Goal: Task Accomplishment & Management: Manage account settings

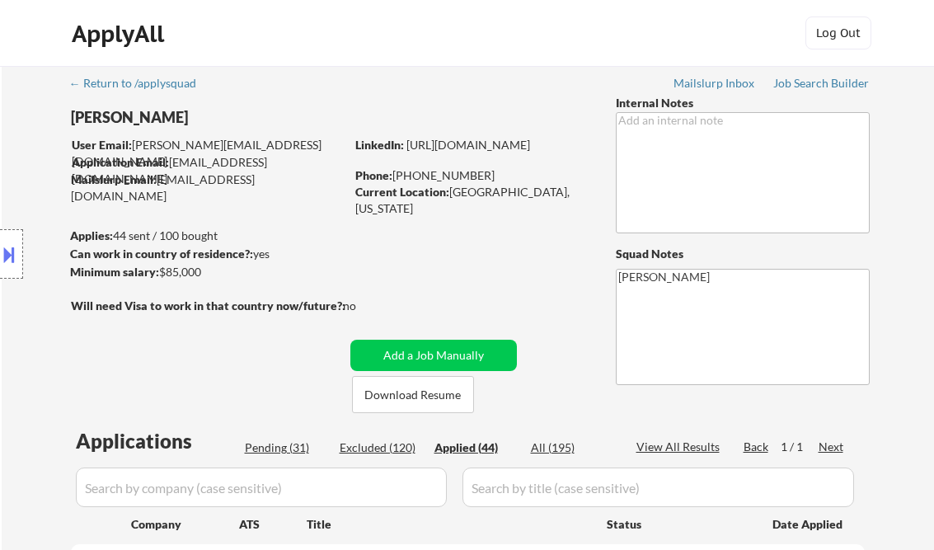
select select ""applied""
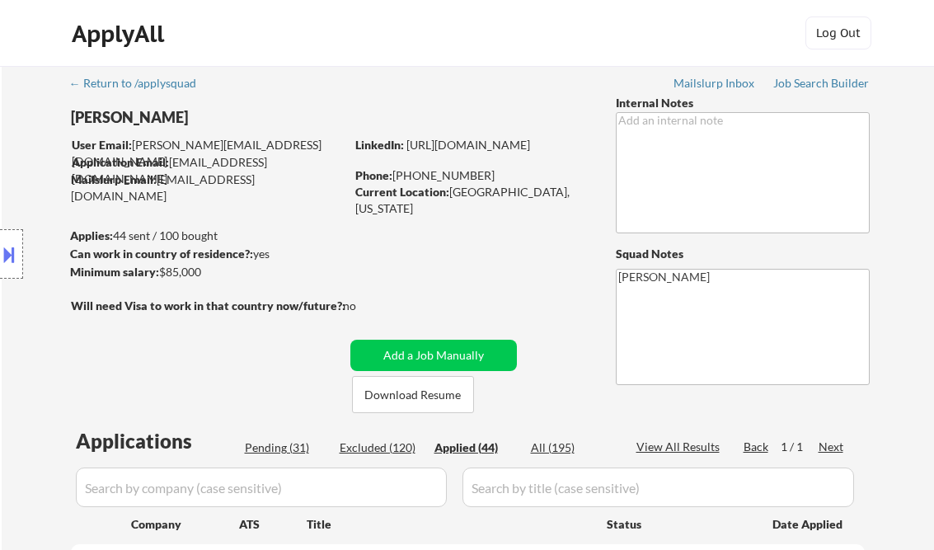
select select ""applied""
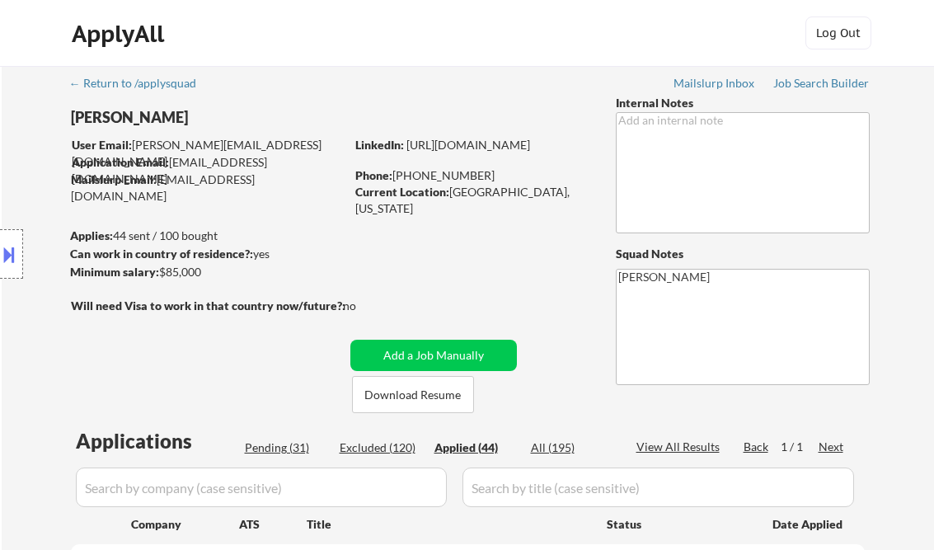
select select ""applied""
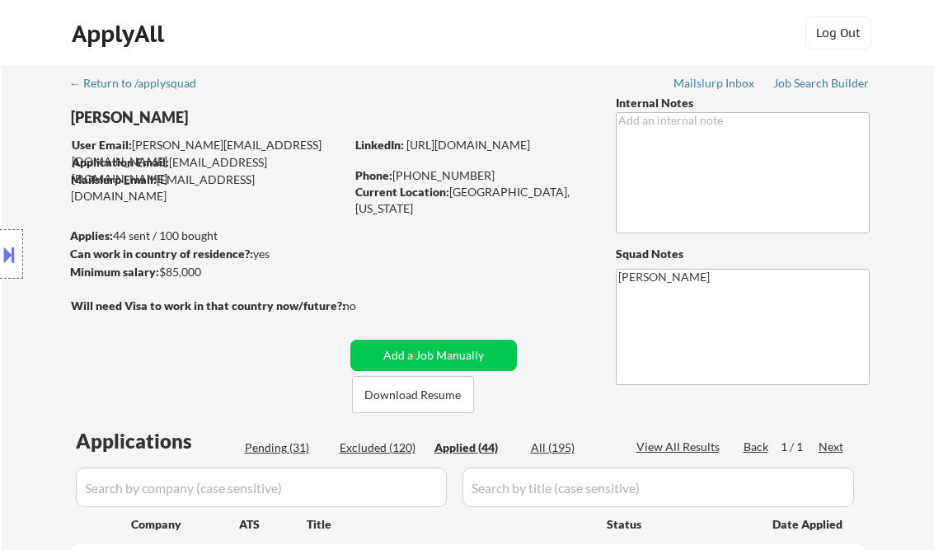
select select ""applied""
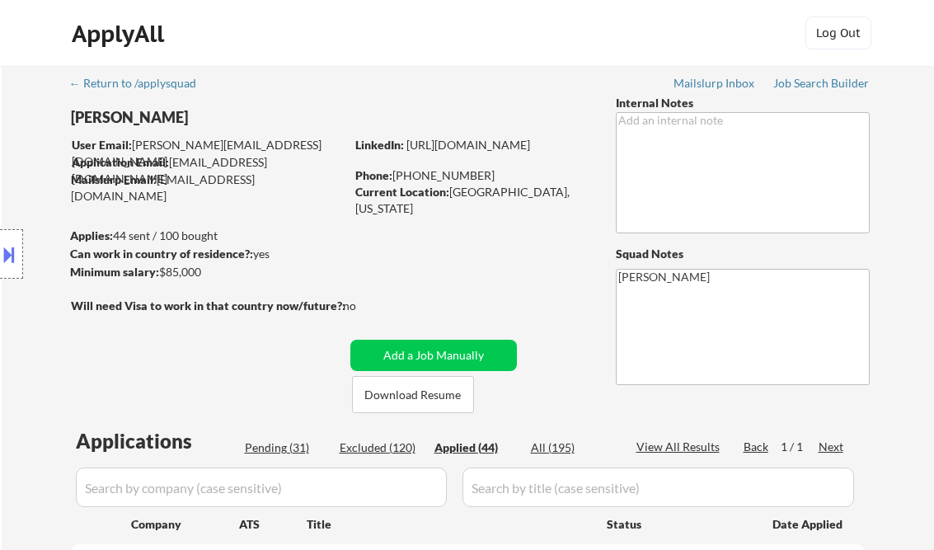
select select ""applied""
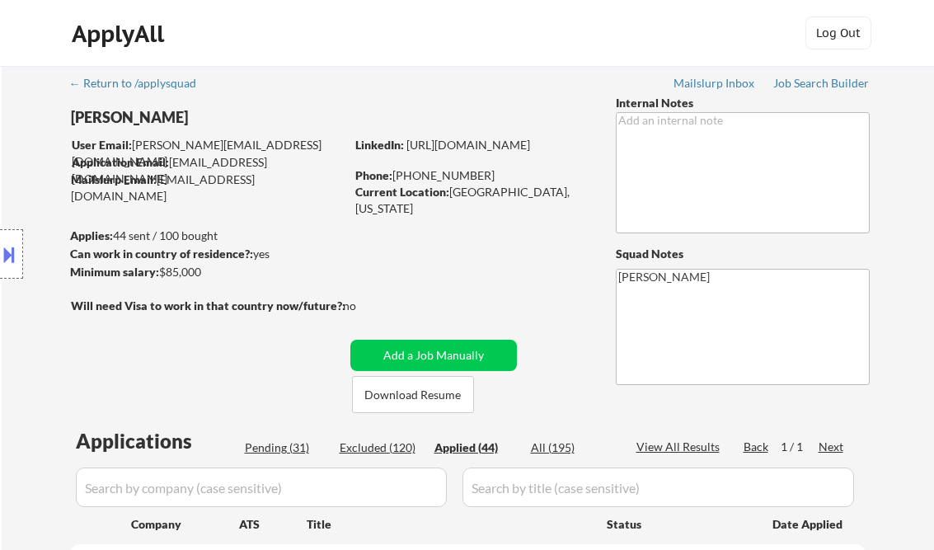
select select ""applied""
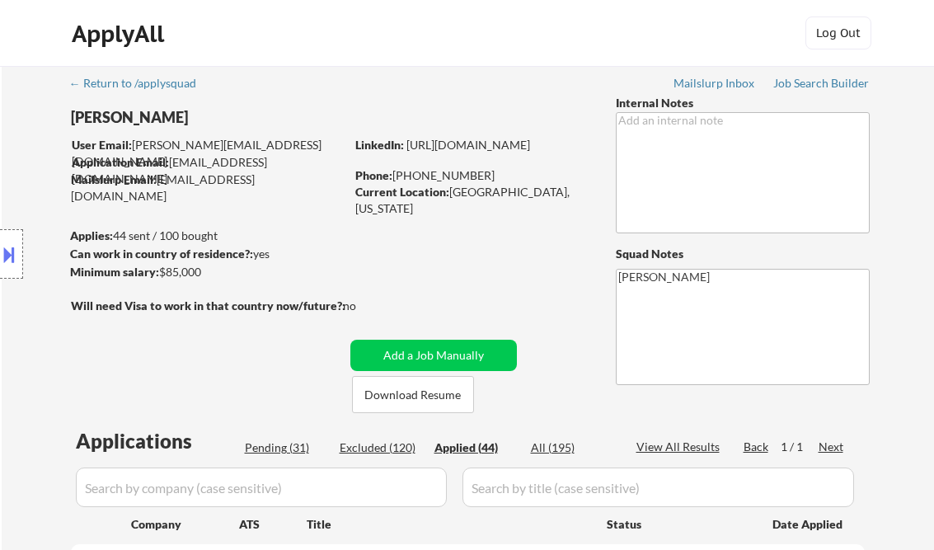
select select ""applied""
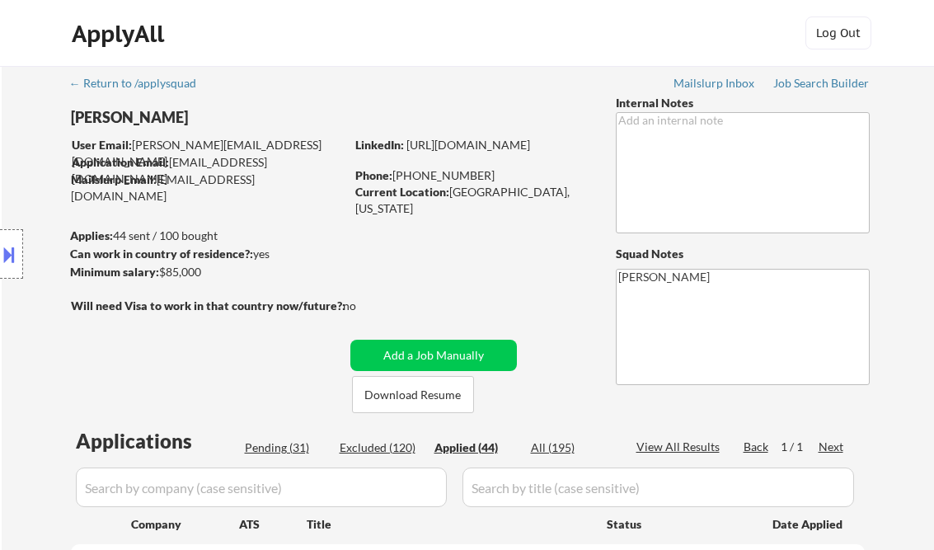
select select ""applied""
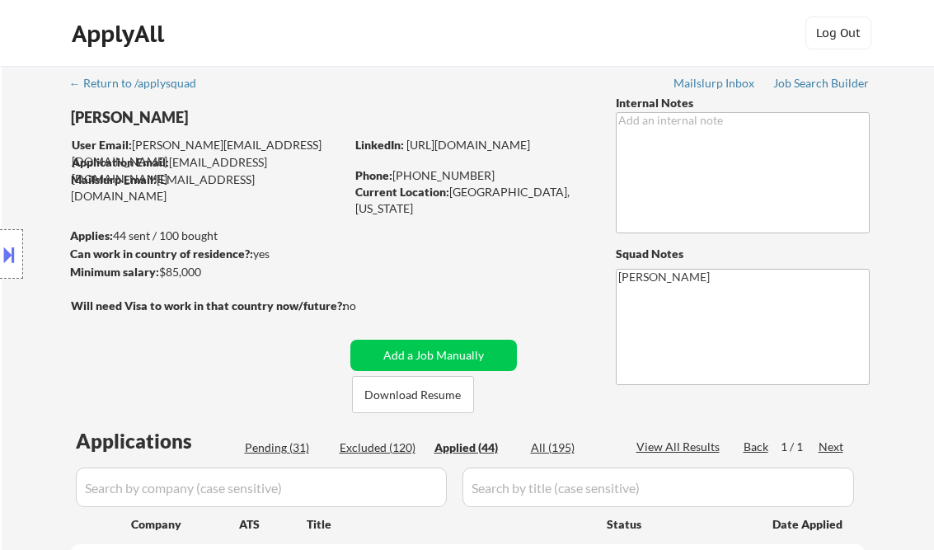
select select ""applied""
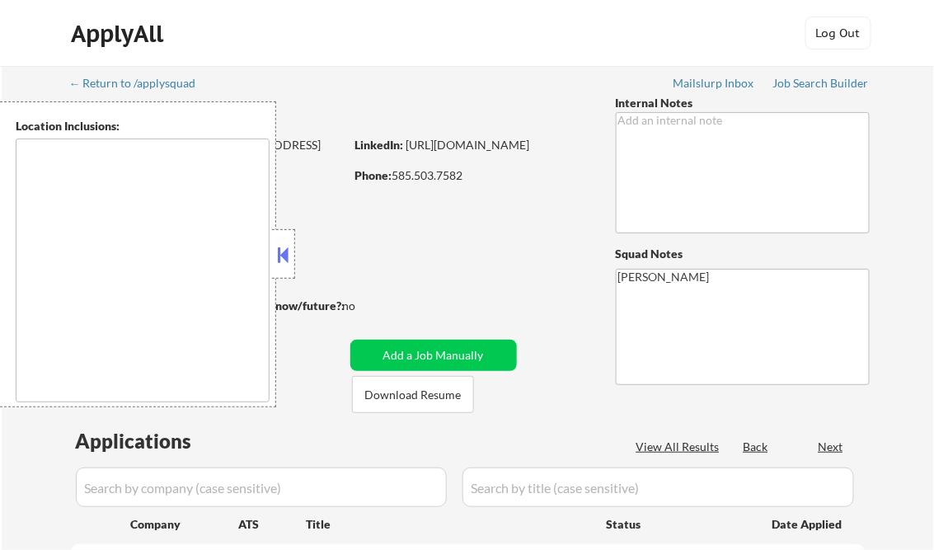
type textarea "[GEOGRAPHIC_DATA], [GEOGRAPHIC_DATA] [GEOGRAPHIC_DATA], [GEOGRAPHIC_DATA] [GEOG…"
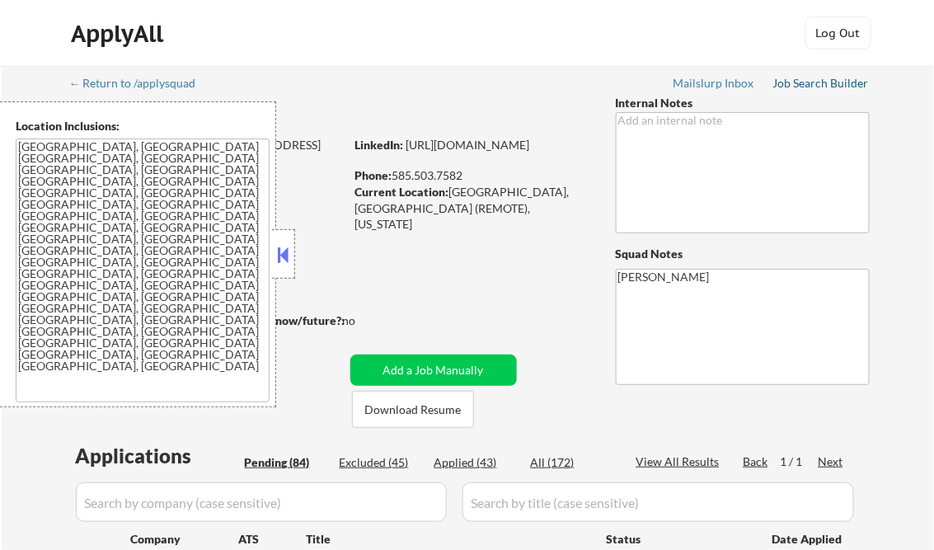
click at [795, 78] on div "Job Search Builder" at bounding box center [821, 83] width 96 height 12
select select ""pending""
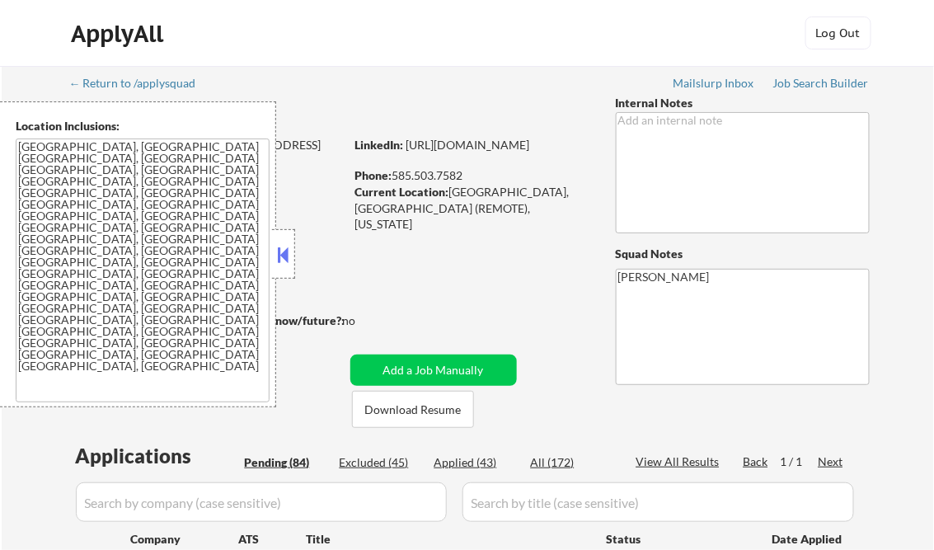
select select ""pending""
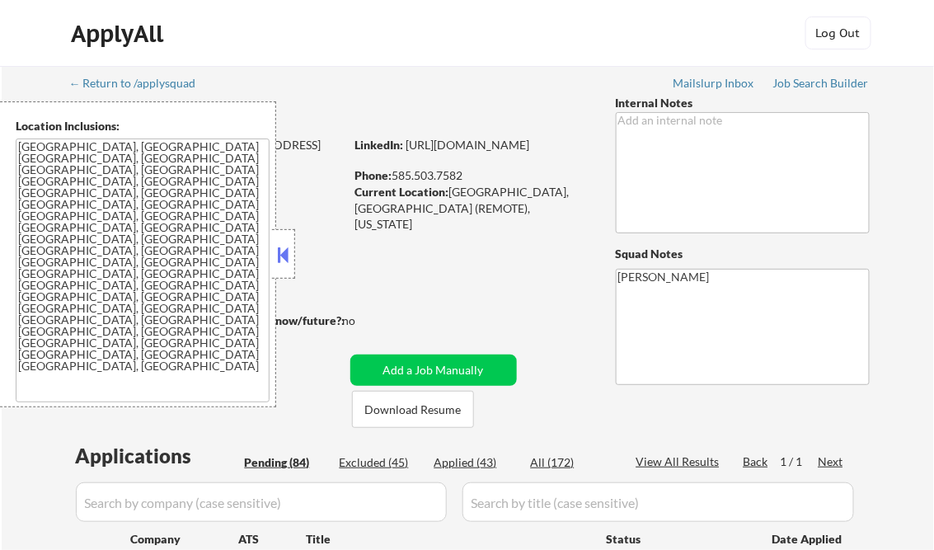
select select ""pending""
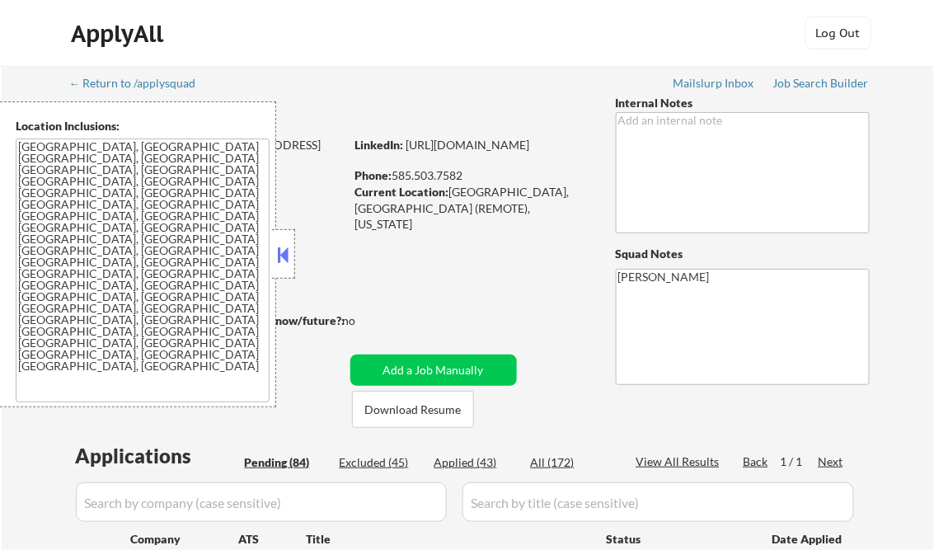
select select ""pending""
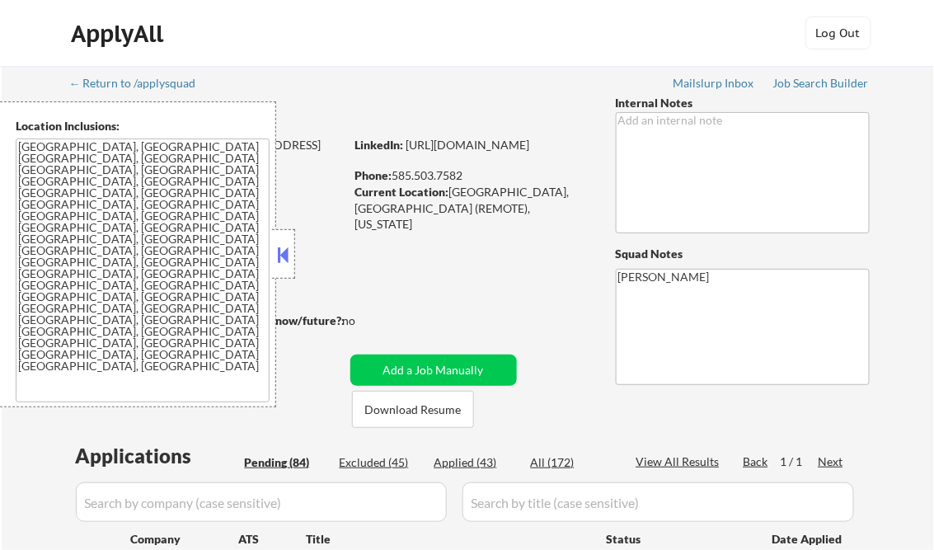
select select ""pending""
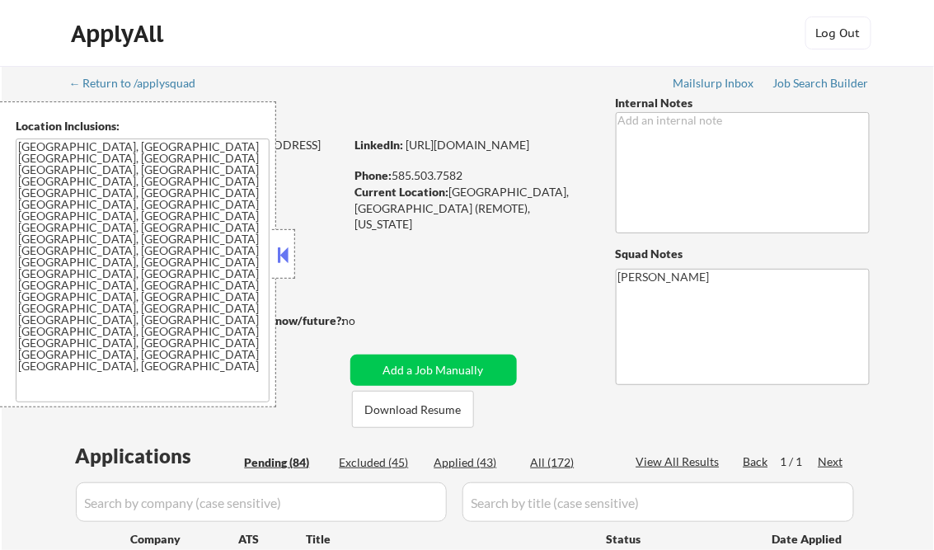
select select ""pending""
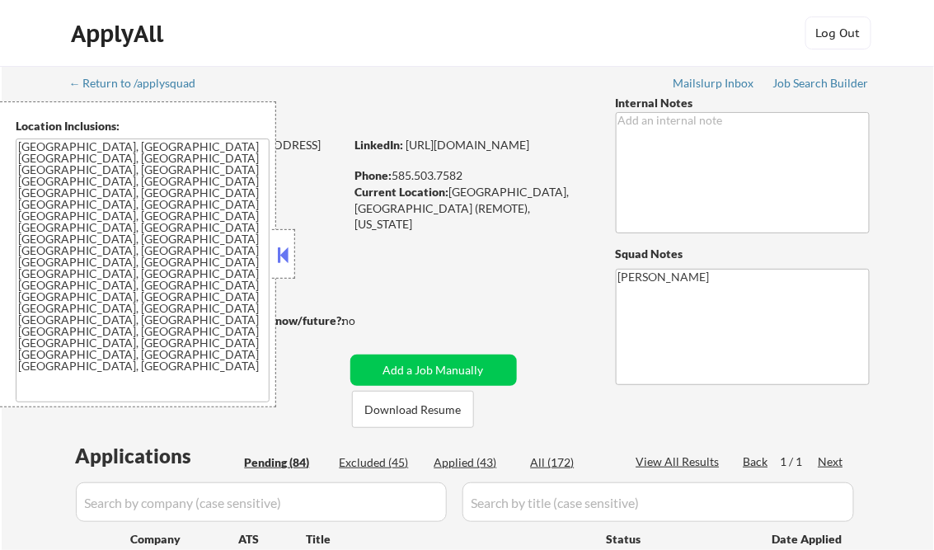
select select ""pending""
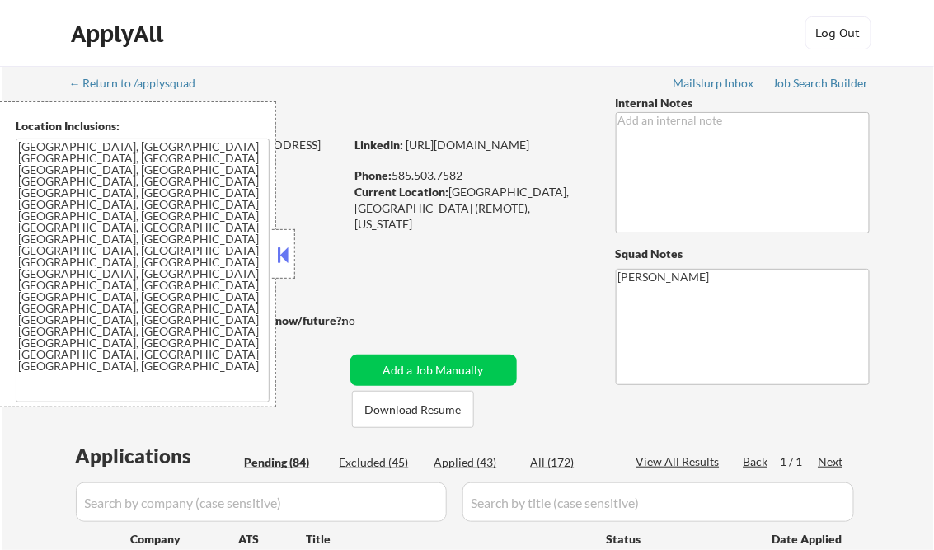
select select ""pending""
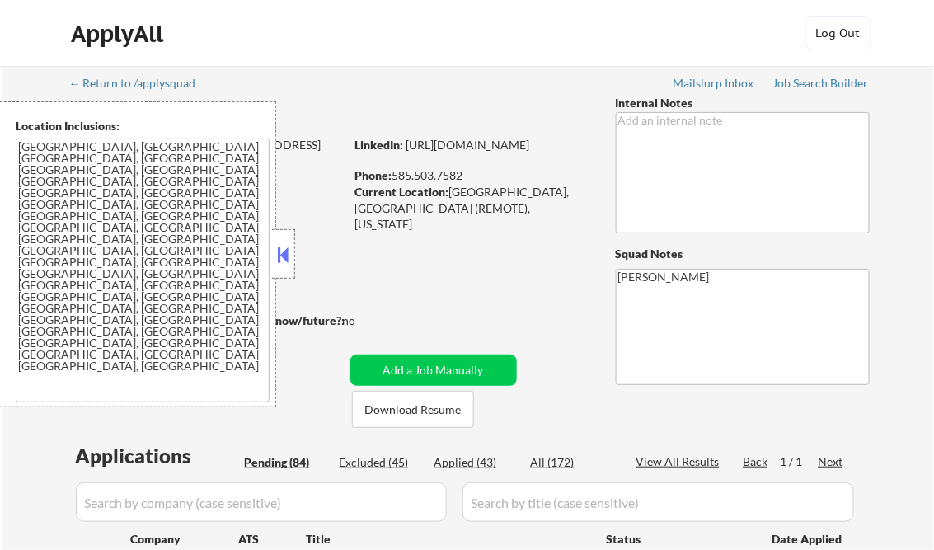
select select ""pending""
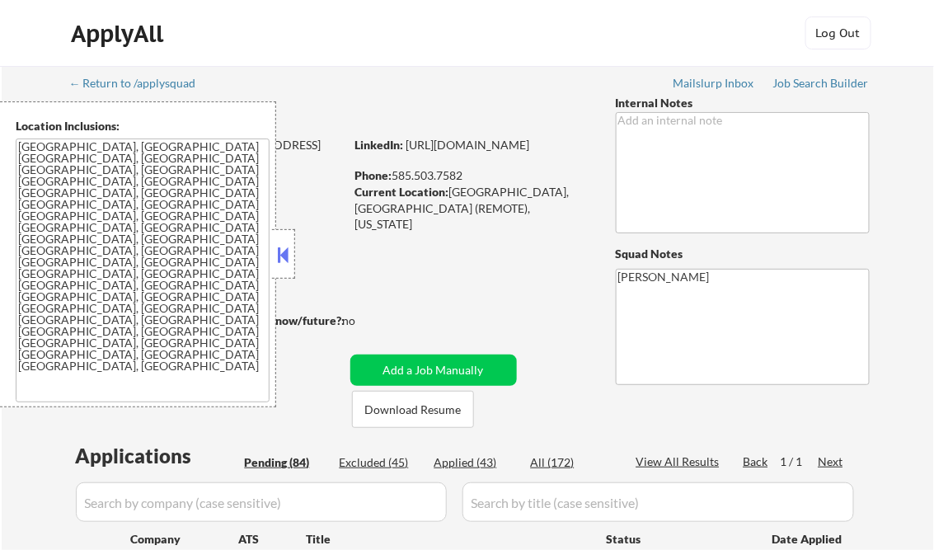
select select ""pending""
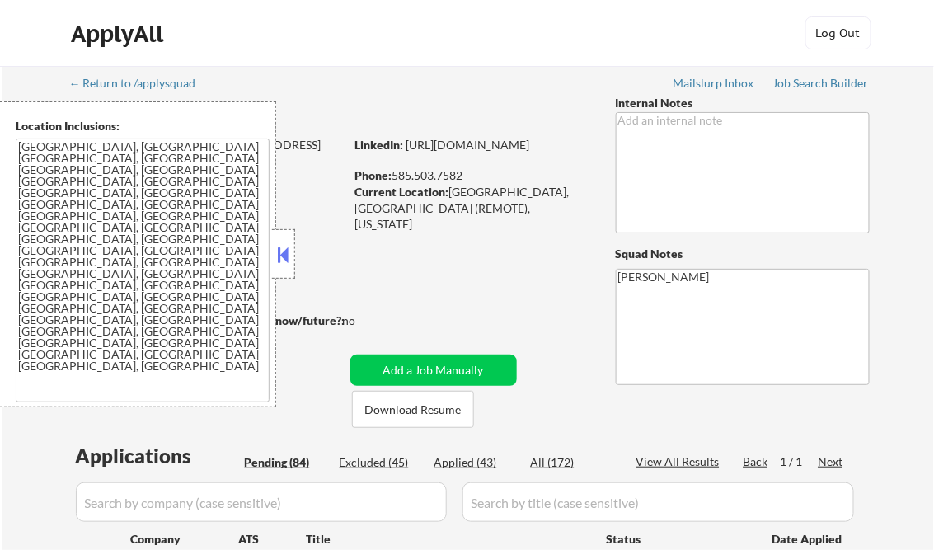
select select ""pending""
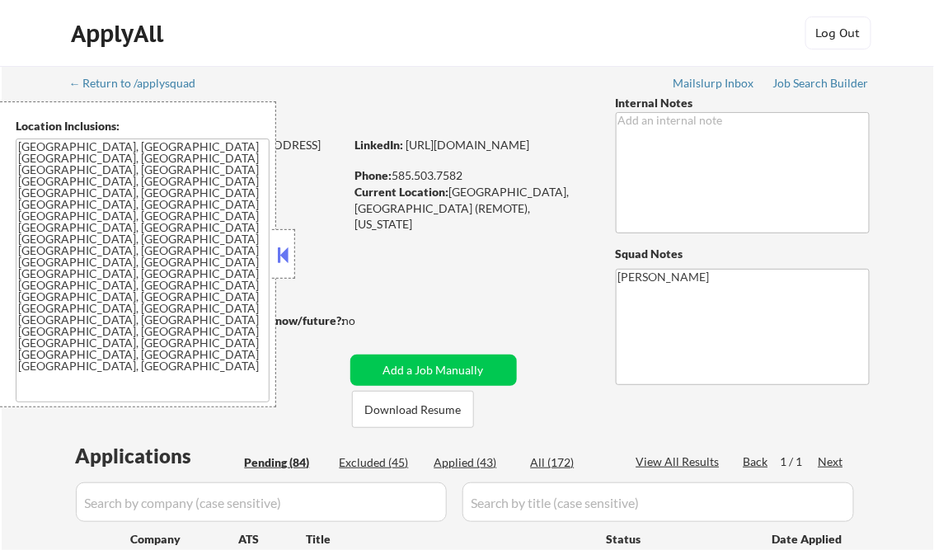
select select ""pending""
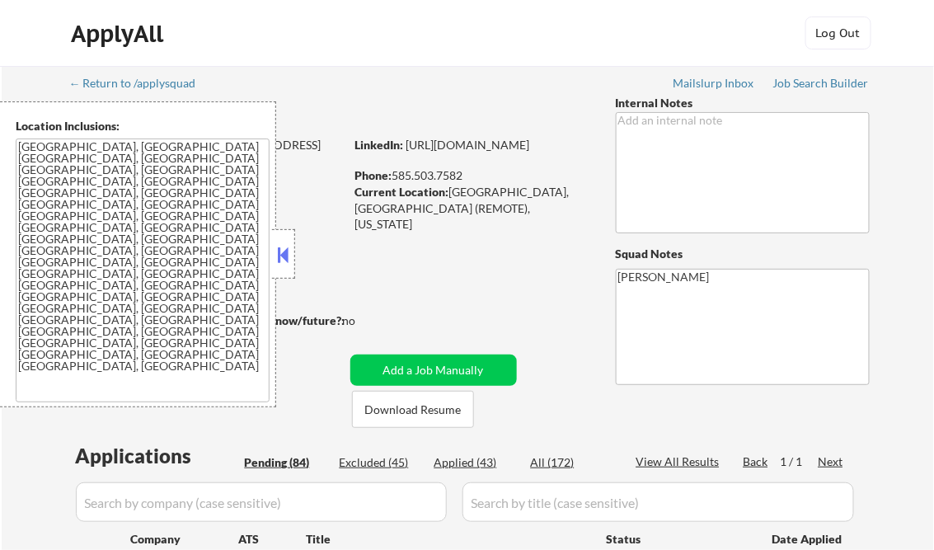
select select ""pending""
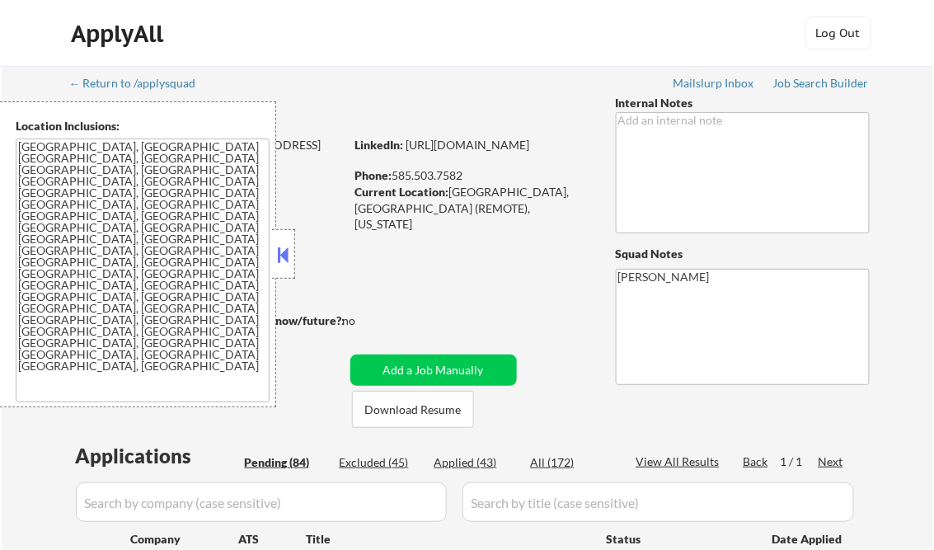
select select ""pending""
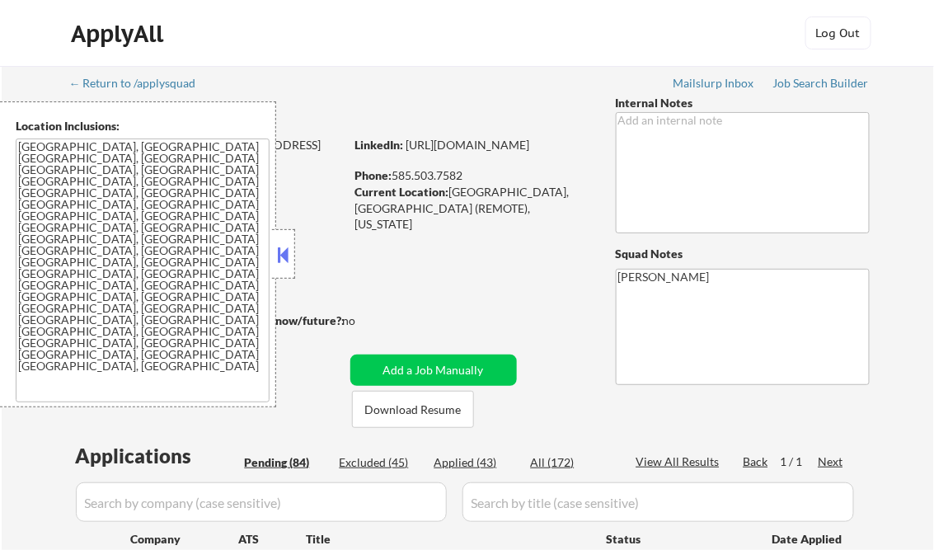
select select ""pending""
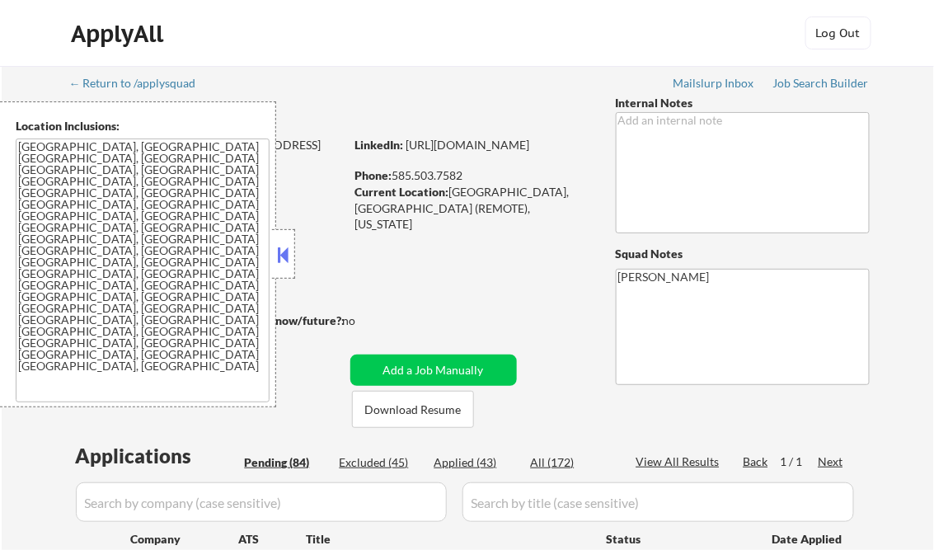
select select ""pending""
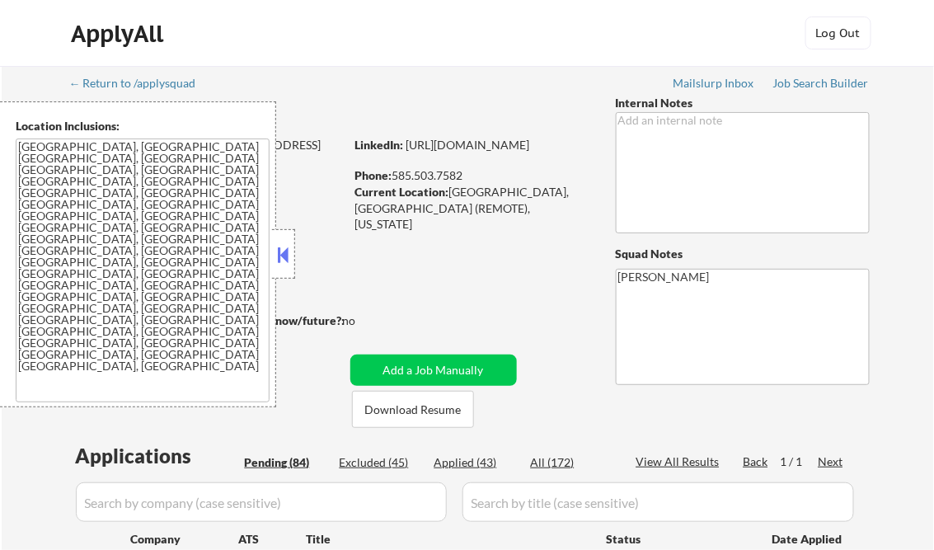
select select ""pending""
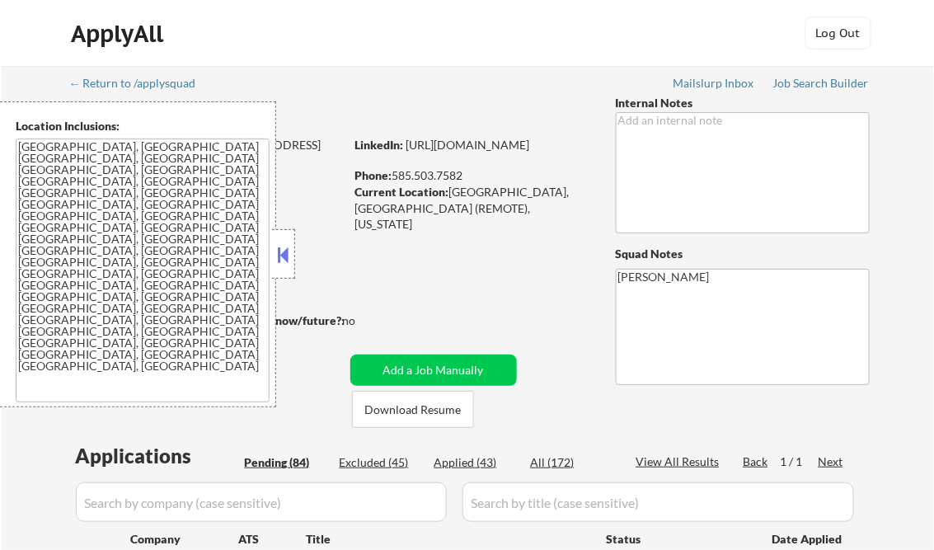
click at [292, 244] on button at bounding box center [283, 254] width 18 height 25
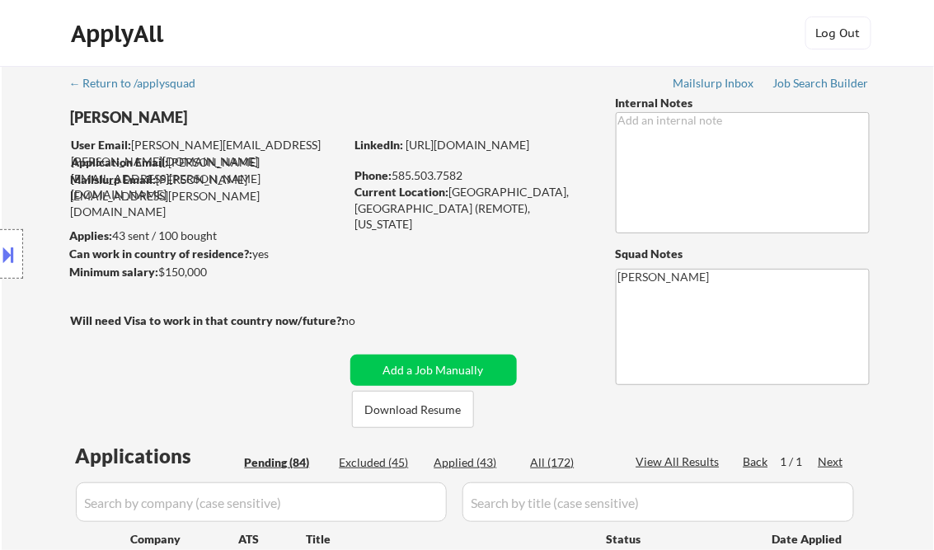
scroll to position [132, 0]
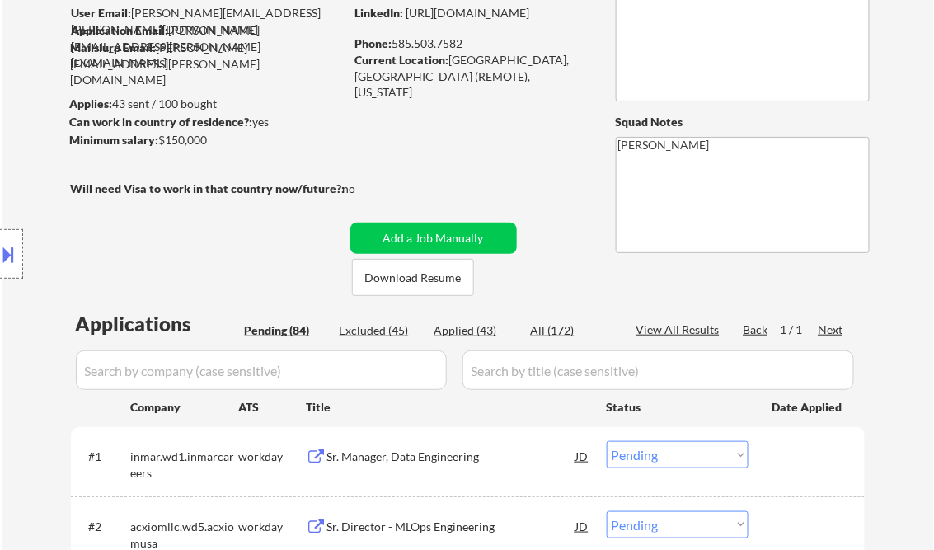
click at [402, 455] on div "Sr. Manager, Data Engineering" at bounding box center [451, 456] width 249 height 16
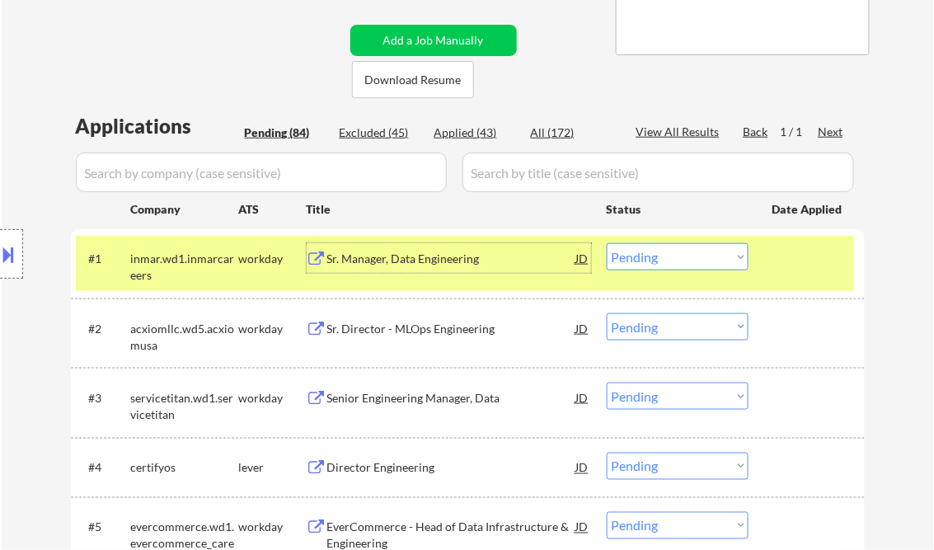
scroll to position [396, 0]
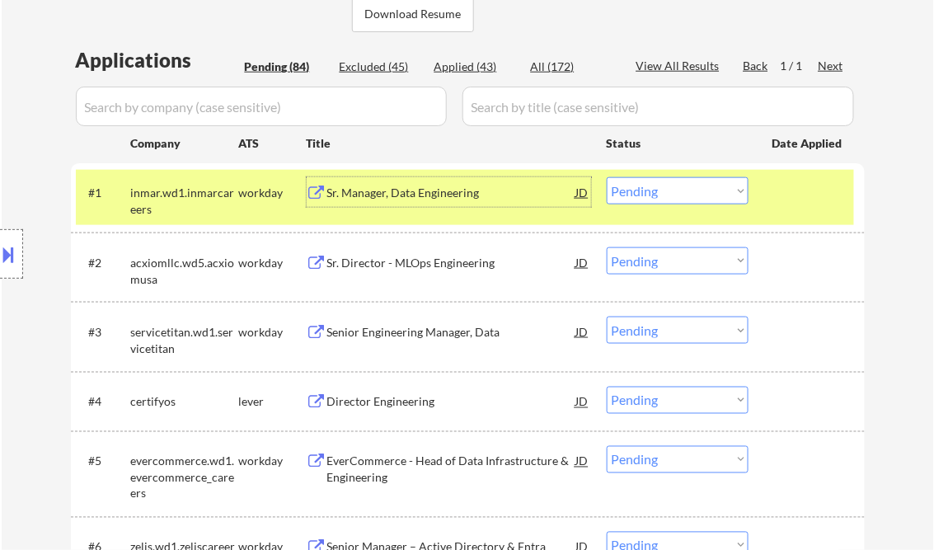
click at [396, 406] on div "Director Engineering" at bounding box center [451, 402] width 249 height 16
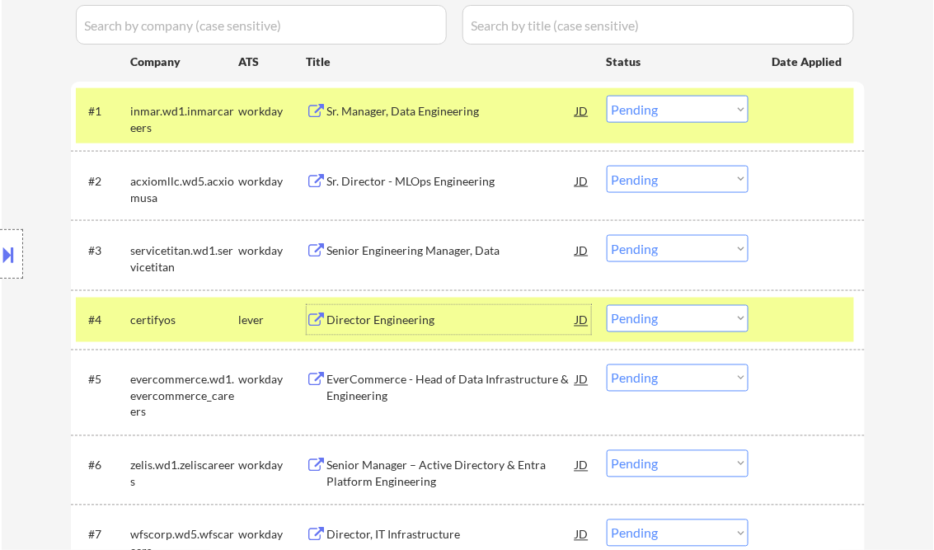
scroll to position [528, 0]
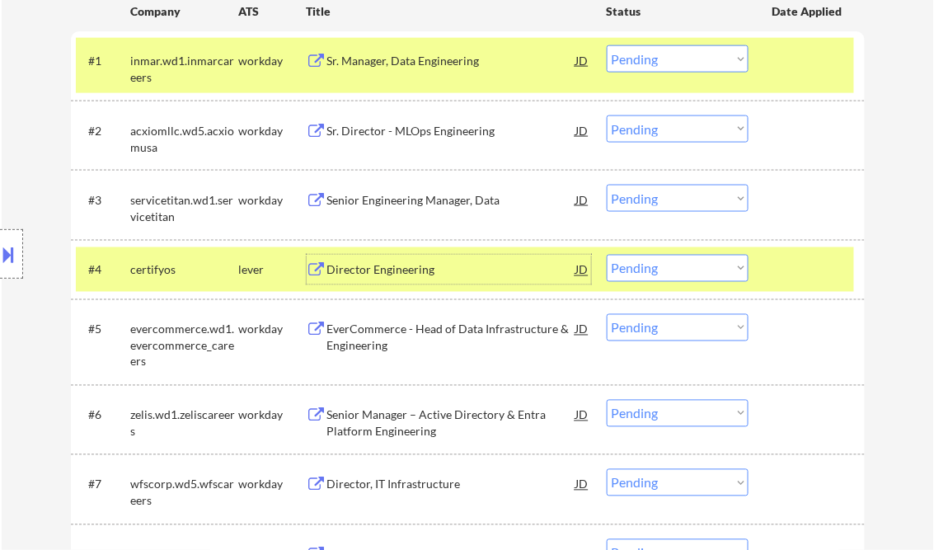
click at [672, 269] on select "Choose an option... Pending Applied Excluded (Questions) Excluded (Expired) Exc…" at bounding box center [678, 268] width 142 height 27
click at [607, 255] on select "Choose an option... Pending Applied Excluded (Questions) Excluded (Expired) Exc…" at bounding box center [678, 268] width 142 height 27
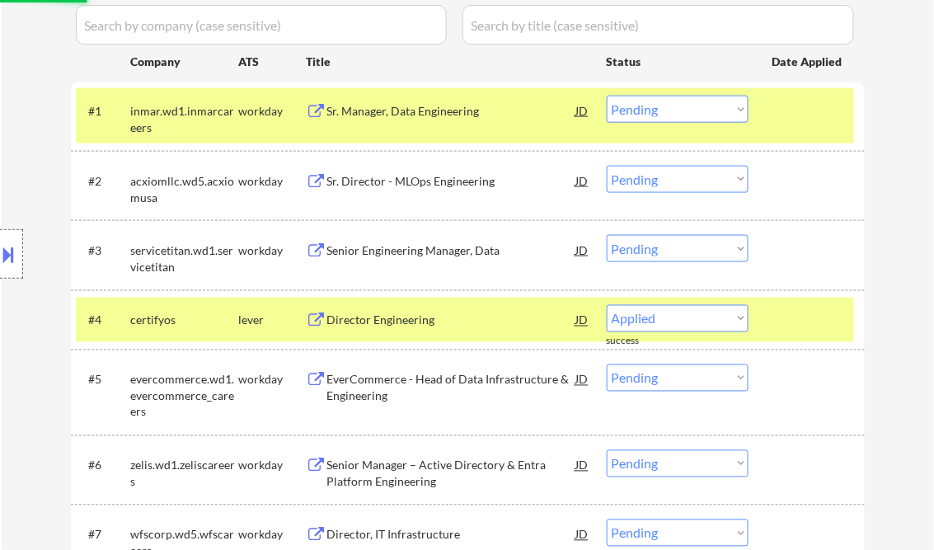
scroll to position [462, 0]
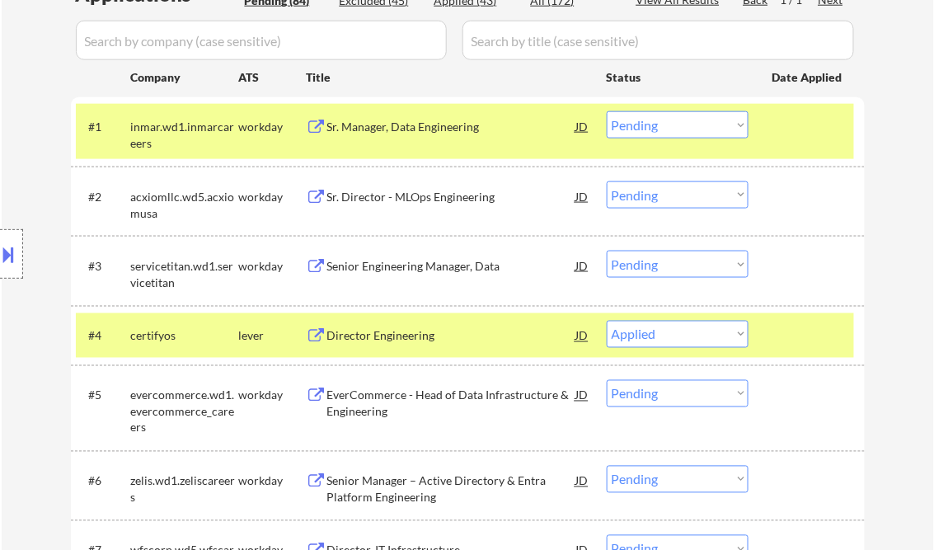
select select ""pending""
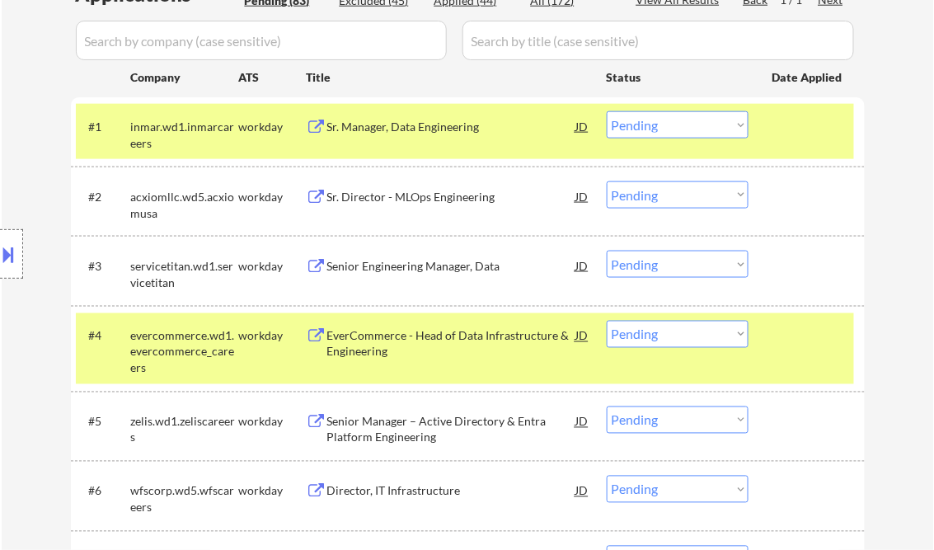
drag, startPoint x: 645, startPoint y: 121, endPoint x: 645, endPoint y: 138, distance: 16.5
click at [645, 121] on select "Choose an option... Pending Applied Excluded (Questions) Excluded (Expired) Exc…" at bounding box center [678, 124] width 142 height 27
click at [607, 111] on select "Choose an option... Pending Applied Excluded (Questions) Excluded (Expired) Exc…" at bounding box center [678, 124] width 142 height 27
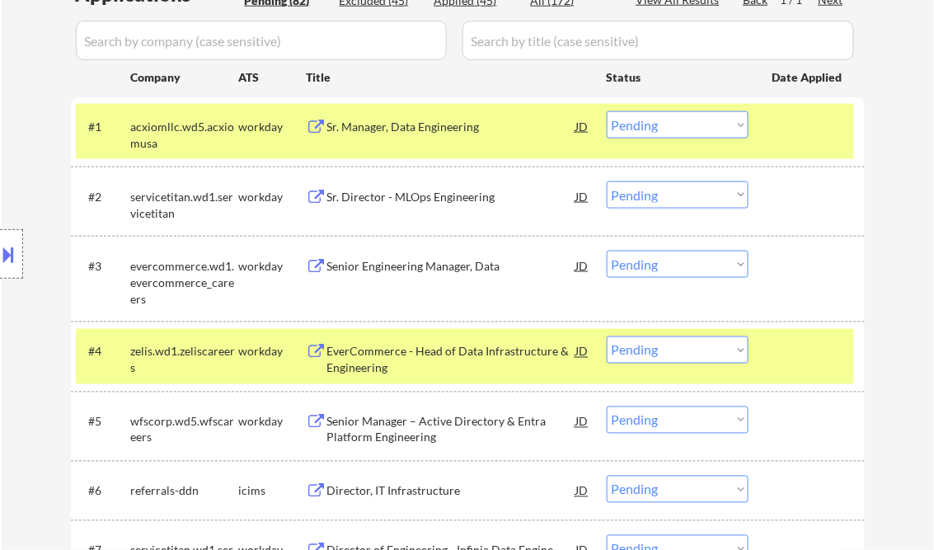
click at [368, 126] on div "Sr. Manager, Data Engineering" at bounding box center [451, 127] width 249 height 16
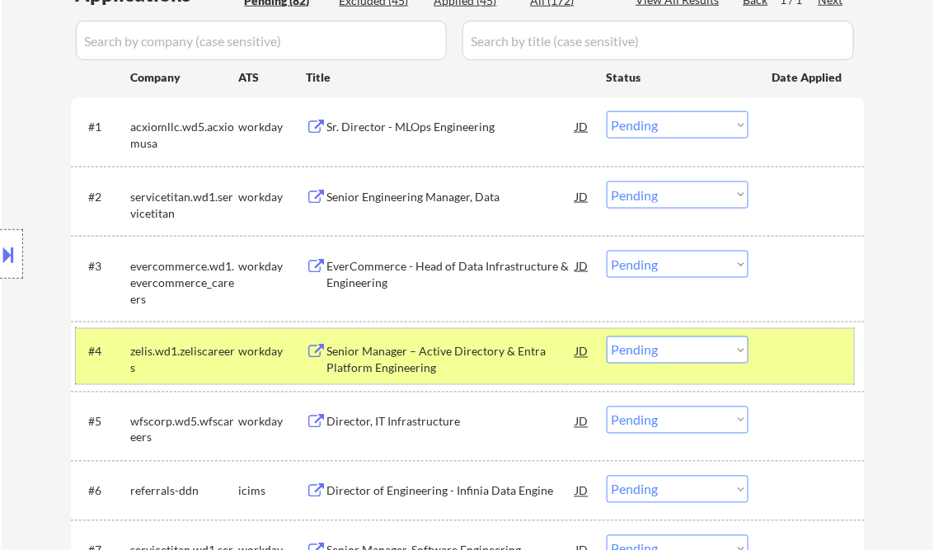
click at [803, 367] on div "#4 zelis.wd1.zeliscareers workday Senior Manager – Active Directory & Entra Pla…" at bounding box center [465, 356] width 778 height 54
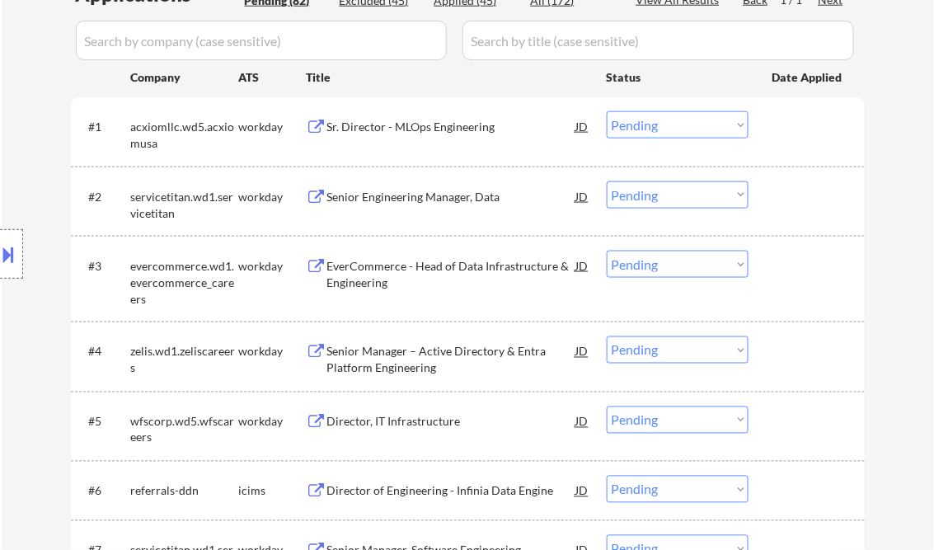
click at [707, 134] on select "Choose an option... Pending Applied Excluded (Questions) Excluded (Expired) Exc…" at bounding box center [678, 124] width 142 height 27
click at [607, 111] on select "Choose an option... Pending Applied Excluded (Questions) Excluded (Expired) Exc…" at bounding box center [678, 124] width 142 height 27
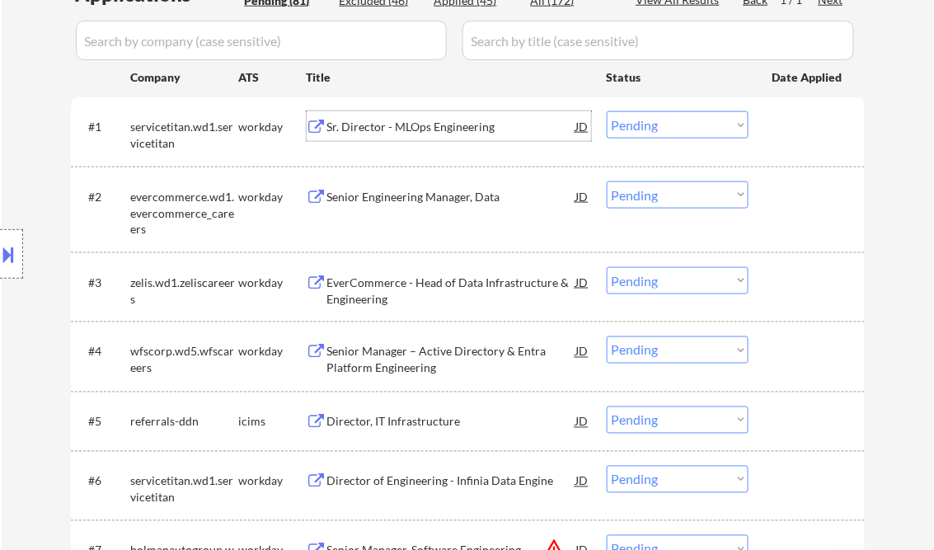
click at [448, 134] on div "Sr. Director - MLOps Engineering" at bounding box center [451, 127] width 249 height 16
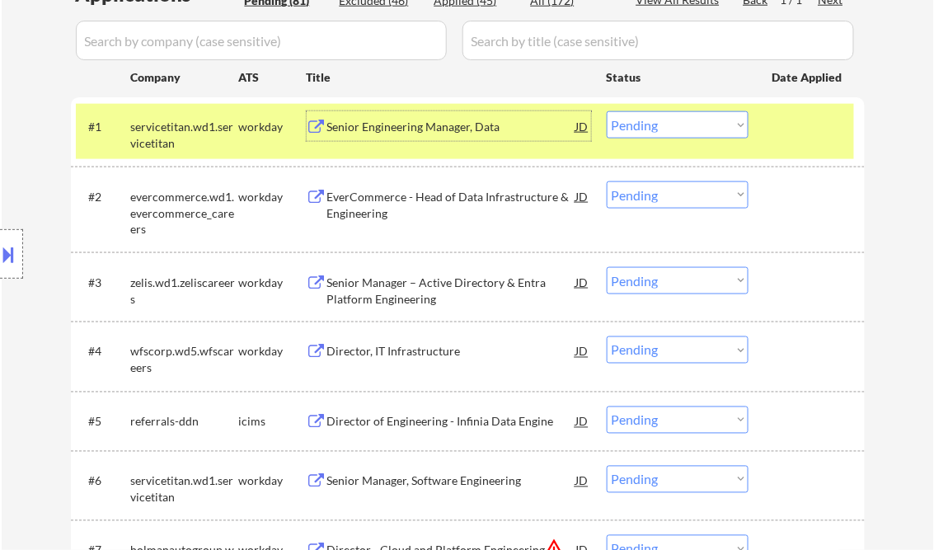
click at [436, 125] on div "Senior Engineering Manager, Data" at bounding box center [451, 127] width 249 height 16
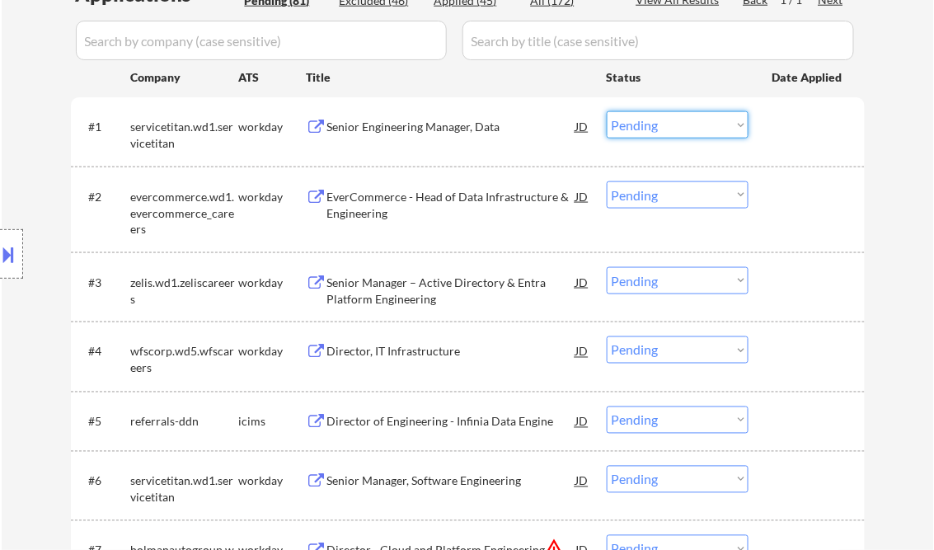
drag, startPoint x: 673, startPoint y: 129, endPoint x: 673, endPoint y: 139, distance: 10.7
click at [673, 129] on select "Choose an option... Pending Applied Excluded (Questions) Excluded (Expired) Exc…" at bounding box center [678, 124] width 142 height 27
click at [607, 111] on select "Choose an option... Pending Applied Excluded (Questions) Excluded (Expired) Exc…" at bounding box center [678, 124] width 142 height 27
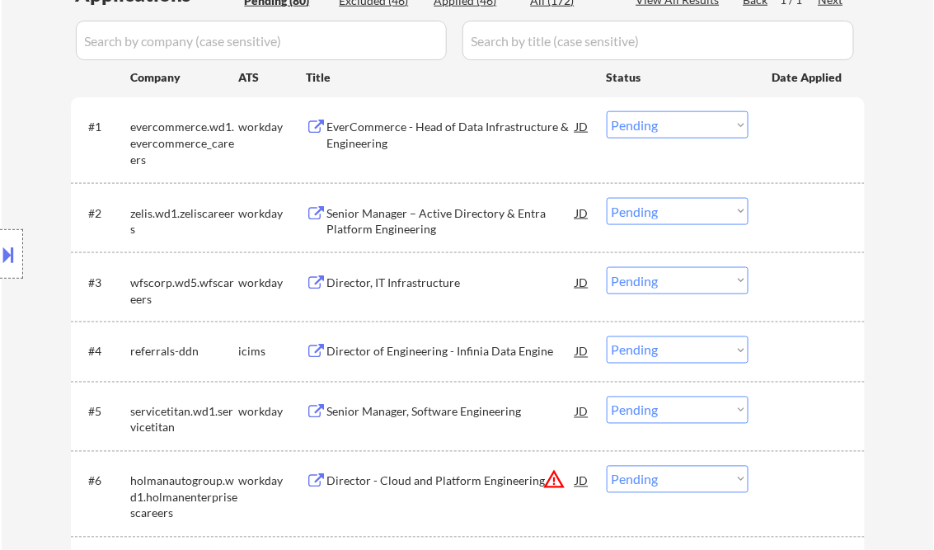
click at [417, 132] on div "EverCommerce - Head of Data Infrastructure & Engineering" at bounding box center [451, 135] width 249 height 32
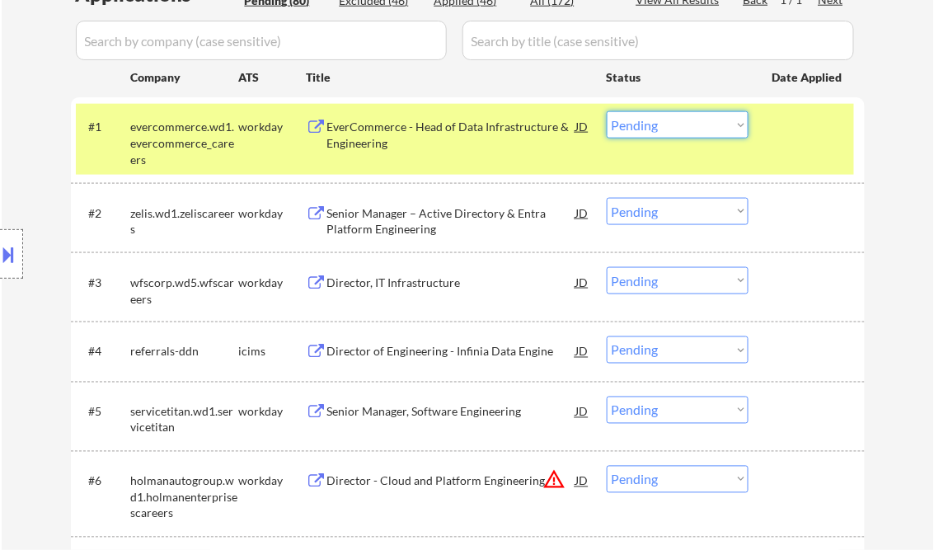
drag, startPoint x: 667, startPoint y: 129, endPoint x: 684, endPoint y: 135, distance: 18.5
click at [668, 127] on select "Choose an option... Pending Applied Excluded (Questions) Excluded (Expired) Exc…" at bounding box center [678, 124] width 142 height 27
click at [429, 135] on div "EverCommerce - Head of Data Infrastructure & Engineering" at bounding box center [451, 135] width 249 height 32
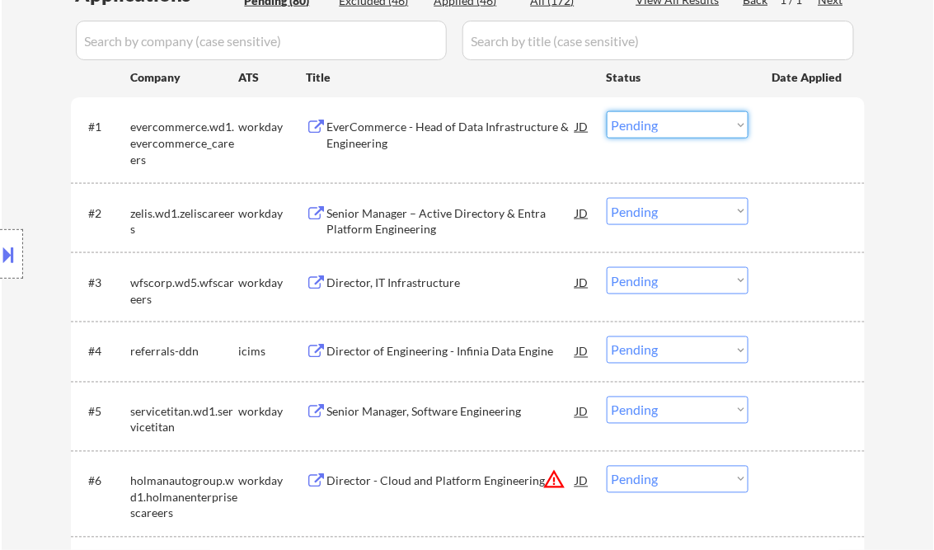
drag, startPoint x: 653, startPoint y: 119, endPoint x: 686, endPoint y: 138, distance: 38.0
click at [654, 119] on select "Choose an option... Pending Applied Excluded (Questions) Excluded (Expired) Exc…" at bounding box center [678, 124] width 142 height 27
click at [607, 111] on select "Choose an option... Pending Applied Excluded (Questions) Excluded (Expired) Exc…" at bounding box center [678, 124] width 142 height 27
click at [373, 218] on div "Senior Manager – Active Directory & Entra Platform Engineering" at bounding box center [451, 221] width 249 height 32
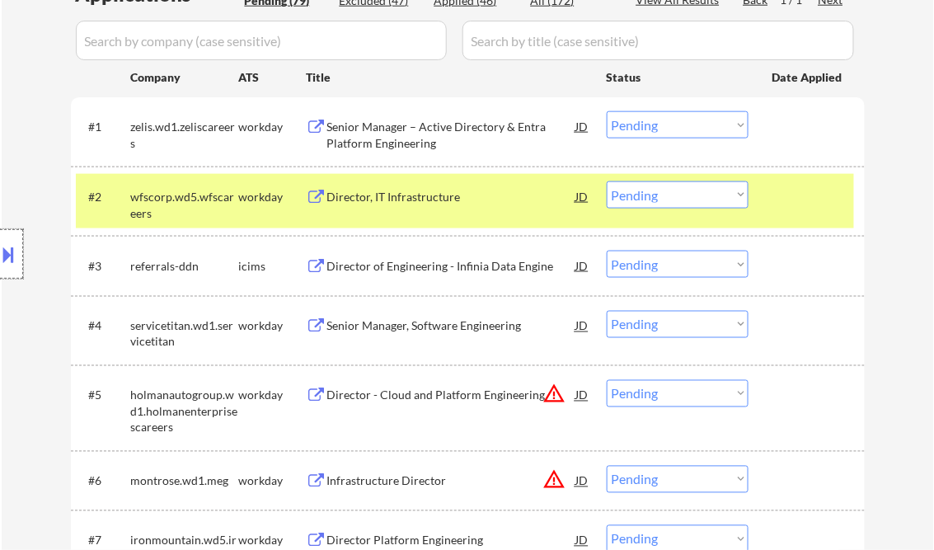
click at [21, 256] on div at bounding box center [11, 253] width 23 height 49
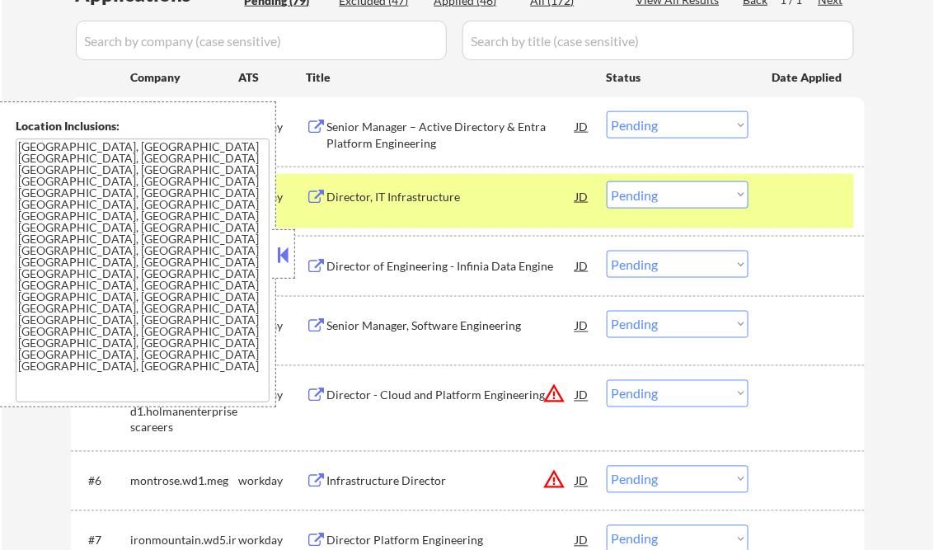
click at [286, 255] on button at bounding box center [283, 254] width 18 height 25
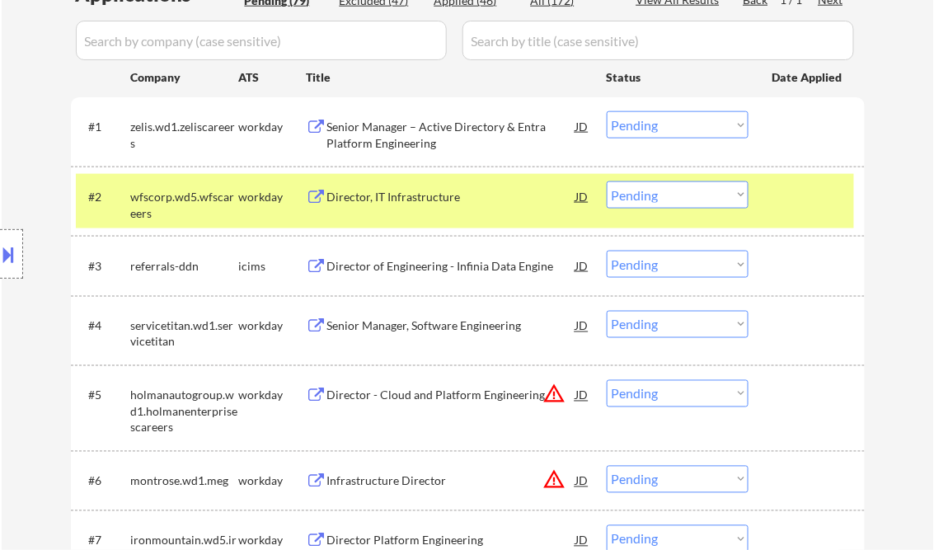
click at [668, 133] on select "Choose an option... Pending Applied Excluded (Questions) Excluded (Expired) Exc…" at bounding box center [678, 124] width 142 height 27
click at [607, 111] on select "Choose an option... Pending Applied Excluded (Questions) Excluded (Expired) Exc…" at bounding box center [678, 124] width 142 height 27
click at [370, 192] on div "Director, IT Infrastructure" at bounding box center [451, 197] width 249 height 16
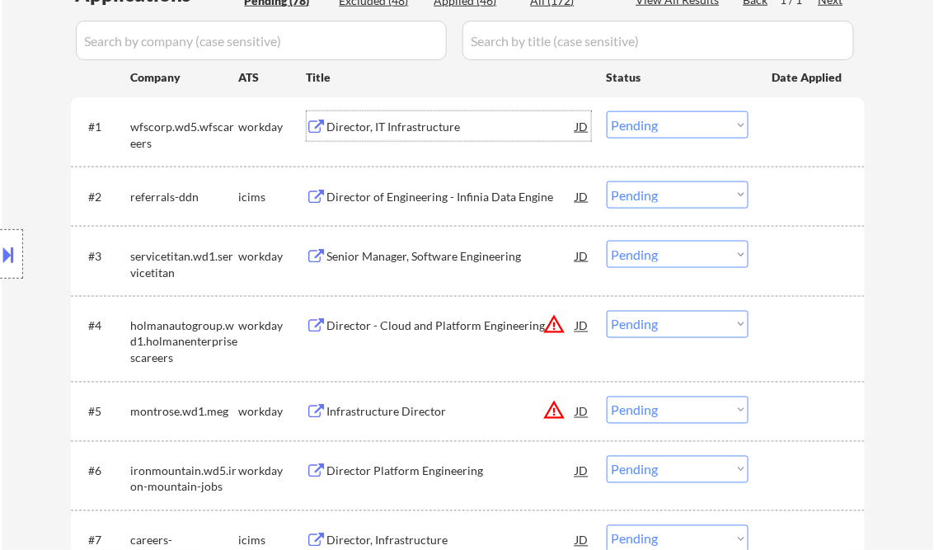
click at [399, 136] on div "Director, IT Infrastructure" at bounding box center [451, 126] width 249 height 30
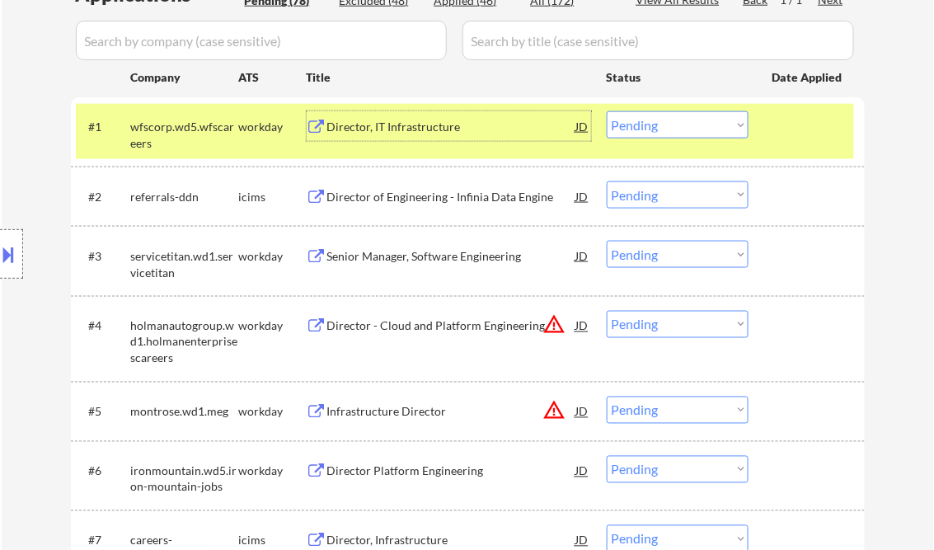
click at [659, 134] on select "Choose an option... Pending Applied Excluded (Questions) Excluded (Expired) Exc…" at bounding box center [678, 124] width 142 height 27
click at [607, 111] on select "Choose an option... Pending Applied Excluded (Questions) Excluded (Expired) Exc…" at bounding box center [678, 124] width 142 height 27
click at [394, 254] on div "Senior Manager, Software Engineering" at bounding box center [451, 256] width 249 height 16
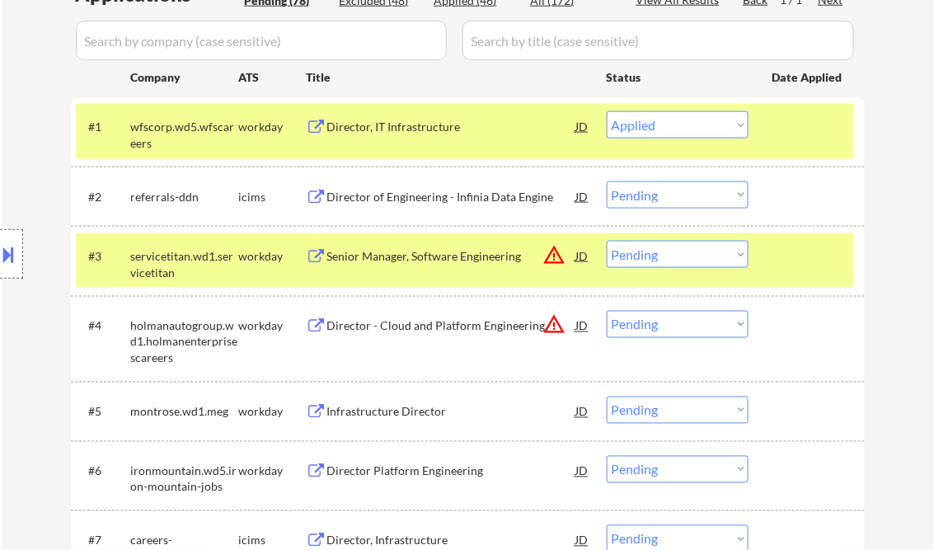
select select ""pending""
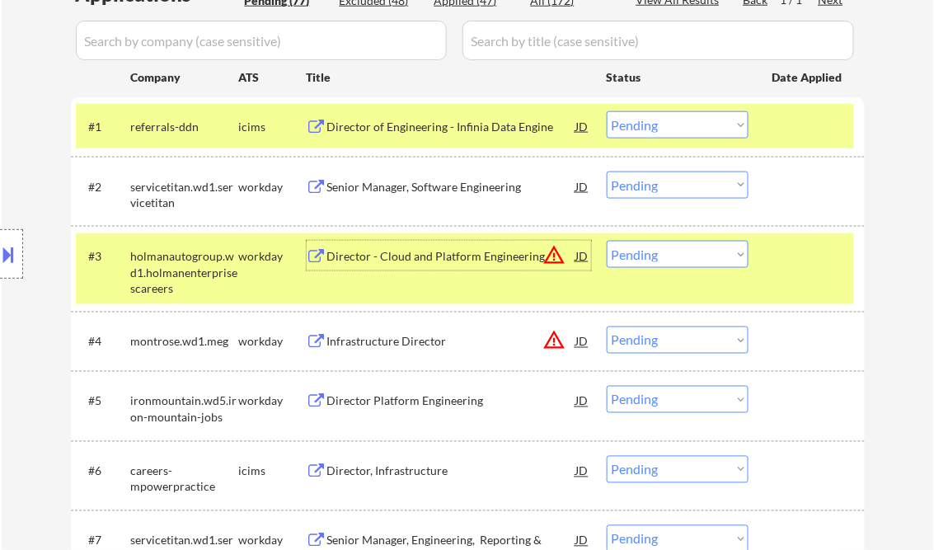
click at [750, 184] on div "#2 servicetitan.wd1.servicetitan workday Senior Manager, Software Engineering J…" at bounding box center [465, 191] width 778 height 54
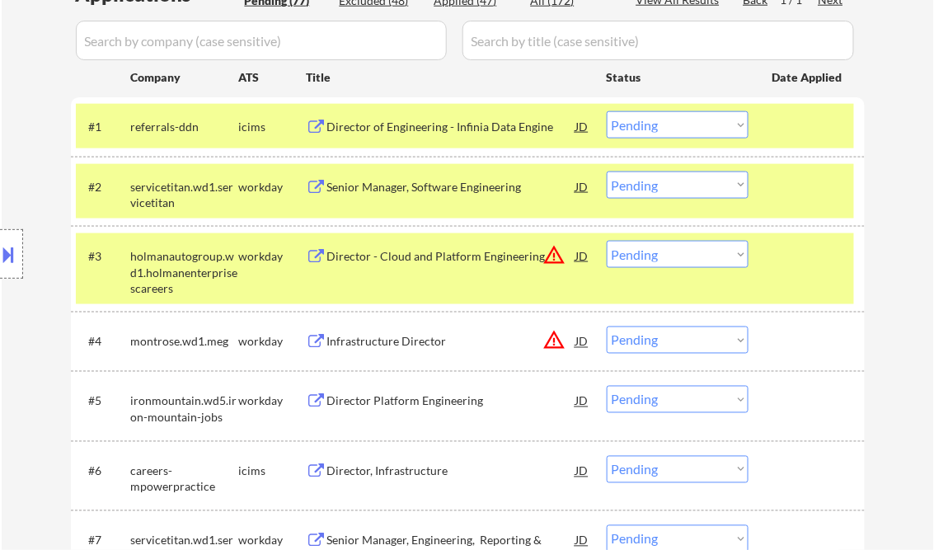
click at [737, 186] on select "Choose an option... Pending Applied Excluded (Questions) Excluded (Expired) Exc…" at bounding box center [678, 184] width 142 height 27
click at [607, 171] on select "Choose an option... Pending Applied Excluded (Questions) Excluded (Expired) Exc…" at bounding box center [678, 184] width 142 height 27
drag, startPoint x: 800, startPoint y: 195, endPoint x: 804, endPoint y: 146, distance: 49.7
click at [800, 195] on div at bounding box center [808, 186] width 73 height 30
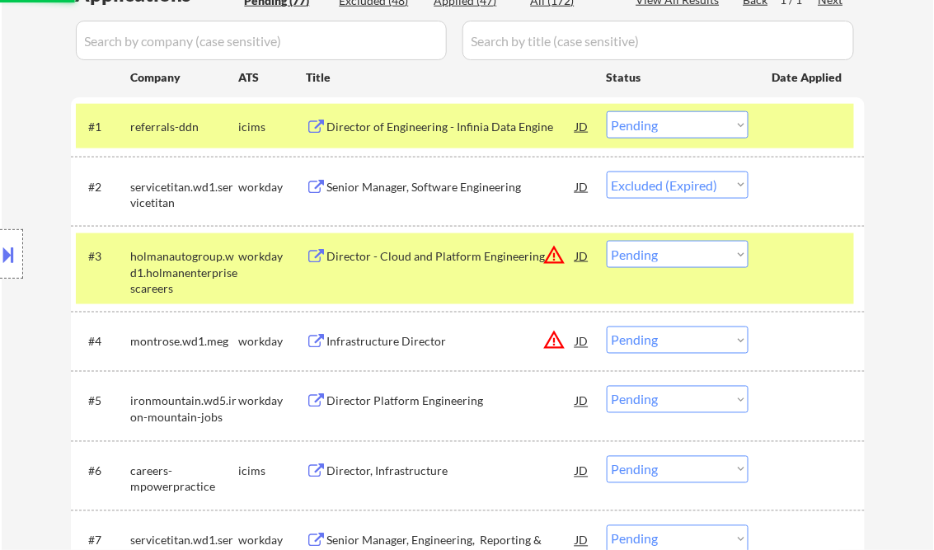
click at [798, 133] on div at bounding box center [808, 126] width 73 height 30
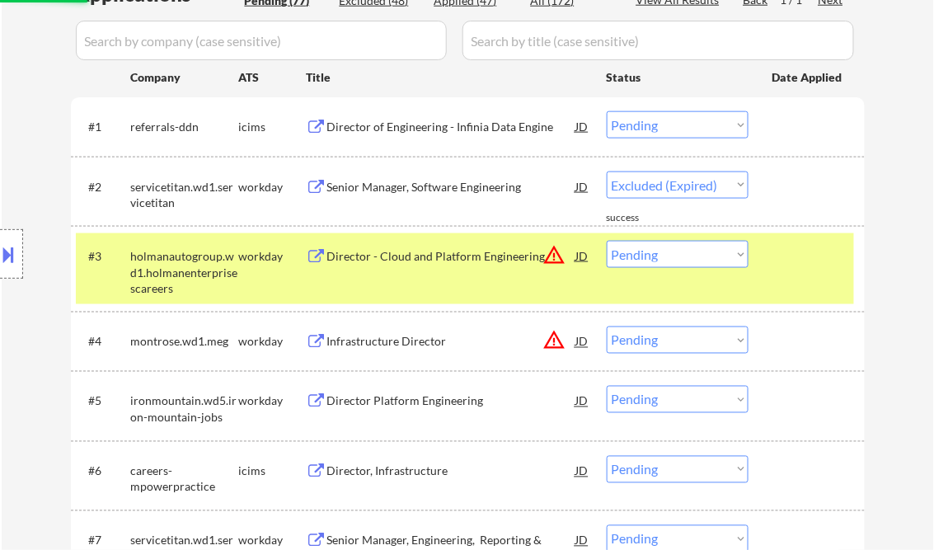
click at [803, 265] on div at bounding box center [808, 256] width 73 height 30
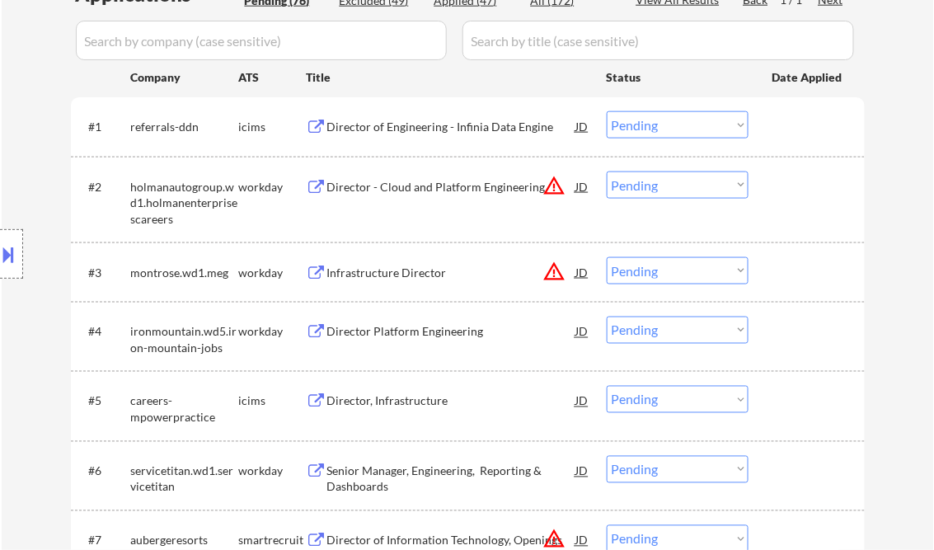
click at [430, 192] on div "Director - Cloud and Platform Engineering" at bounding box center [451, 187] width 249 height 16
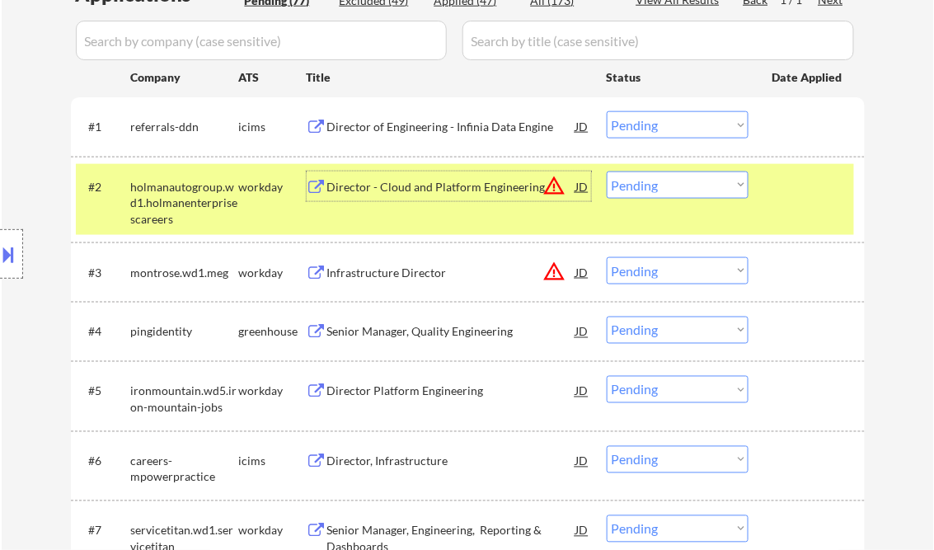
click at [673, 192] on select "Choose an option... Pending Applied Excluded (Questions) Excluded (Expired) Exc…" at bounding box center [678, 184] width 142 height 27
click at [607, 171] on select "Choose an option... Pending Applied Excluded (Questions) Excluded (Expired) Exc…" at bounding box center [678, 184] width 142 height 27
select select ""pending""
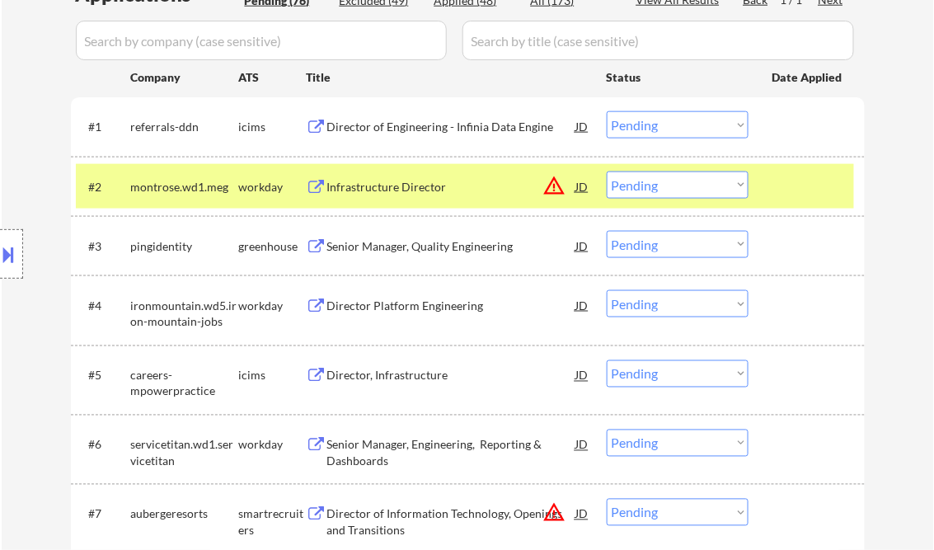
click at [409, 197] on div "Infrastructure Director" at bounding box center [451, 186] width 249 height 30
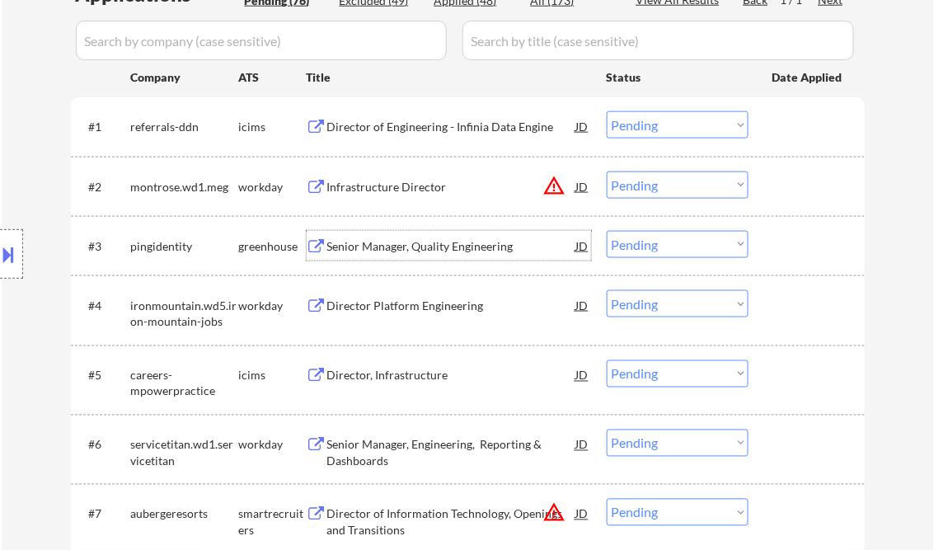
click at [471, 246] on div "Senior Manager, Quality Engineering" at bounding box center [451, 246] width 249 height 16
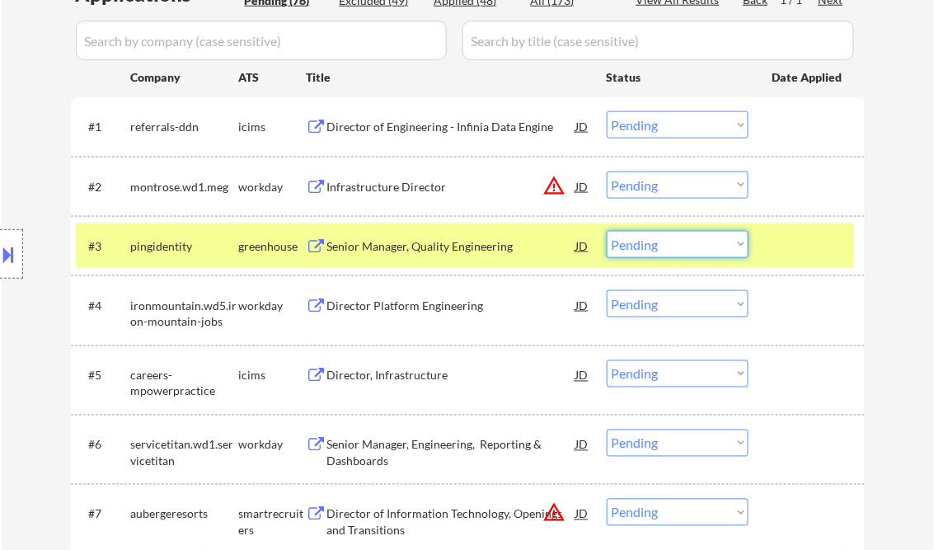
drag, startPoint x: 650, startPoint y: 246, endPoint x: 651, endPoint y: 258, distance: 12.4
click at [650, 246] on select "Choose an option... Pending Applied Excluded (Questions) Excluded (Expired) Exc…" at bounding box center [678, 244] width 142 height 27
click at [668, 251] on select "Choose an option... Pending Applied Excluded (Questions) Excluded (Expired) Exc…" at bounding box center [678, 244] width 142 height 27
click at [607, 231] on select "Choose an option... Pending Applied Excluded (Questions) Excluded (Expired) Exc…" at bounding box center [678, 244] width 142 height 27
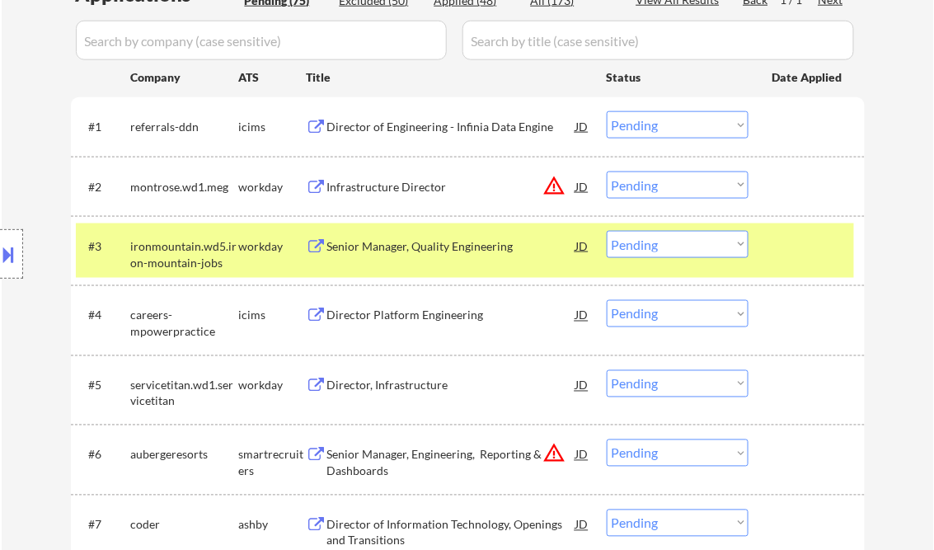
click at [414, 245] on div "Senior Manager, Quality Engineering" at bounding box center [451, 246] width 249 height 16
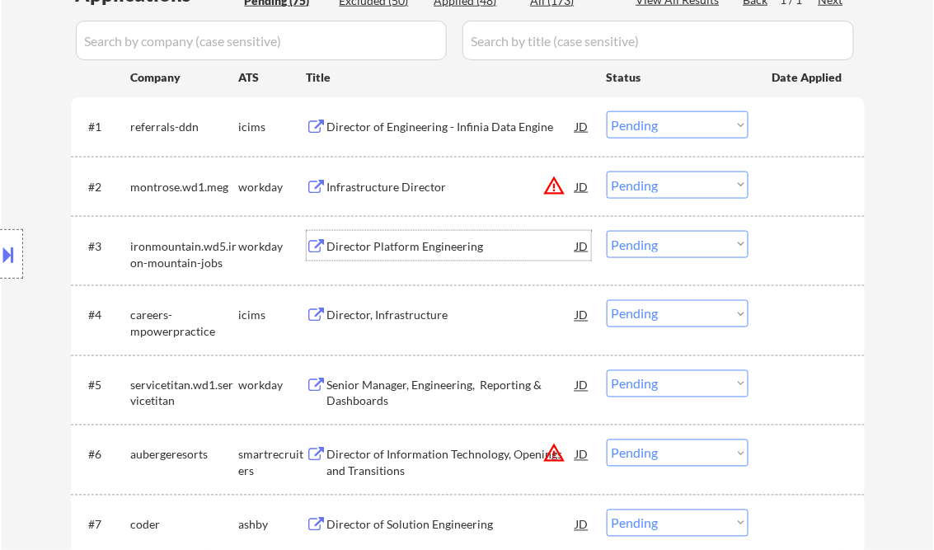
drag, startPoint x: 638, startPoint y: 242, endPoint x: 654, endPoint y: 252, distance: 18.5
click at [638, 242] on select "Choose an option... Pending Applied Excluded (Questions) Excluded (Expired) Exc…" at bounding box center [678, 244] width 142 height 27
click at [607, 231] on select "Choose an option... Pending Applied Excluded (Questions) Excluded (Expired) Exc…" at bounding box center [678, 244] width 142 height 27
select select ""pending""
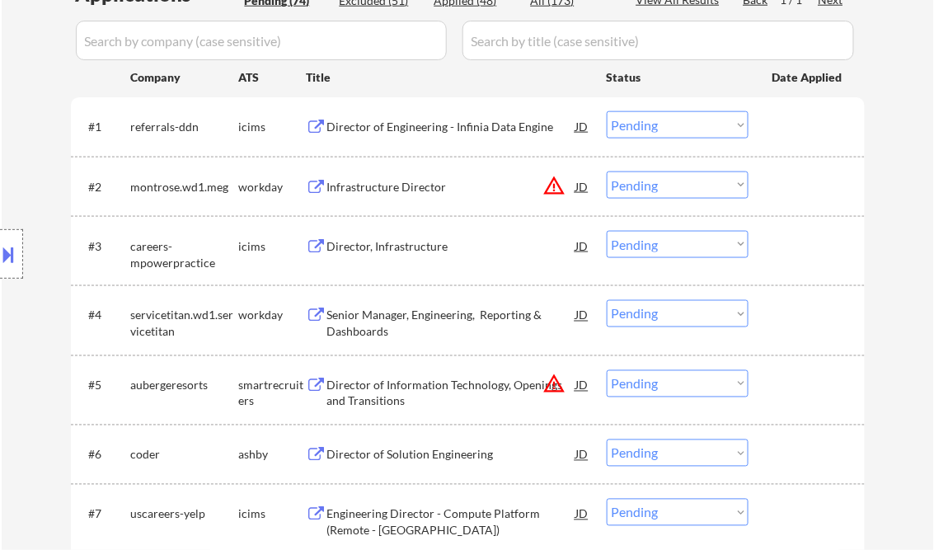
click at [419, 321] on div "Senior Manager, Engineering, Reporting & Dashboards" at bounding box center [451, 323] width 249 height 32
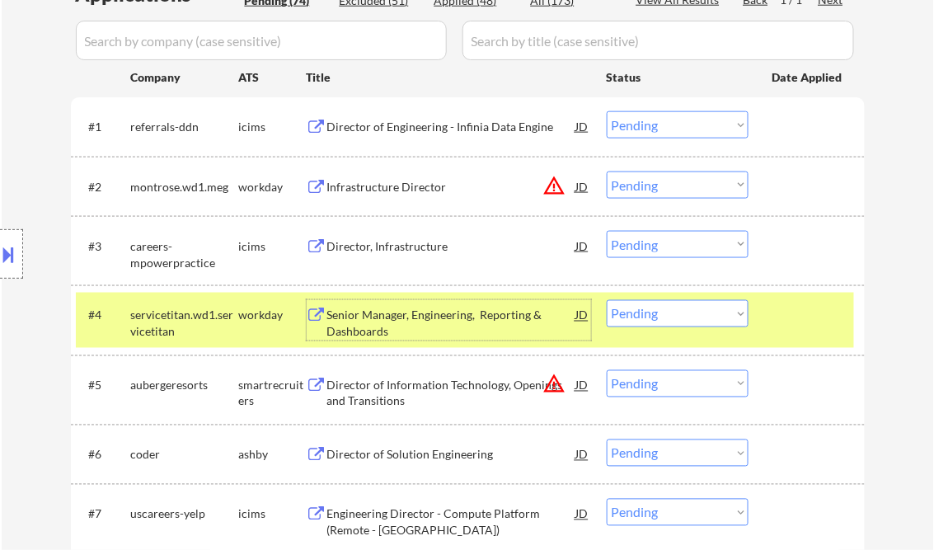
drag, startPoint x: 682, startPoint y: 317, endPoint x: 689, endPoint y: 323, distance: 9.9
click at [682, 317] on select "Choose an option... Pending Applied Excluded (Questions) Excluded (Expired) Exc…" at bounding box center [678, 313] width 142 height 27
click at [607, 300] on select "Choose an option... Pending Applied Excluded (Questions) Excluded (Expired) Exc…" at bounding box center [678, 313] width 142 height 27
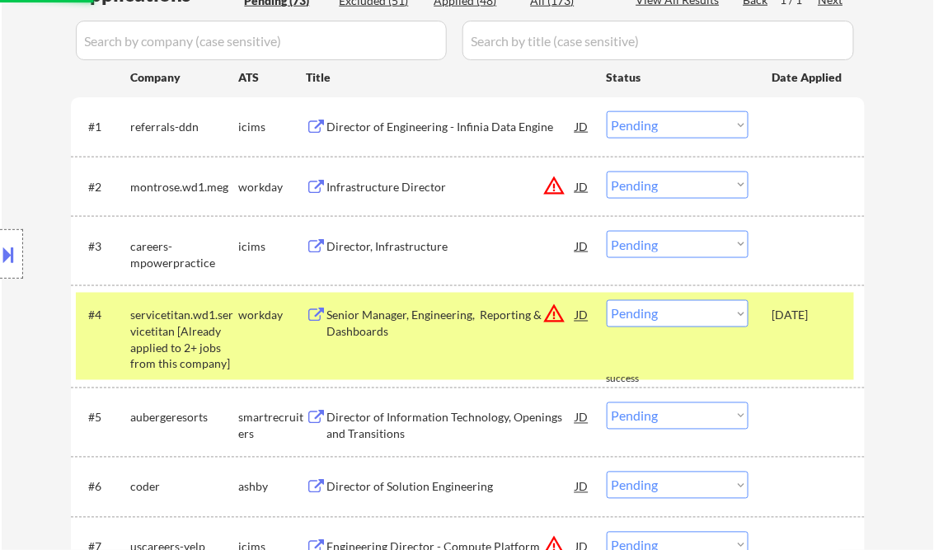
scroll to position [528, 0]
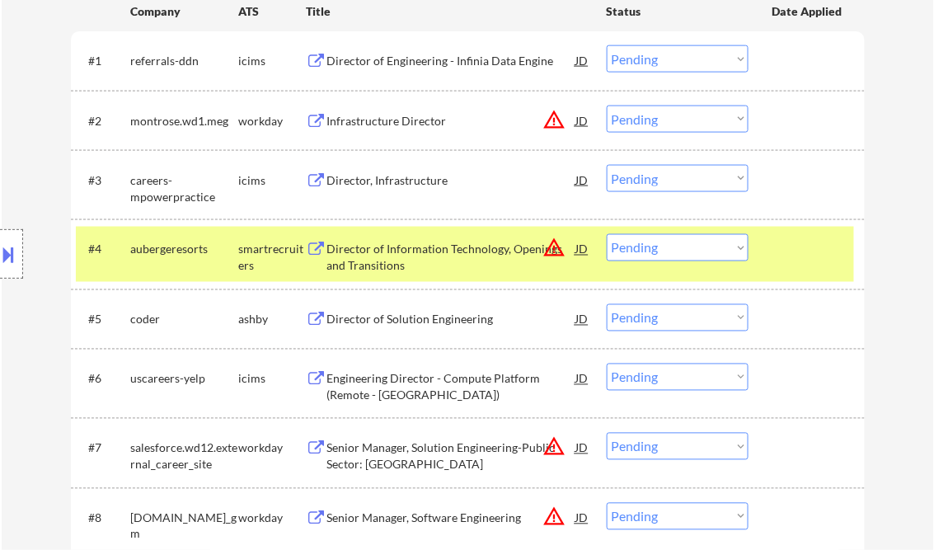
click at [396, 258] on div "Director of Information Technology, Openings and Transitions" at bounding box center [451, 257] width 249 height 32
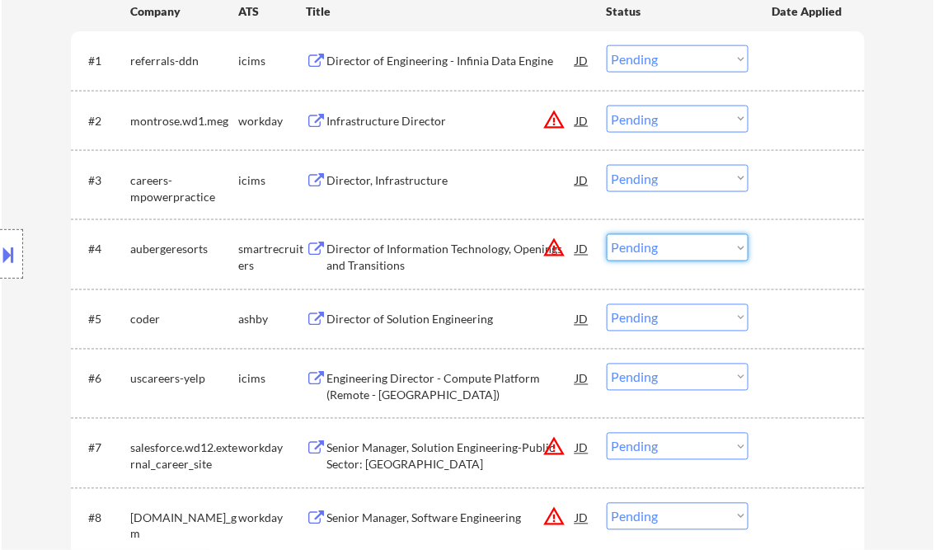
click at [659, 251] on select "Choose an option... Pending Applied Excluded (Questions) Excluded (Expired) Exc…" at bounding box center [678, 247] width 142 height 27
click at [607, 234] on select "Choose an option... Pending Applied Excluded (Questions) Excluded (Expired) Exc…" at bounding box center [678, 247] width 142 height 27
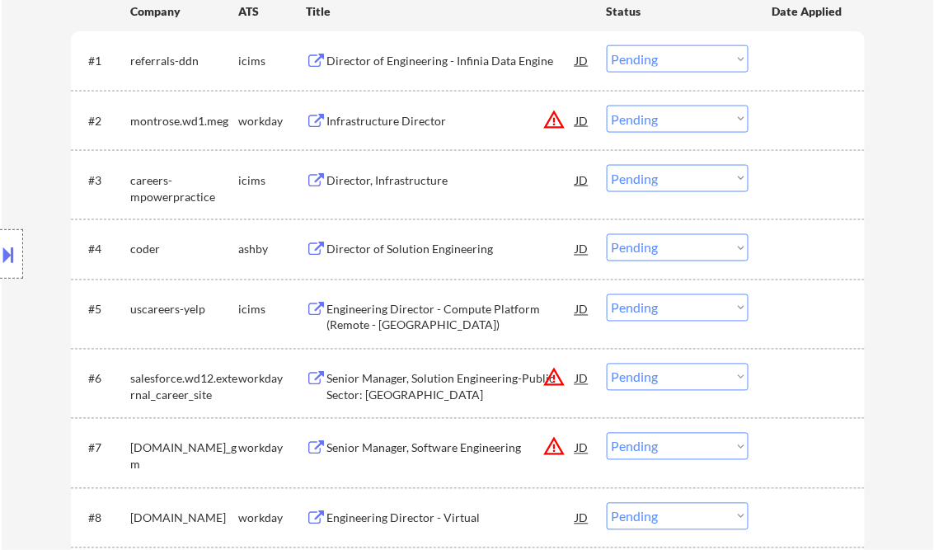
click at [422, 251] on div "Director of Solution Engineering" at bounding box center [451, 249] width 249 height 16
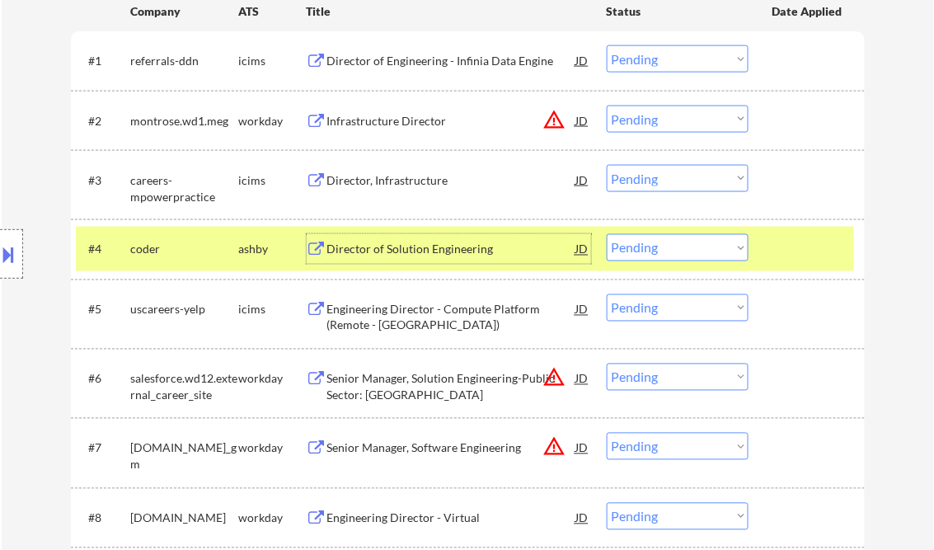
click at [638, 252] on select "Choose an option... Pending Applied Excluded (Questions) Excluded (Expired) Exc…" at bounding box center [678, 247] width 142 height 27
click at [607, 234] on select "Choose an option... Pending Applied Excluded (Questions) Excluded (Expired) Exc…" at bounding box center [678, 247] width 142 height 27
select select ""pending""
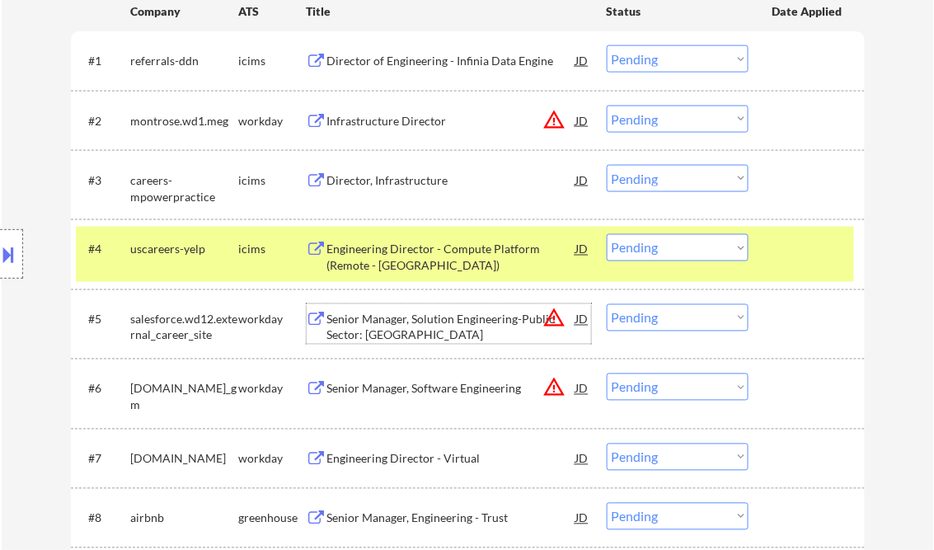
click at [403, 323] on div "Senior Manager, Solution Engineering-Public Sector: [GEOGRAPHIC_DATA]" at bounding box center [451, 328] width 249 height 32
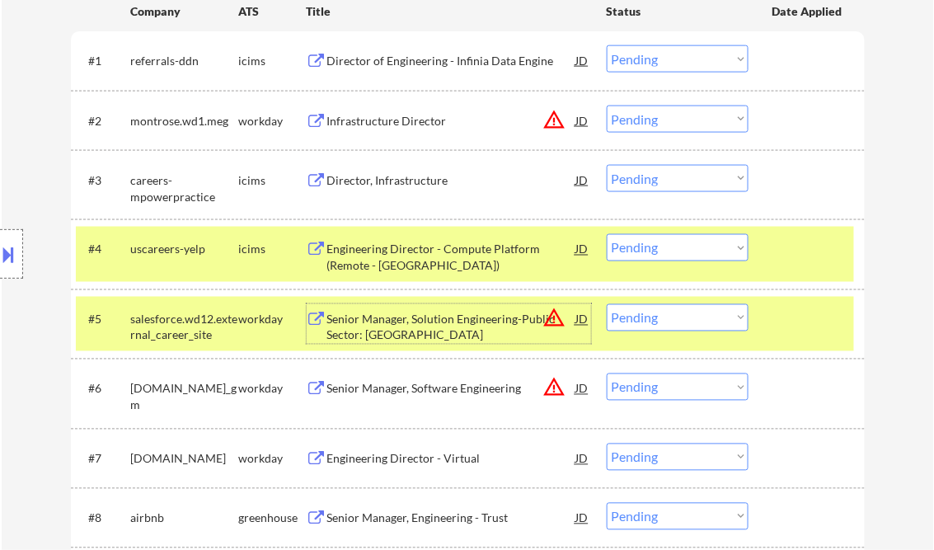
click at [676, 321] on select "Choose an option... Pending Applied Excluded (Questions) Excluded (Expired) Exc…" at bounding box center [678, 317] width 142 height 27
click at [607, 304] on select "Choose an option... Pending Applied Excluded (Questions) Excluded (Expired) Exc…" at bounding box center [678, 317] width 142 height 27
click at [823, 258] on div at bounding box center [808, 249] width 73 height 30
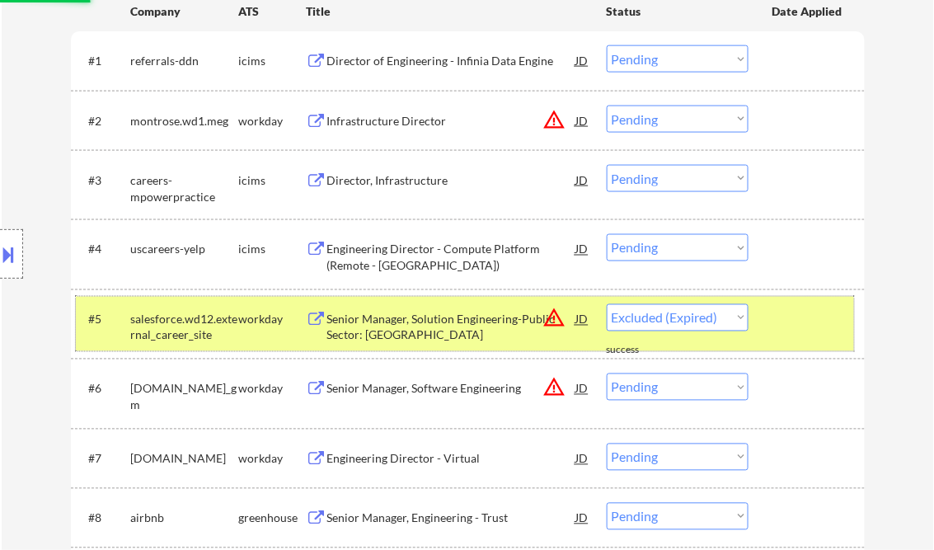
click at [818, 322] on div at bounding box center [808, 319] width 73 height 30
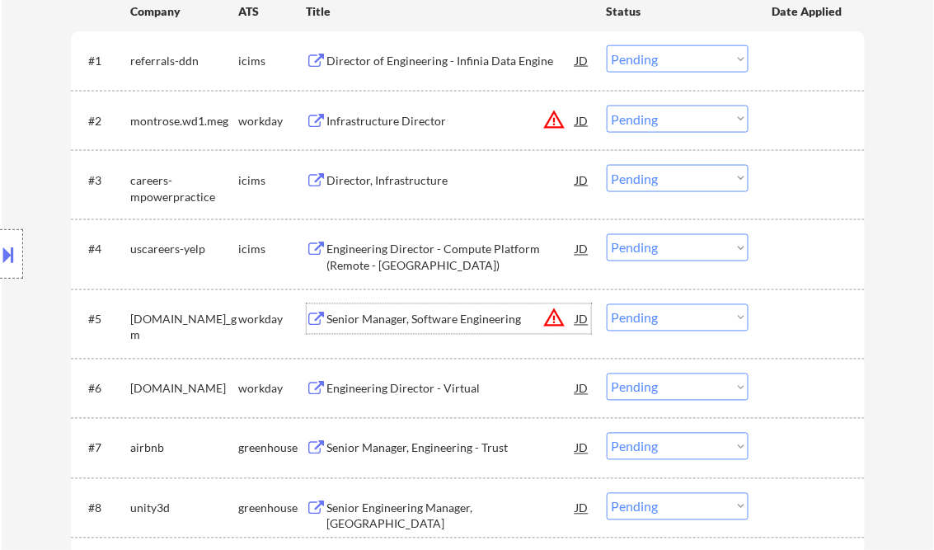
click at [413, 321] on div "Senior Manager, Software Engineering" at bounding box center [451, 320] width 249 height 16
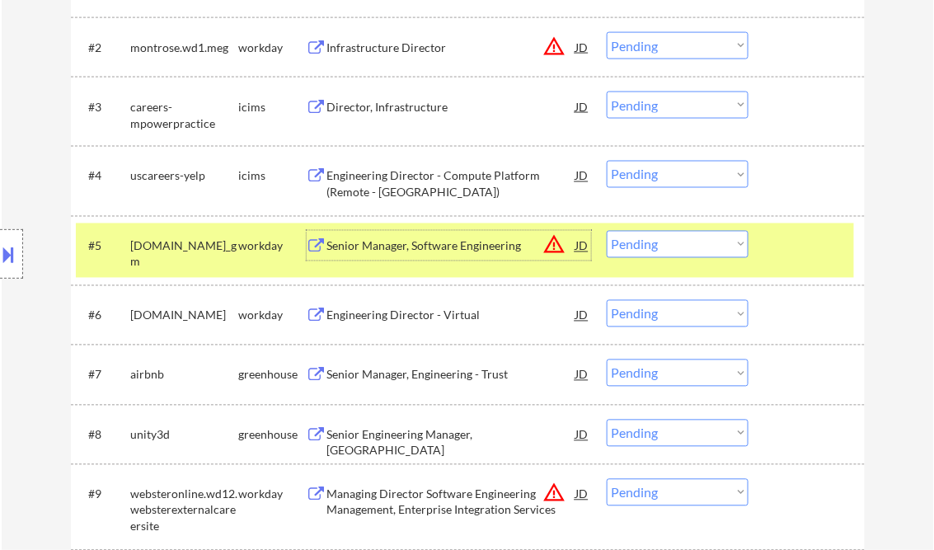
scroll to position [659, 0]
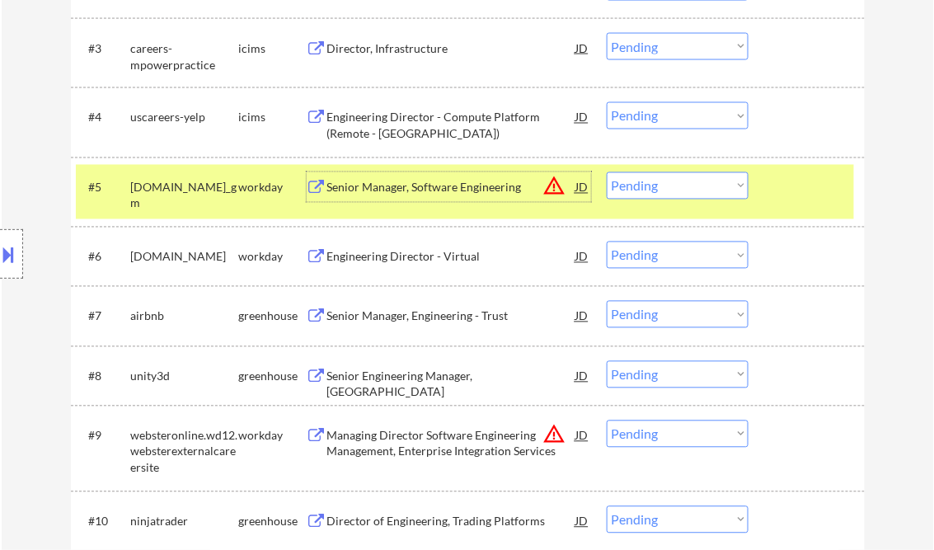
click at [661, 185] on select "Choose an option... Pending Applied Excluded (Questions) Excluded (Expired) Exc…" at bounding box center [678, 185] width 142 height 27
click at [607, 172] on select "Choose an option... Pending Applied Excluded (Questions) Excluded (Expired) Exc…" at bounding box center [678, 185] width 142 height 27
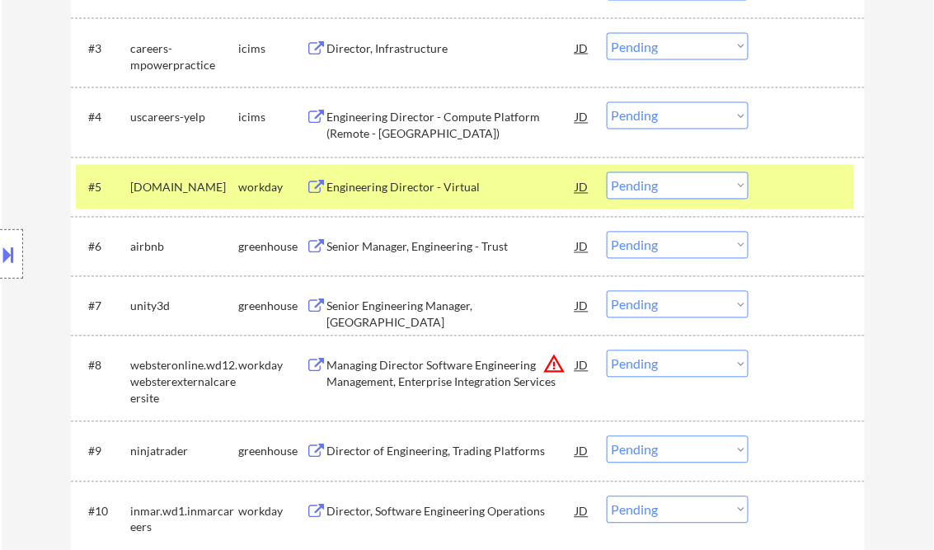
click at [451, 190] on div "Engineering Director - Virtual" at bounding box center [451, 188] width 249 height 16
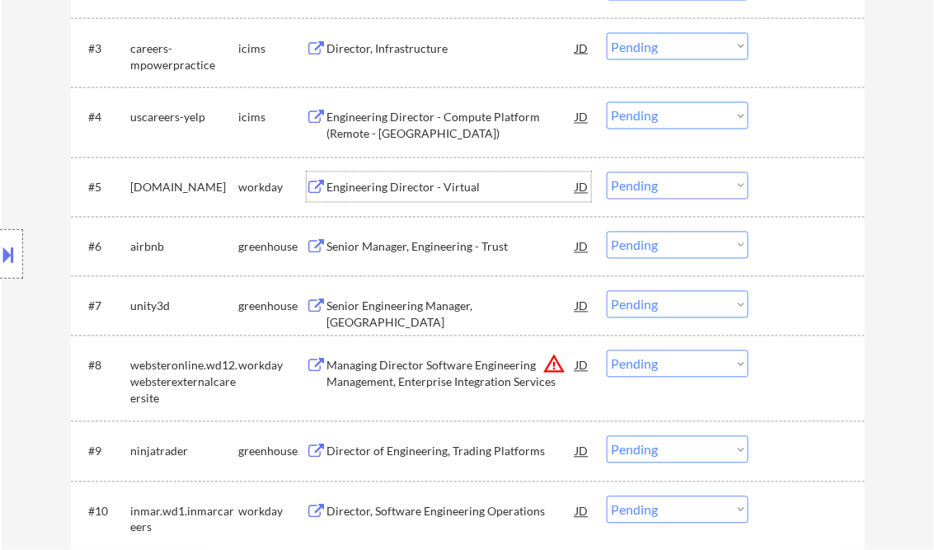
drag, startPoint x: 681, startPoint y: 188, endPoint x: 682, endPoint y: 198, distance: 10.0
click at [681, 188] on select "Choose an option... Pending Applied Excluded (Questions) Excluded (Expired) Exc…" at bounding box center [678, 185] width 142 height 27
click at [607, 172] on select "Choose an option... Pending Applied Excluded (Questions) Excluded (Expired) Exc…" at bounding box center [678, 185] width 142 height 27
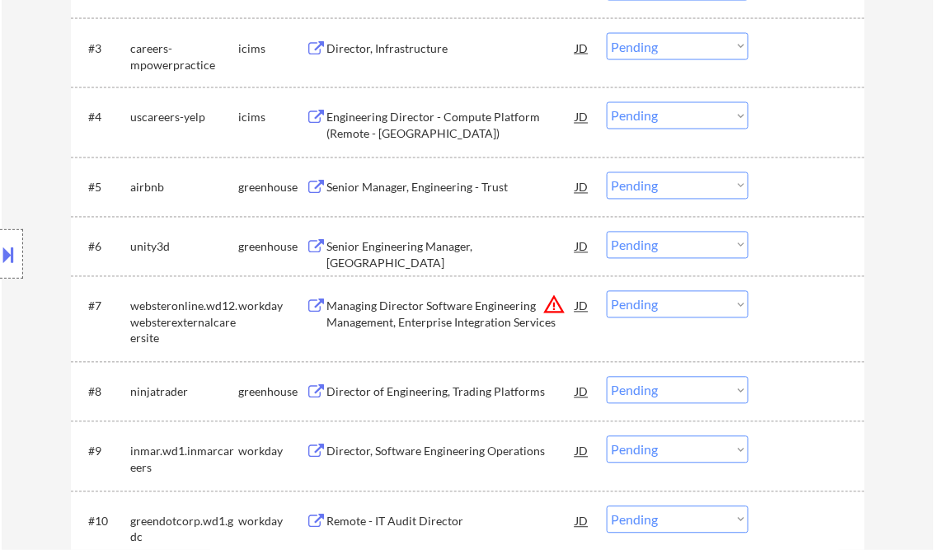
click at [401, 178] on div "Senior Manager, Engineering - Trust" at bounding box center [451, 187] width 249 height 30
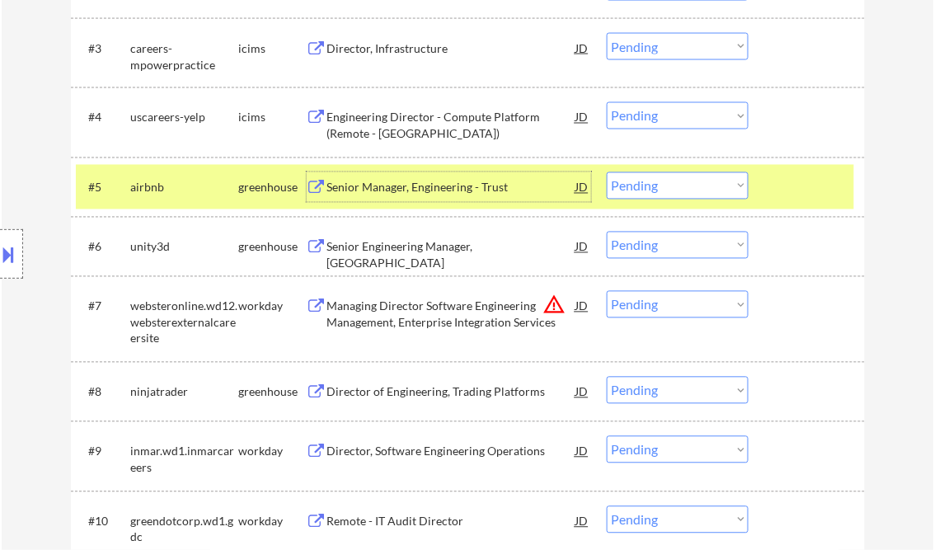
drag, startPoint x: 654, startPoint y: 190, endPoint x: 660, endPoint y: 198, distance: 10.6
click at [654, 190] on select "Choose an option... Pending Applied Excluded (Questions) Excluded (Expired) Exc…" at bounding box center [678, 185] width 142 height 27
click at [607, 172] on select "Choose an option... Pending Applied Excluded (Questions) Excluded (Expired) Exc…" at bounding box center [678, 185] width 142 height 27
click at [416, 246] on div "Senior Engineering Manager, [GEOGRAPHIC_DATA]" at bounding box center [451, 255] width 249 height 32
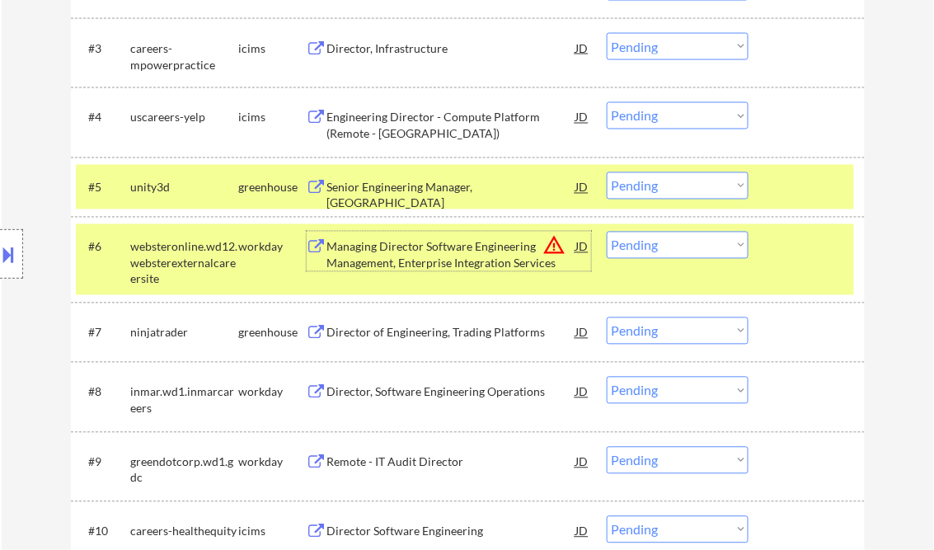
drag, startPoint x: 675, startPoint y: 192, endPoint x: 683, endPoint y: 200, distance: 11.7
click at [675, 192] on select "Choose an option... Pending Applied Excluded (Questions) Excluded (Expired) Exc…" at bounding box center [678, 185] width 142 height 27
click at [607, 172] on select "Choose an option... Pending Applied Excluded (Questions) Excluded (Expired) Exc…" at bounding box center [678, 185] width 142 height 27
click at [820, 190] on div at bounding box center [808, 187] width 73 height 30
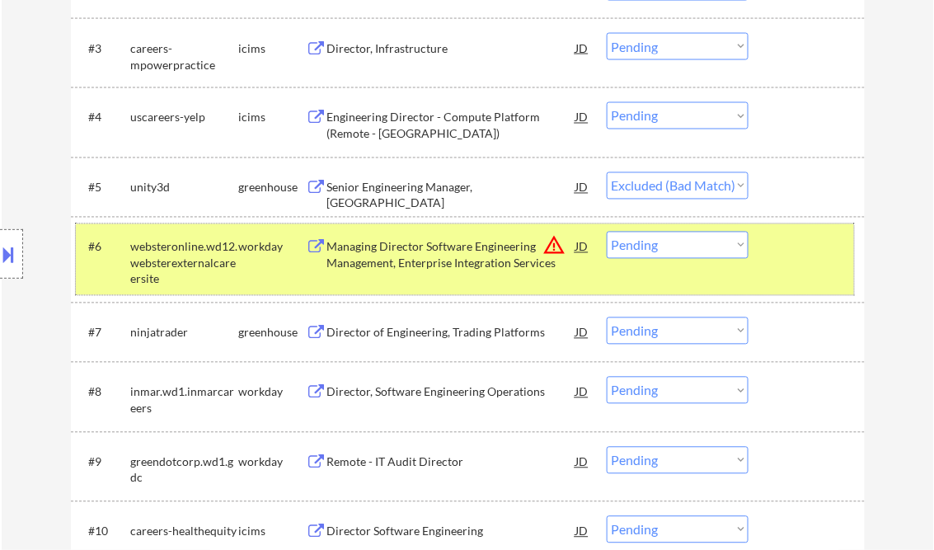
click at [828, 269] on div "#6 websteronline.wd12.websterexternalcareersite workday Managing Director Softw…" at bounding box center [465, 259] width 778 height 71
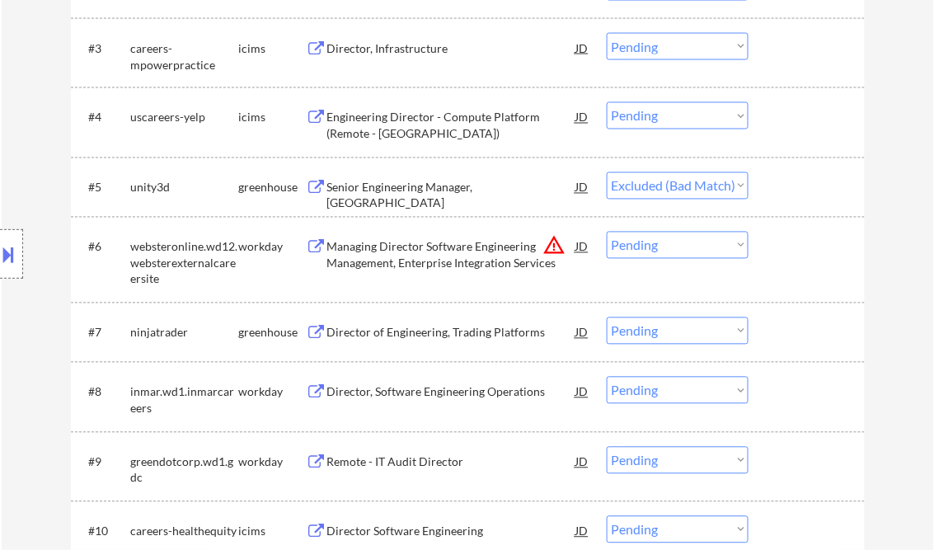
click at [422, 331] on div "Director of Engineering, Trading Platforms" at bounding box center [451, 333] width 249 height 16
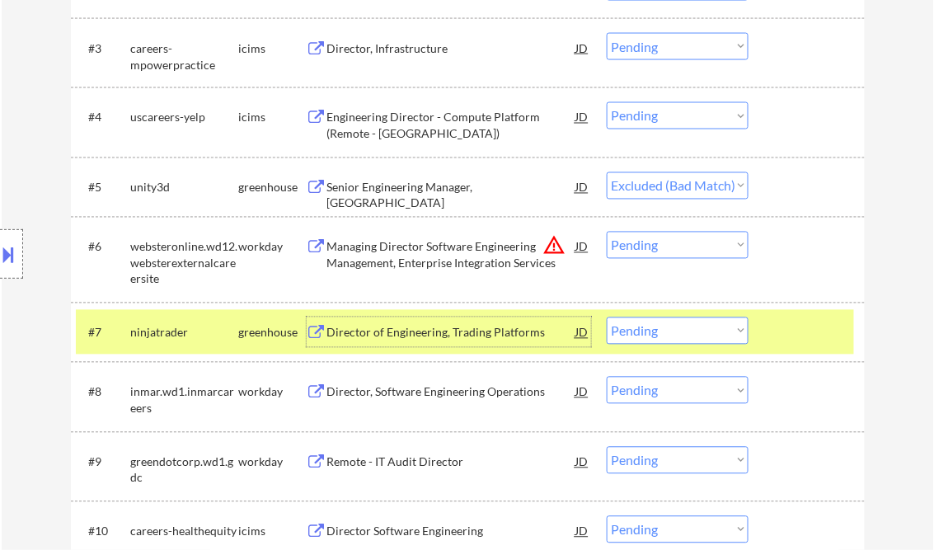
drag, startPoint x: 10, startPoint y: 257, endPoint x: 54, endPoint y: 252, distance: 44.8
click at [10, 256] on button at bounding box center [9, 254] width 18 height 27
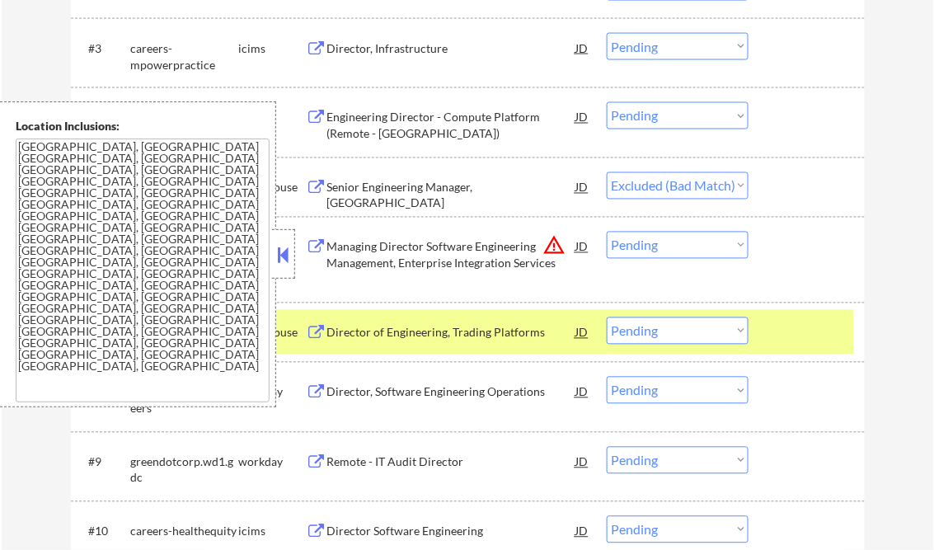
click at [291, 246] on button at bounding box center [283, 254] width 18 height 25
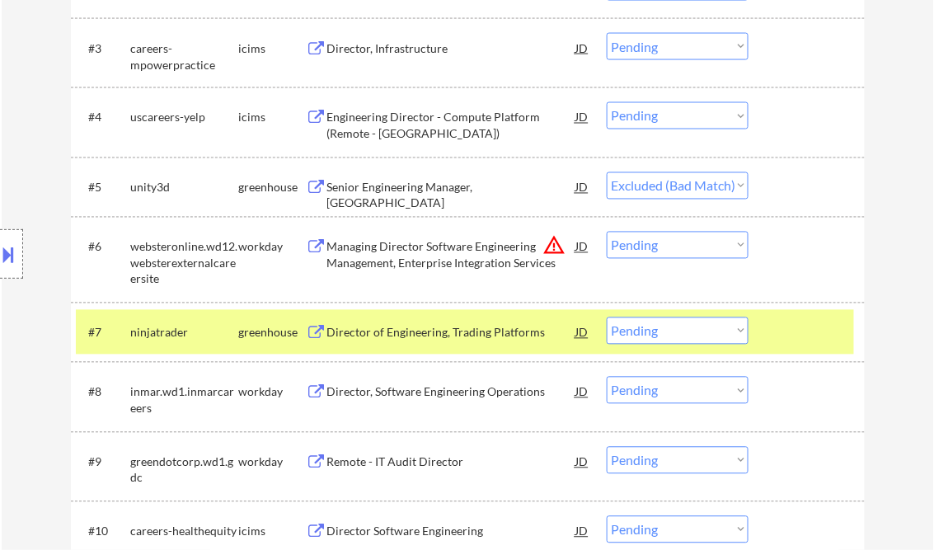
select select ""pending""
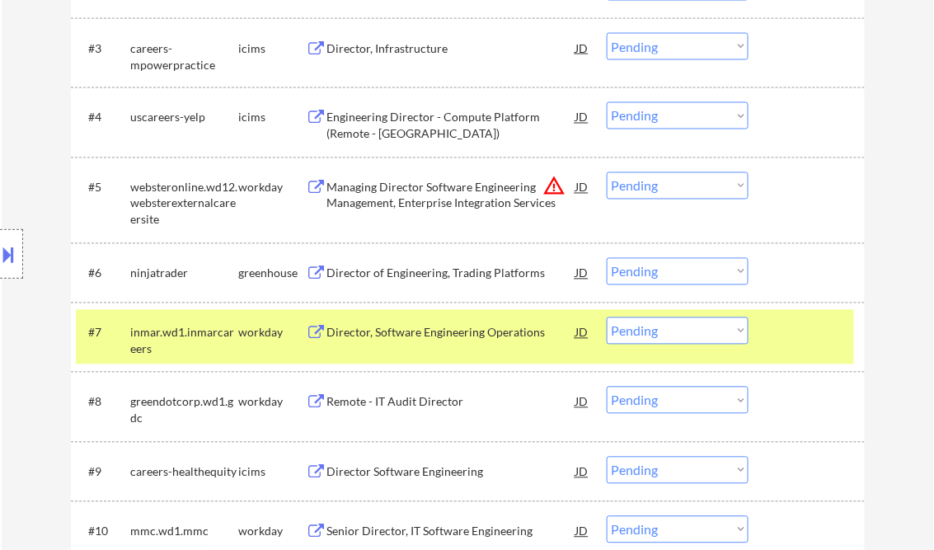
click at [17, 253] on button at bounding box center [9, 254] width 18 height 27
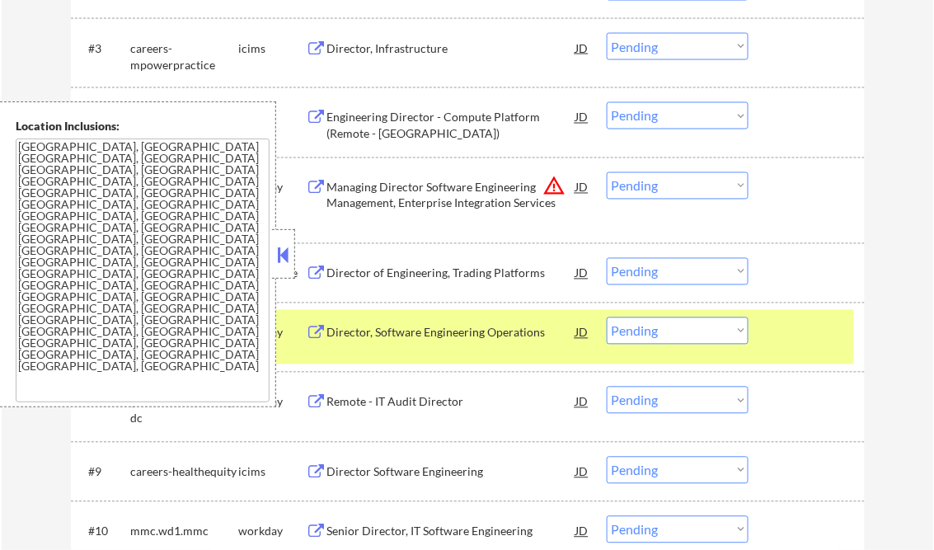
click at [282, 244] on button at bounding box center [283, 254] width 18 height 25
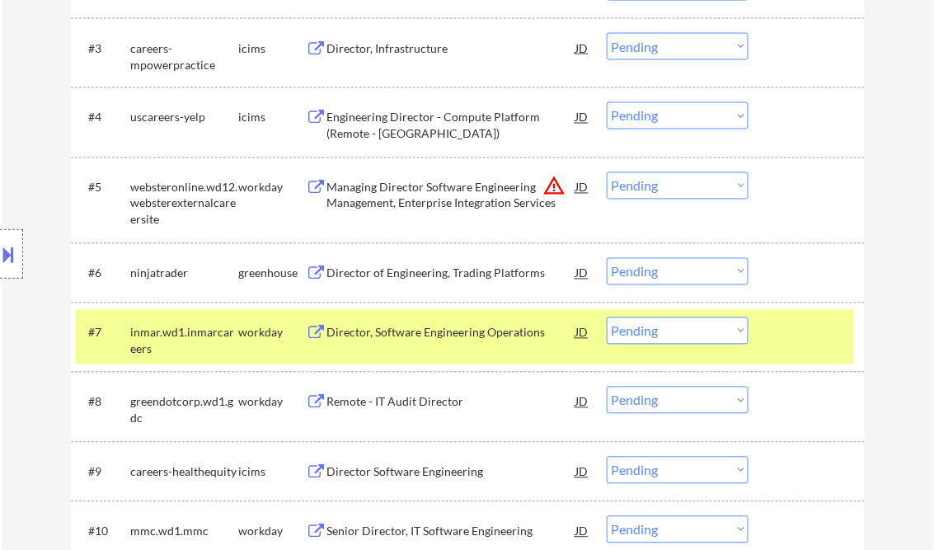
click at [664, 277] on select "Choose an option... Pending Applied Excluded (Questions) Excluded (Expired) Exc…" at bounding box center [678, 271] width 142 height 27
click at [607, 258] on select "Choose an option... Pending Applied Excluded (Questions) Excluded (Expired) Exc…" at bounding box center [678, 271] width 142 height 27
click at [795, 335] on div at bounding box center [808, 332] width 73 height 30
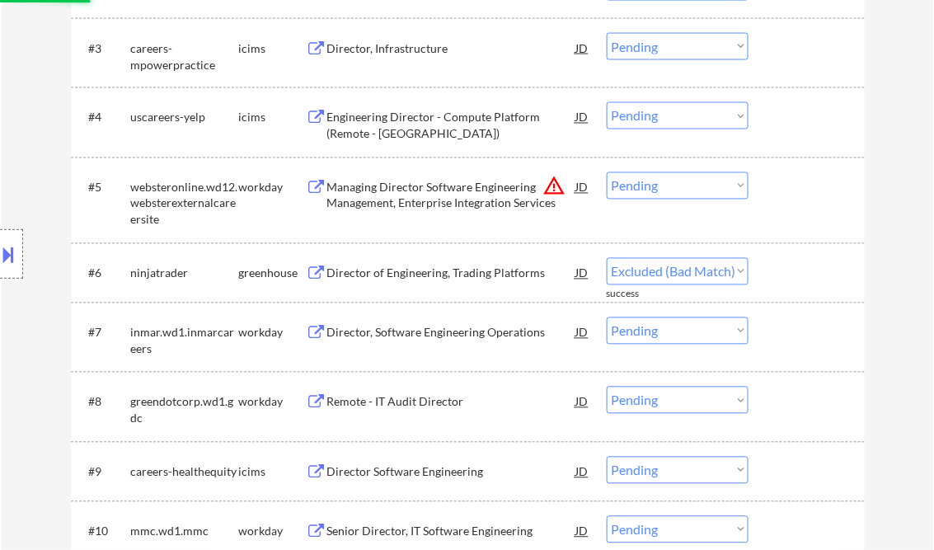
select select ""pending""
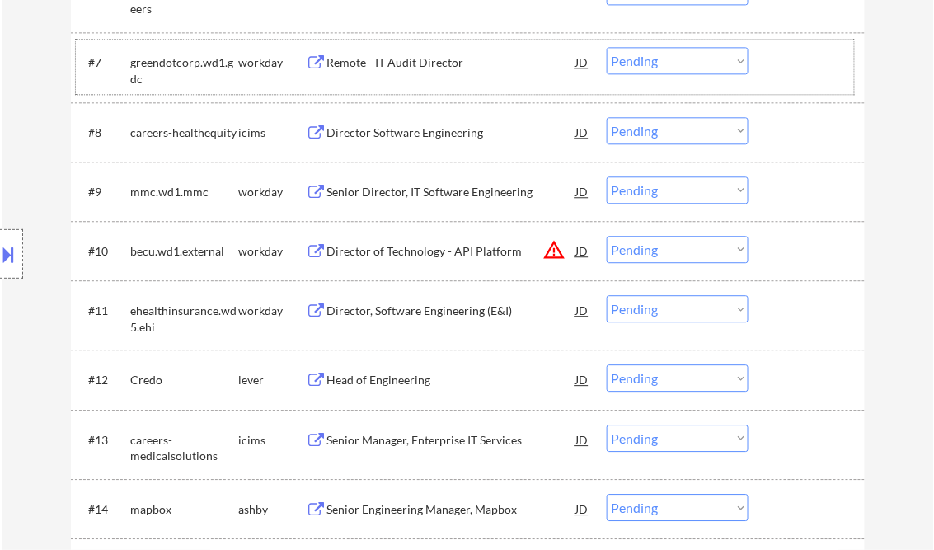
scroll to position [989, 0]
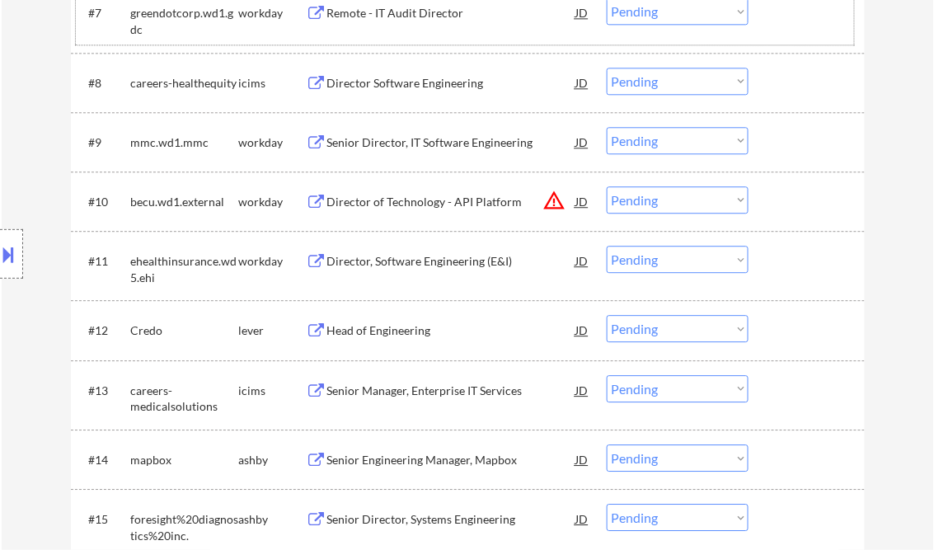
click at [363, 335] on div "Head of Engineering" at bounding box center [451, 330] width 249 height 16
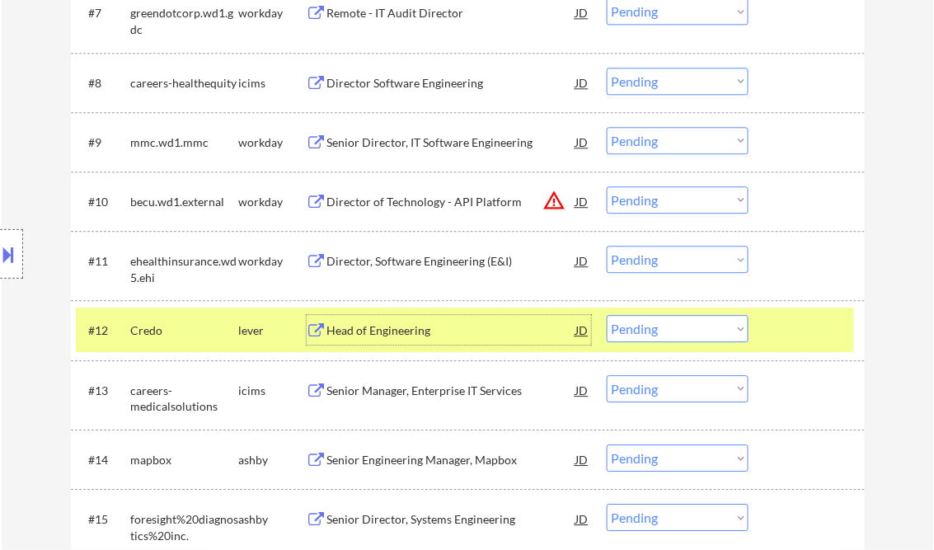
drag, startPoint x: 658, startPoint y: 333, endPoint x: 664, endPoint y: 341, distance: 10.6
click at [658, 333] on select "Choose an option... Pending Applied Excluded (Questions) Excluded (Expired) Exc…" at bounding box center [678, 328] width 142 height 27
click at [607, 315] on select "Choose an option... Pending Applied Excluded (Questions) Excluded (Expired) Exc…" at bounding box center [678, 328] width 142 height 27
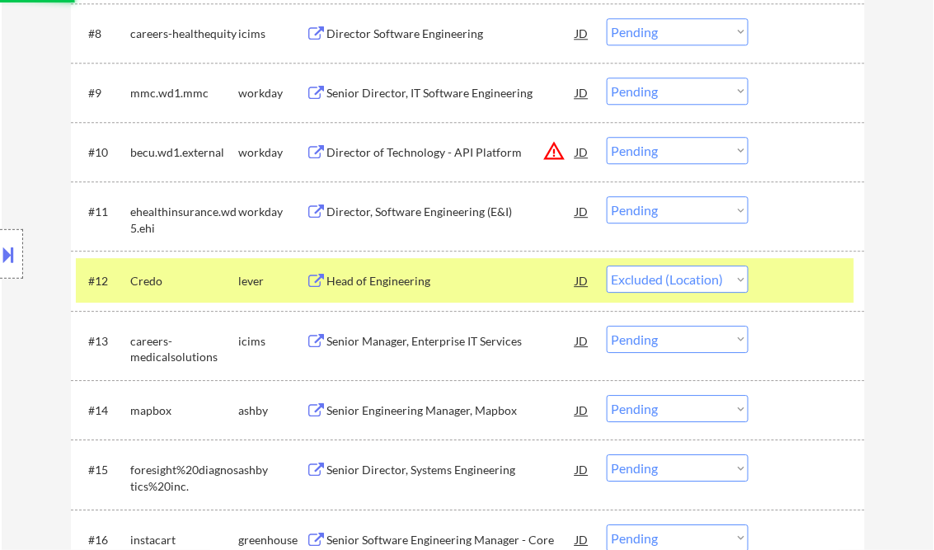
scroll to position [1055, 0]
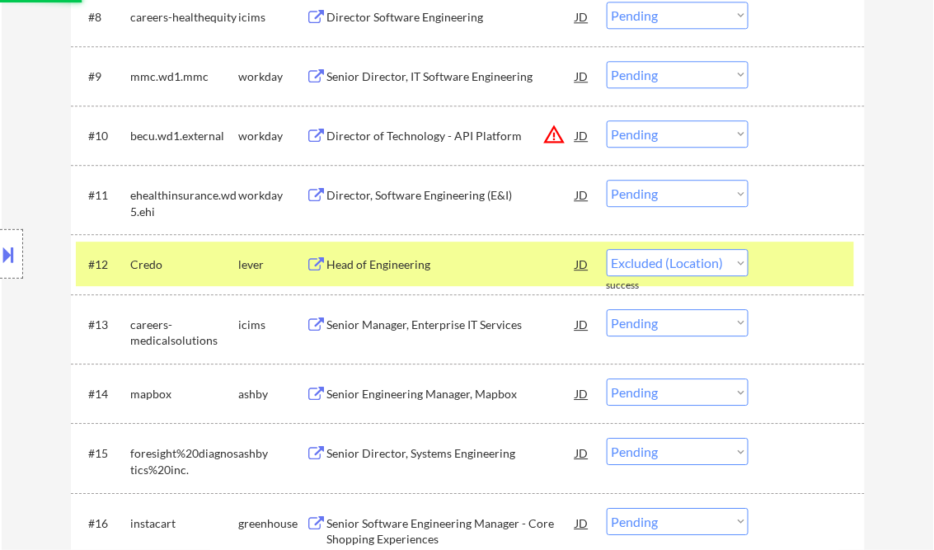
select select ""pending""
click at [392, 394] on div "Senior Engineering Manager, Mapbox" at bounding box center [451, 394] width 249 height 16
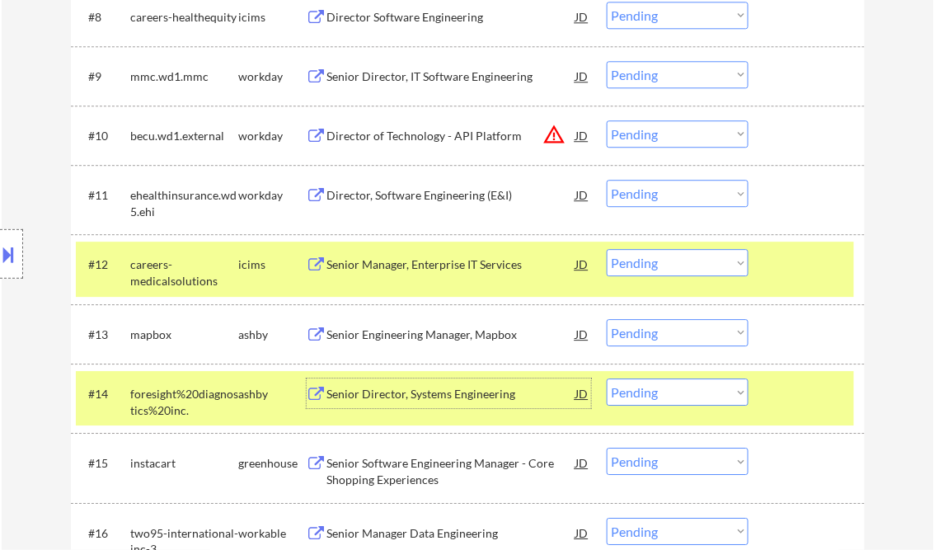
click at [448, 335] on div "Senior Engineering Manager, Mapbox" at bounding box center [451, 334] width 249 height 16
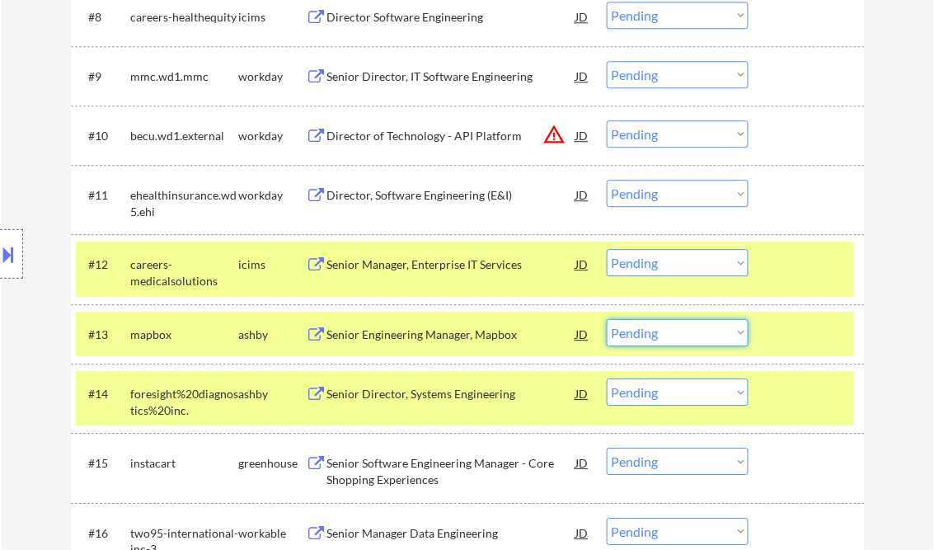
click at [675, 340] on select "Choose an option... Pending Applied Excluded (Questions) Excluded (Expired) Exc…" at bounding box center [678, 332] width 142 height 27
click at [607, 319] on select "Choose an option... Pending Applied Excluded (Questions) Excluded (Expired) Exc…" at bounding box center [678, 332] width 142 height 27
select select ""pending""
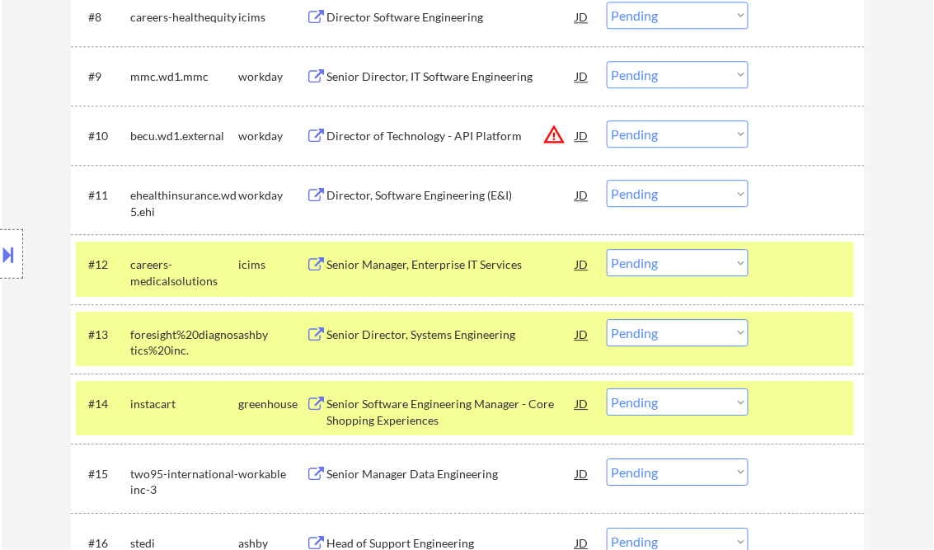
click at [431, 346] on div "Senior Director, Systems Engineering" at bounding box center [451, 334] width 249 height 30
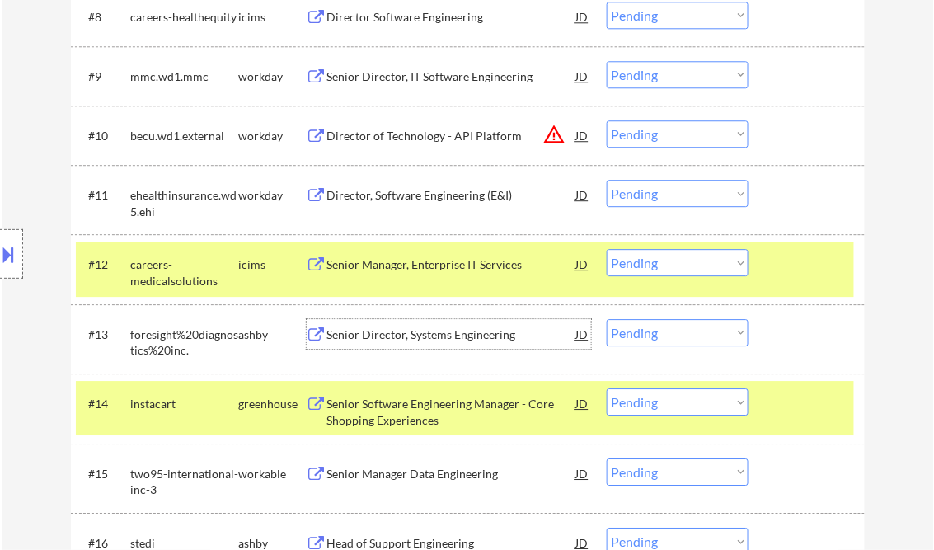
scroll to position [1187, 0]
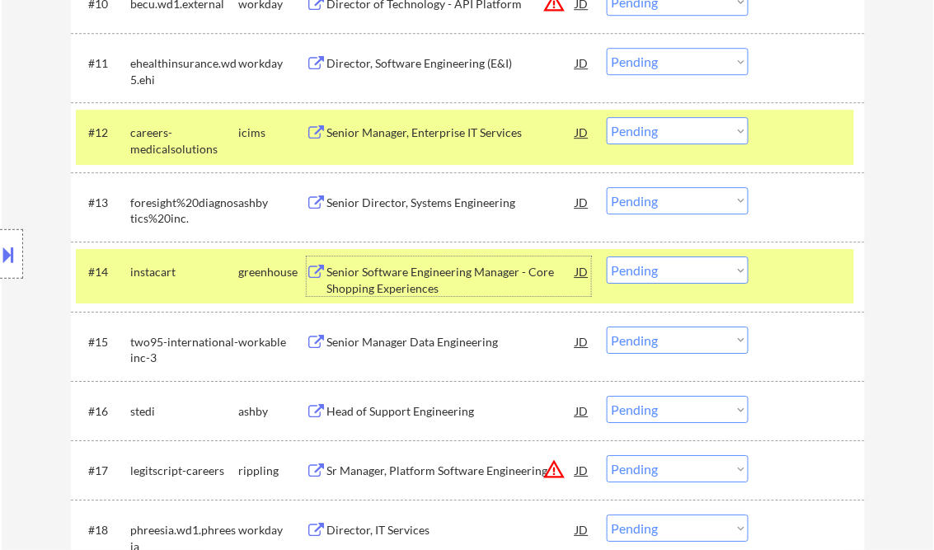
click at [446, 282] on div "Senior Software Engineering Manager - Core Shopping Experiences" at bounding box center [451, 280] width 249 height 32
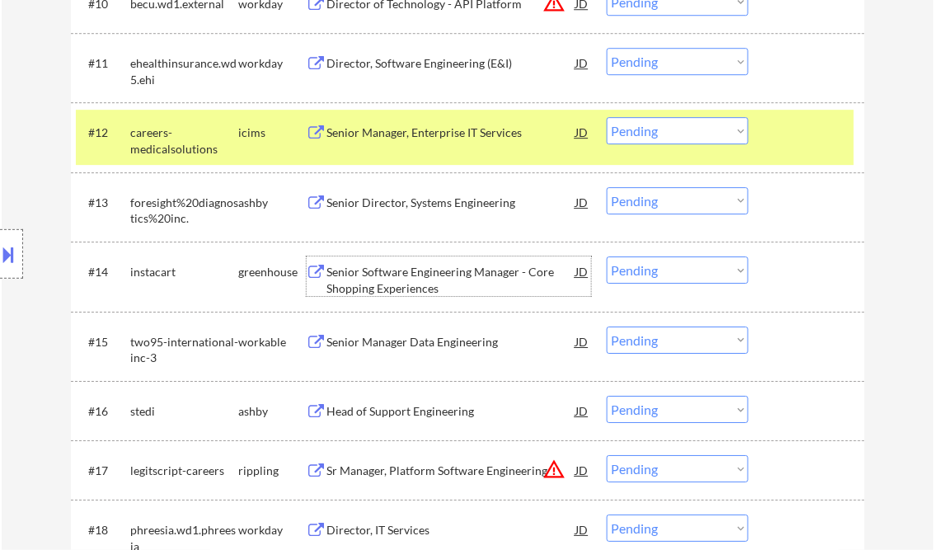
click at [657, 269] on select "Choose an option... Pending Applied Excluded (Questions) Excluded (Expired) Exc…" at bounding box center [678, 269] width 142 height 27
click at [607, 256] on select "Choose an option... Pending Applied Excluded (Questions) Excluded (Expired) Exc…" at bounding box center [678, 269] width 142 height 27
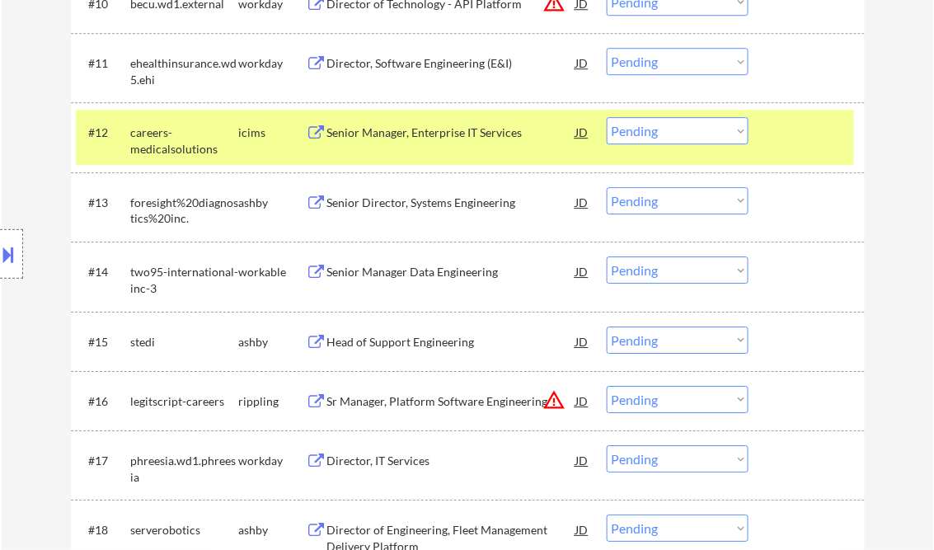
click at [435, 272] on div "Senior Manager Data Engineering" at bounding box center [451, 272] width 249 height 16
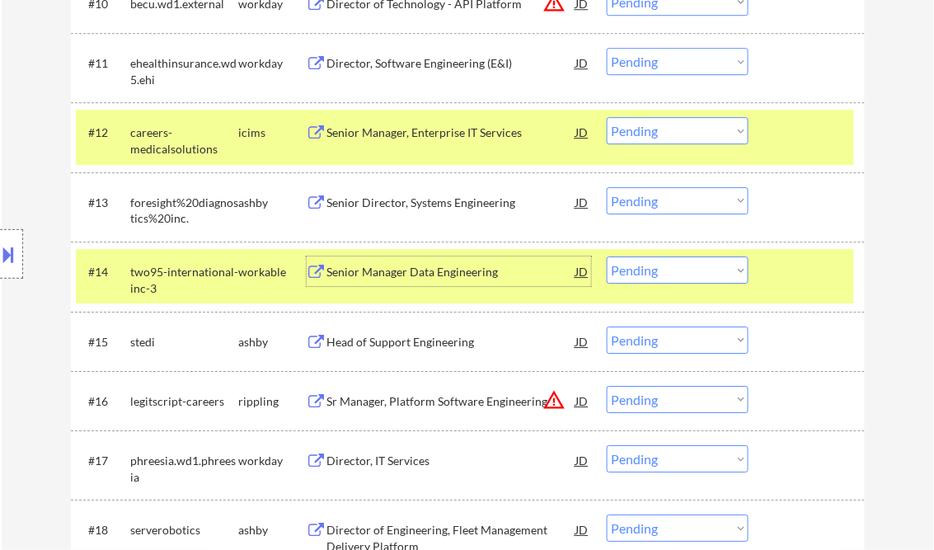
drag, startPoint x: 641, startPoint y: 272, endPoint x: 643, endPoint y: 285, distance: 13.3
click at [641, 272] on select "Choose an option... Pending Applied Excluded (Questions) Excluded (Expired) Exc…" at bounding box center [678, 269] width 142 height 27
click at [607, 256] on select "Choose an option... Pending Applied Excluded (Questions) Excluded (Expired) Exc…" at bounding box center [678, 269] width 142 height 27
select select ""pending""
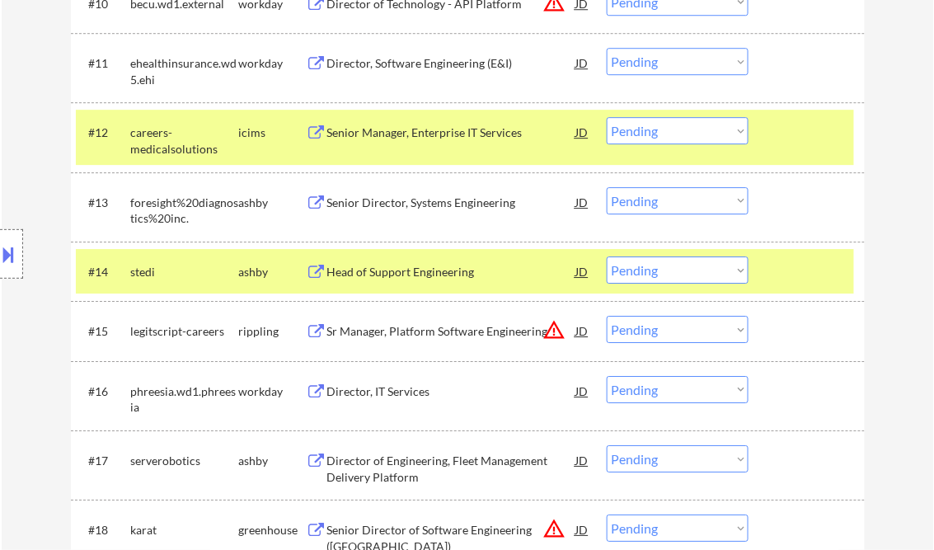
click at [401, 273] on div "Head of Support Engineering" at bounding box center [451, 272] width 249 height 16
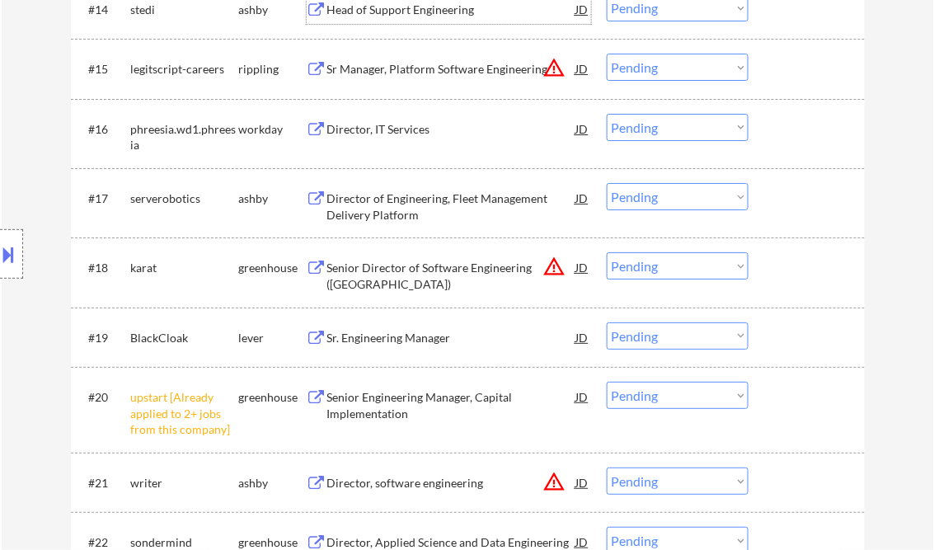
scroll to position [1451, 0]
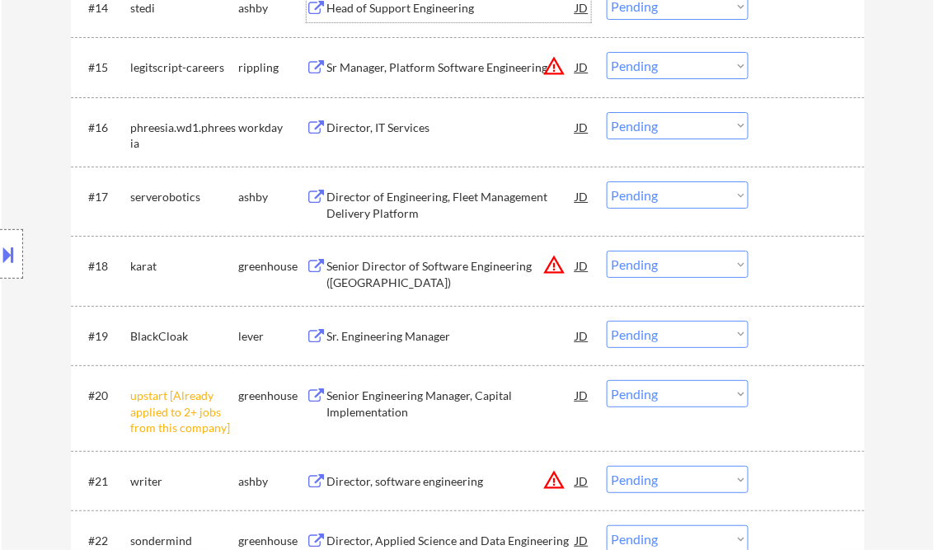
click at [375, 336] on div "Sr. Engineering Manager" at bounding box center [451, 336] width 249 height 16
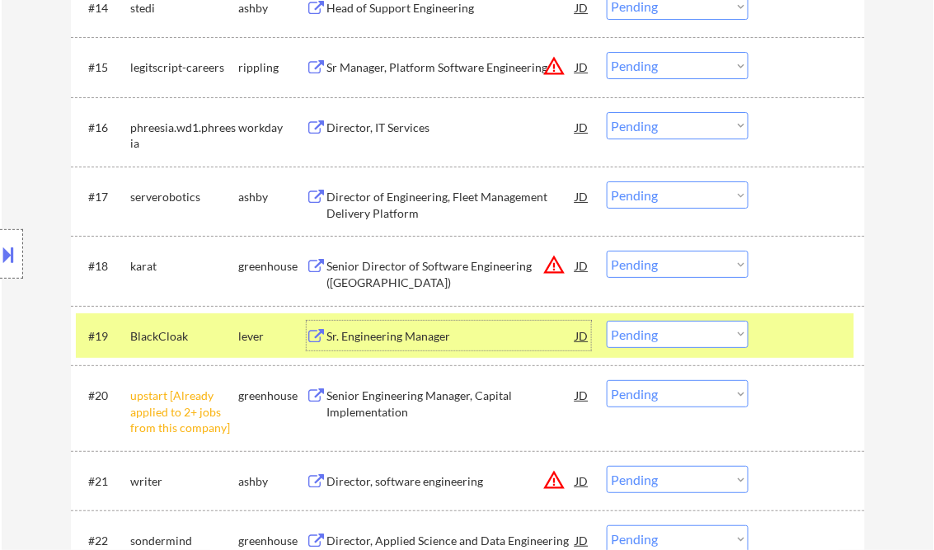
click at [669, 338] on select "Choose an option... Pending Applied Excluded (Questions) Excluded (Expired) Exc…" at bounding box center [678, 334] width 142 height 27
click at [607, 321] on select "Choose an option... Pending Applied Excluded (Questions) Excluded (Expired) Exc…" at bounding box center [678, 334] width 142 height 27
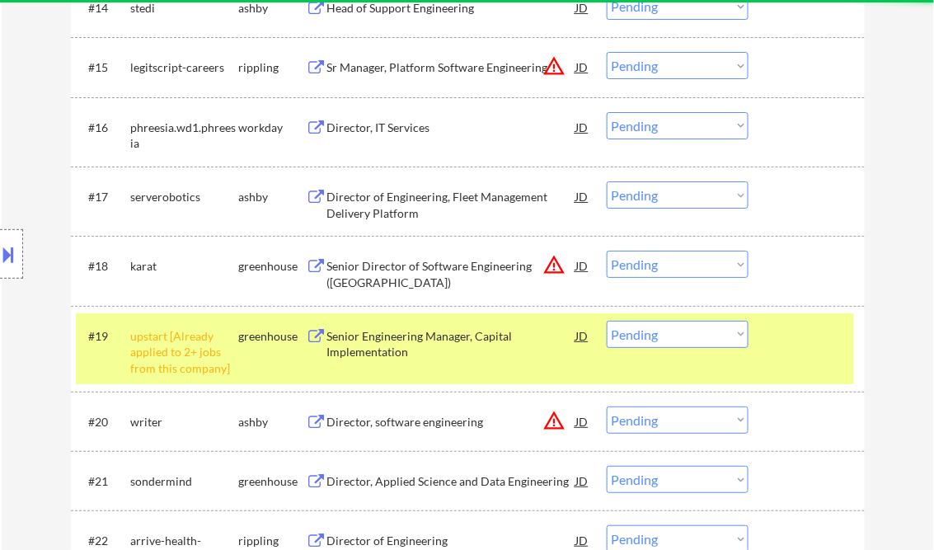
click at [659, 344] on select "Choose an option... Pending Applied Excluded (Questions) Excluded (Expired) Exc…" at bounding box center [678, 334] width 142 height 27
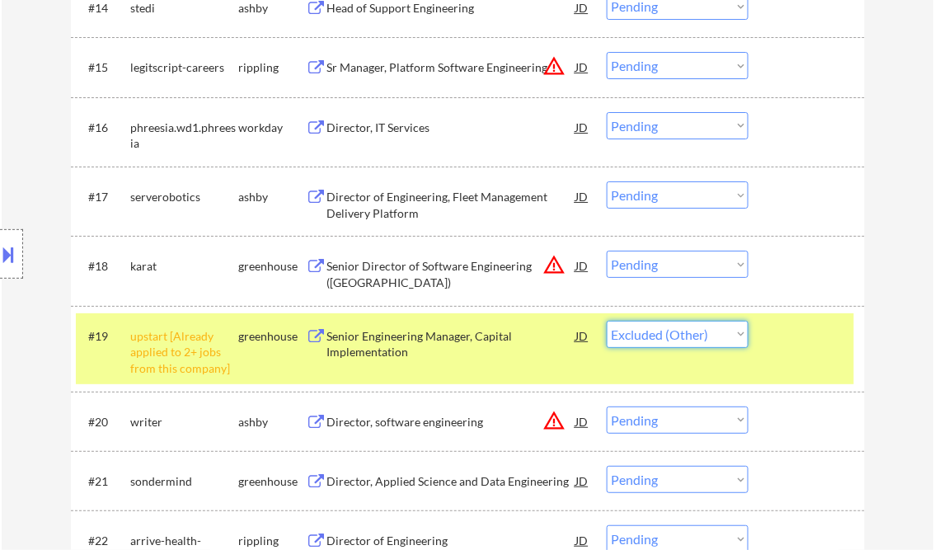
click at [607, 321] on select "Choose an option... Pending Applied Excluded (Questions) Excluded (Expired) Exc…" at bounding box center [678, 334] width 142 height 27
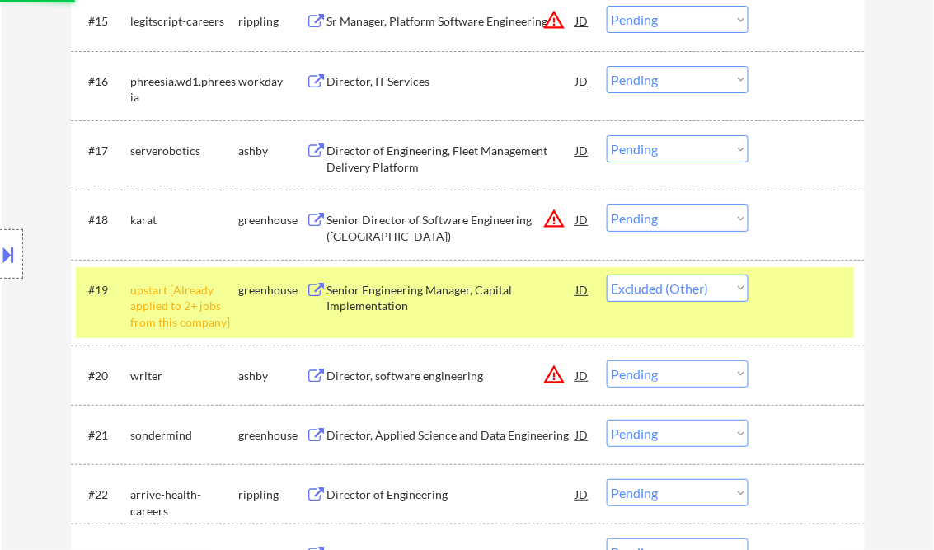
scroll to position [1583, 0]
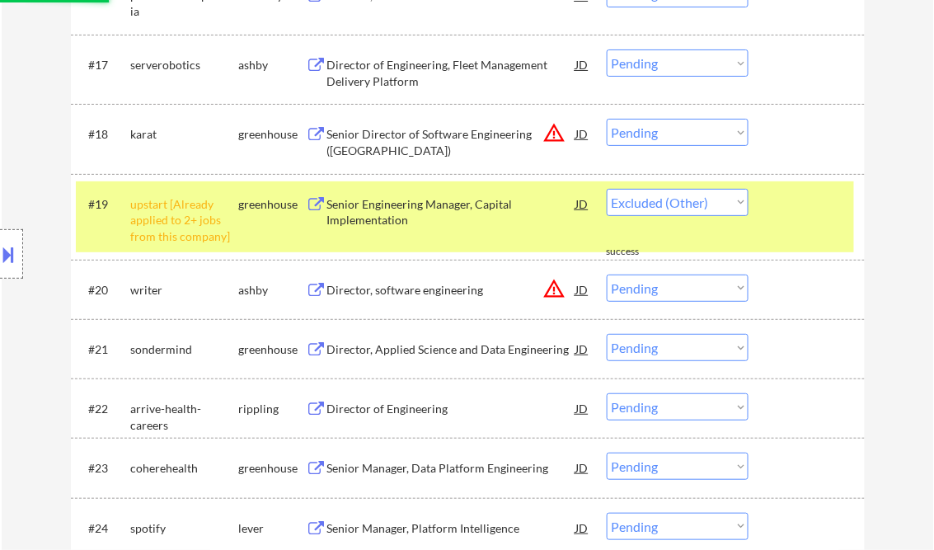
select select ""pending""
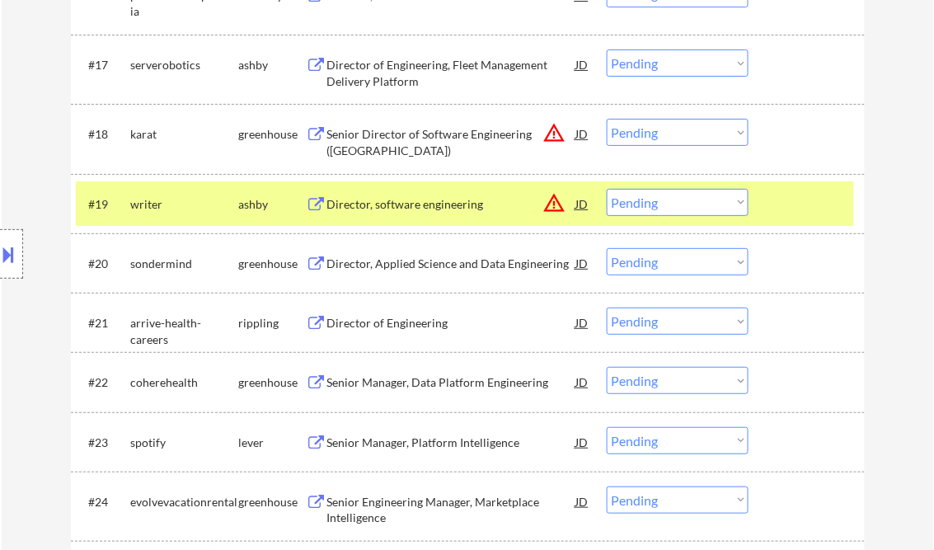
click at [382, 319] on div "Director of Engineering" at bounding box center [451, 323] width 249 height 16
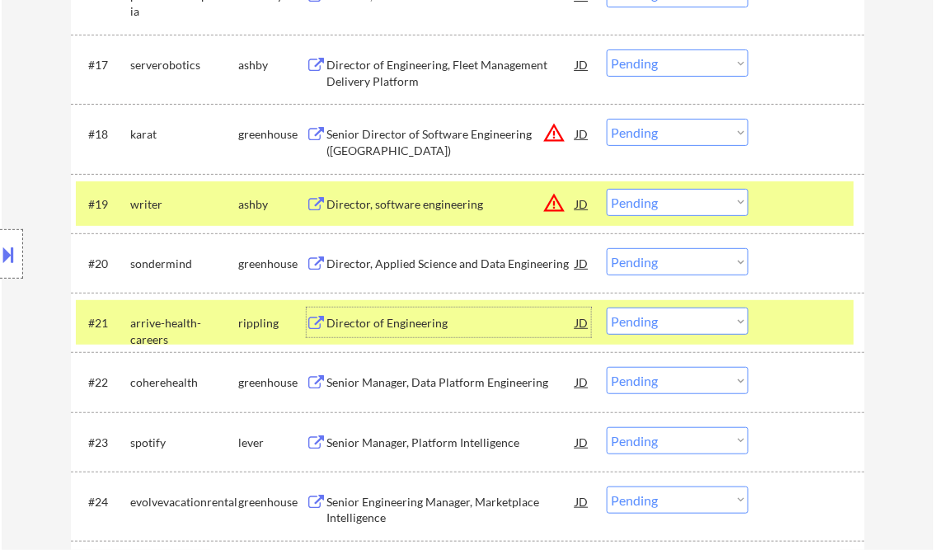
click at [453, 325] on div "Director of Engineering" at bounding box center [451, 323] width 249 height 16
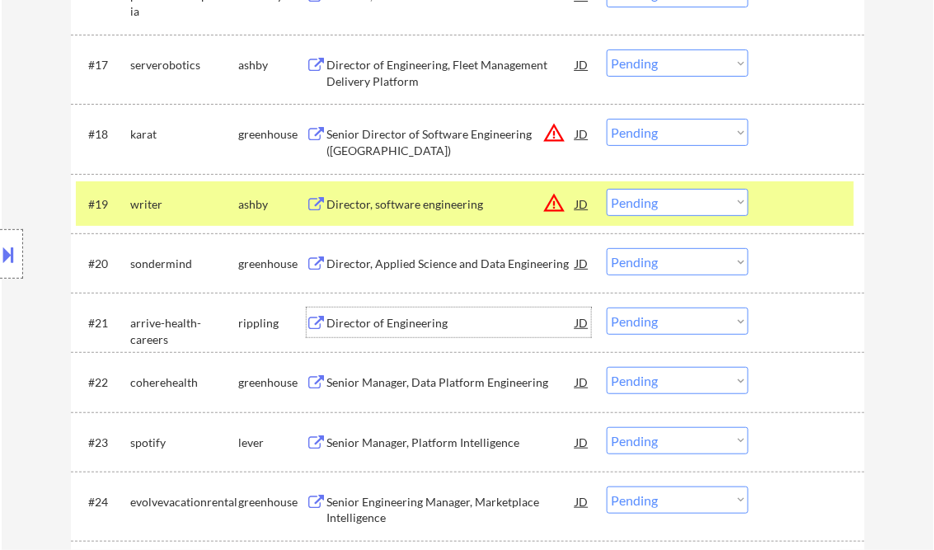
drag, startPoint x: 686, startPoint y: 313, endPoint x: 699, endPoint y: 337, distance: 27.3
click at [686, 313] on select "Choose an option... Pending Applied Excluded (Questions) Excluded (Expired) Exc…" at bounding box center [678, 320] width 142 height 27
click at [607, 307] on select "Choose an option... Pending Applied Excluded (Questions) Excluded (Expired) Exc…" at bounding box center [678, 320] width 142 height 27
click at [435, 250] on div "Director, Applied Science and Data Engineering" at bounding box center [451, 263] width 249 height 30
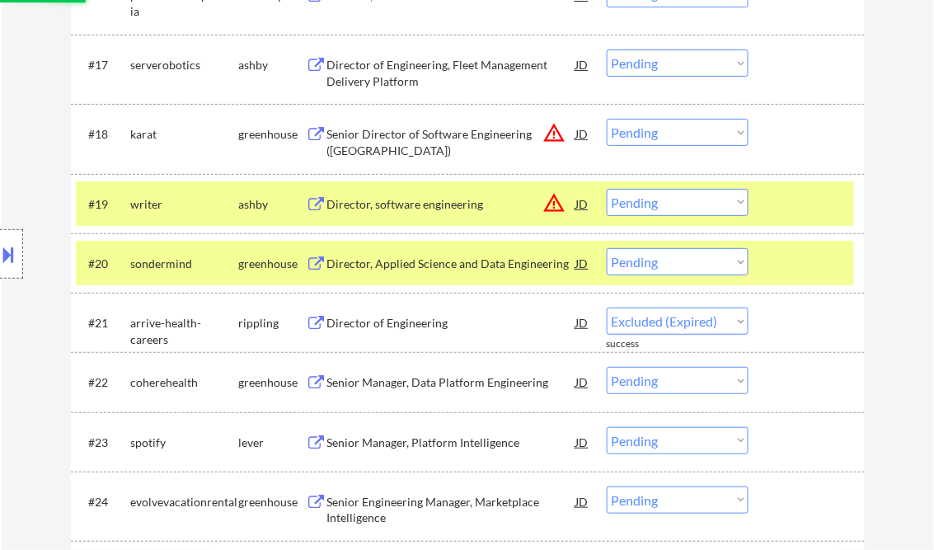
select select ""pending""
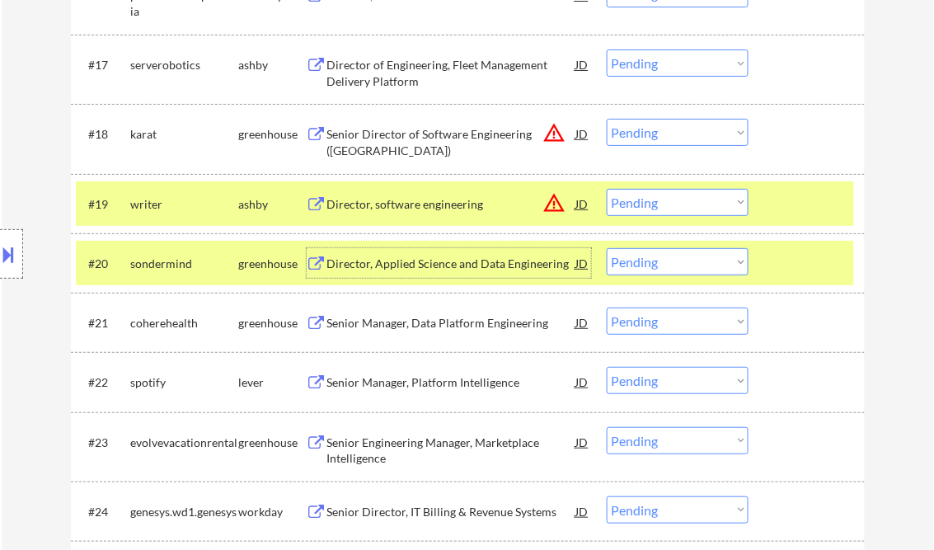
click at [633, 256] on select "Choose an option... Pending Applied Excluded (Questions) Excluded (Expired) Exc…" at bounding box center [678, 261] width 142 height 27
click at [607, 248] on select "Choose an option... Pending Applied Excluded (Questions) Excluded (Expired) Exc…" at bounding box center [678, 261] width 142 height 27
select select ""pending""
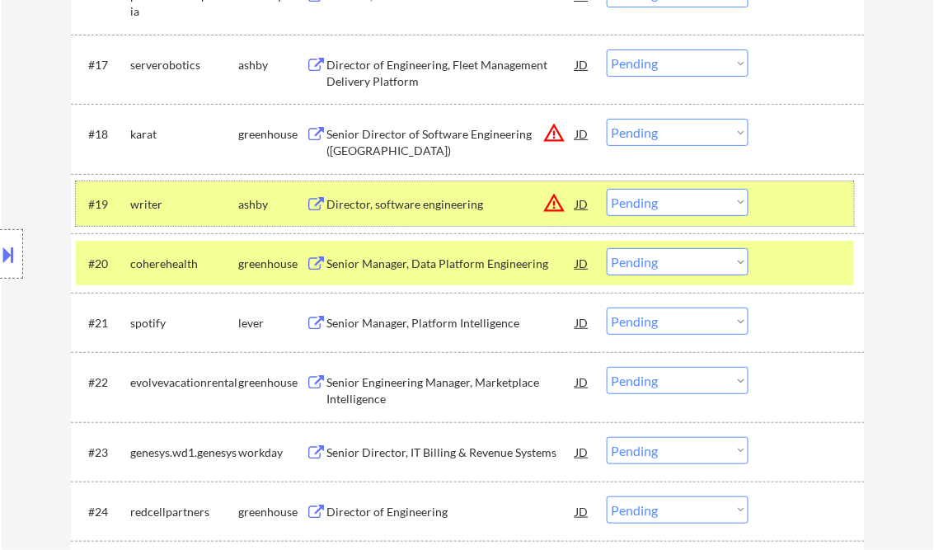
click at [782, 191] on div at bounding box center [808, 204] width 73 height 30
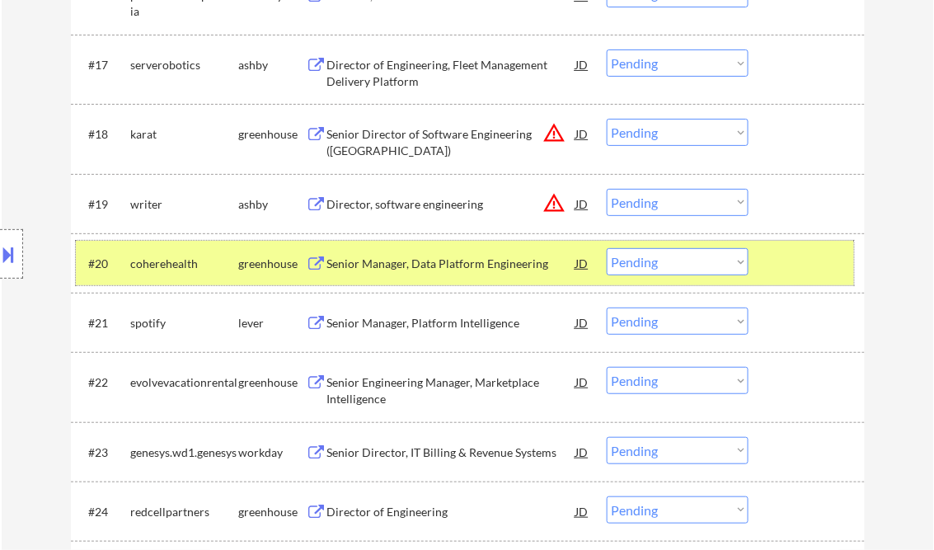
click at [785, 262] on div at bounding box center [808, 263] width 73 height 30
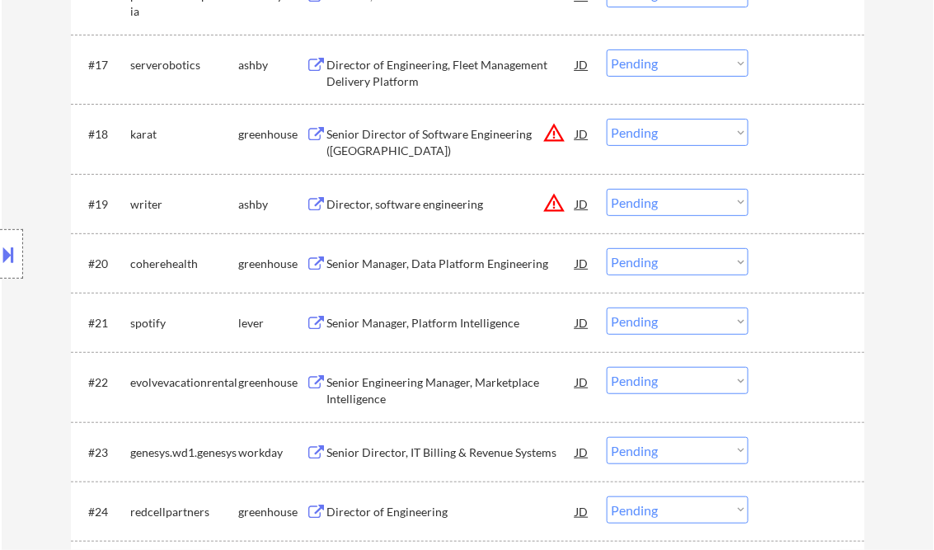
click at [434, 265] on div "Senior Manager, Data Platform Engineering" at bounding box center [451, 264] width 249 height 16
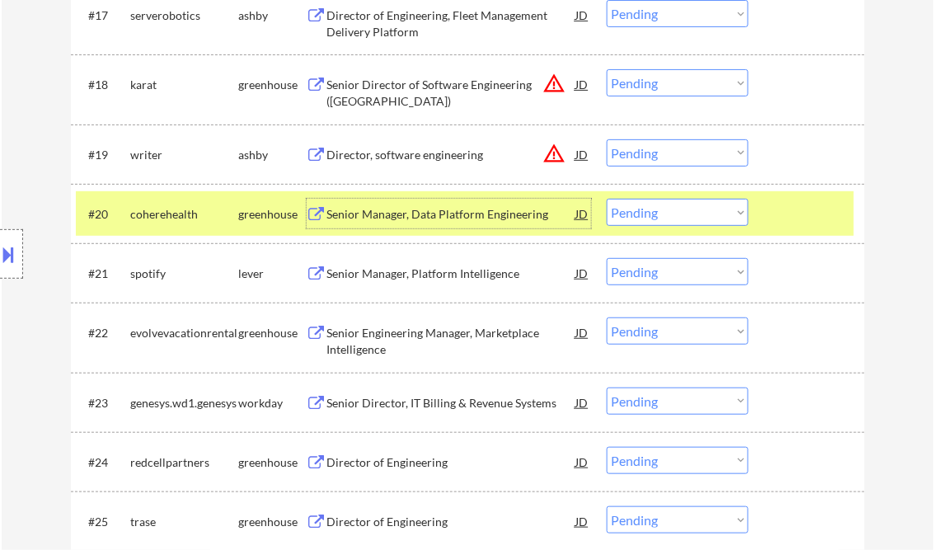
scroll to position [1648, 0]
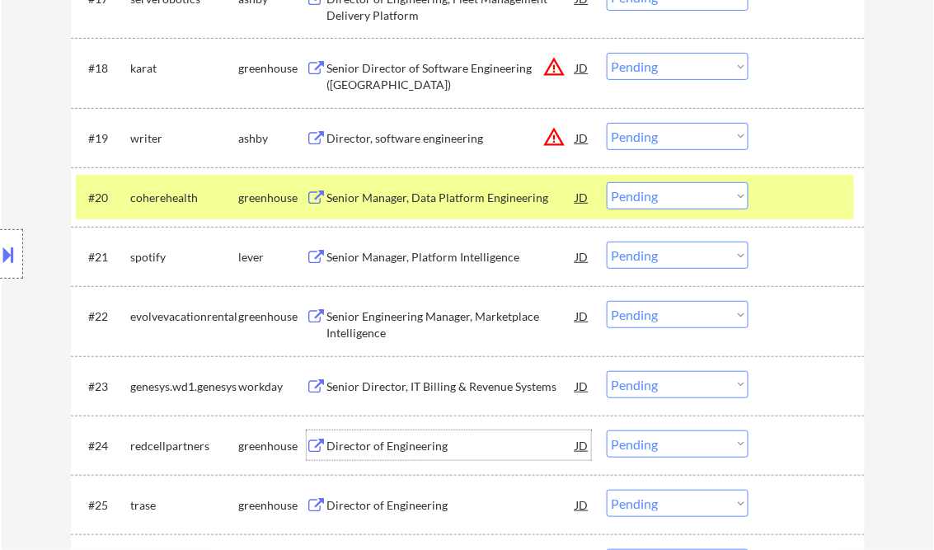
click at [406, 440] on div "Director of Engineering" at bounding box center [451, 446] width 249 height 16
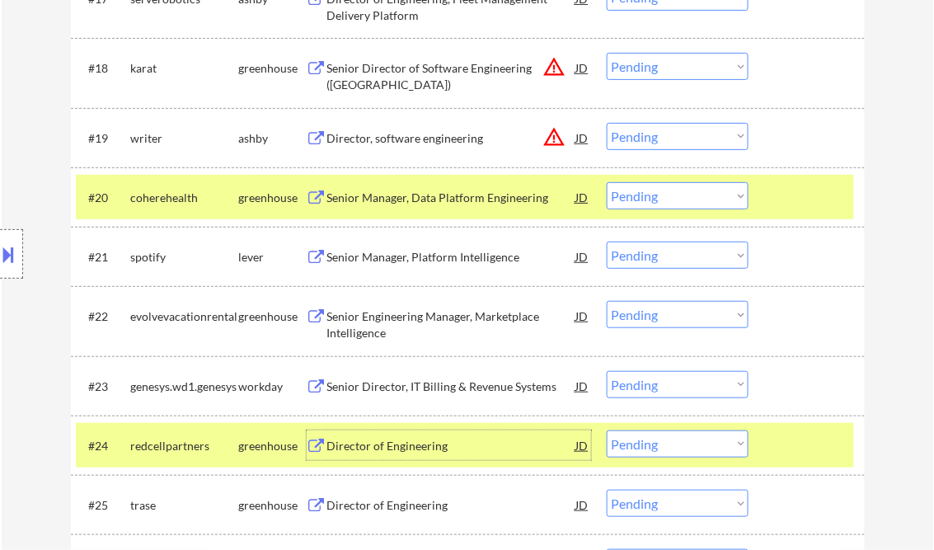
drag, startPoint x: 659, startPoint y: 443, endPoint x: 669, endPoint y: 443, distance: 9.9
click at [659, 443] on select "Choose an option... Pending Applied Excluded (Questions) Excluded (Expired) Exc…" at bounding box center [678, 443] width 142 height 27
click at [607, 430] on select "Choose an option... Pending Applied Excluded (Questions) Excluded (Expired) Exc…" at bounding box center [678, 443] width 142 height 27
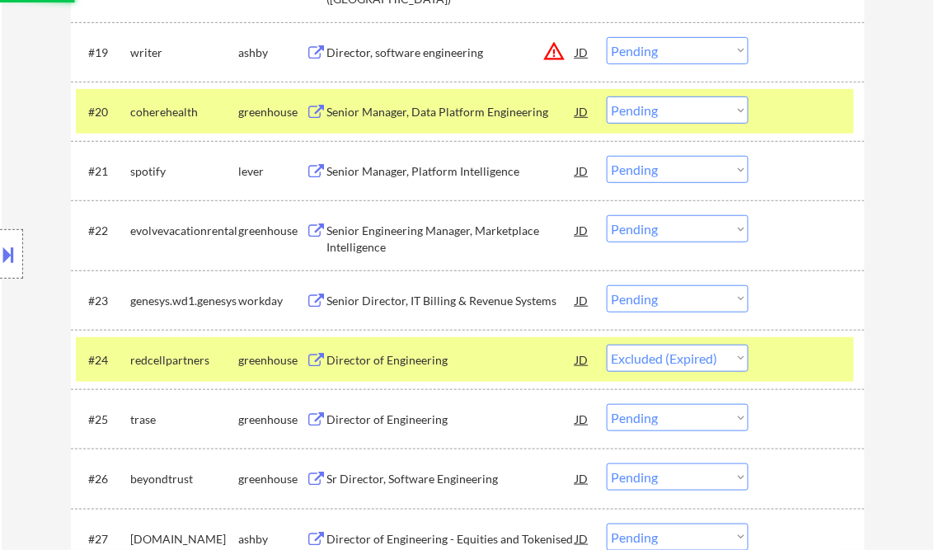
scroll to position [1780, 0]
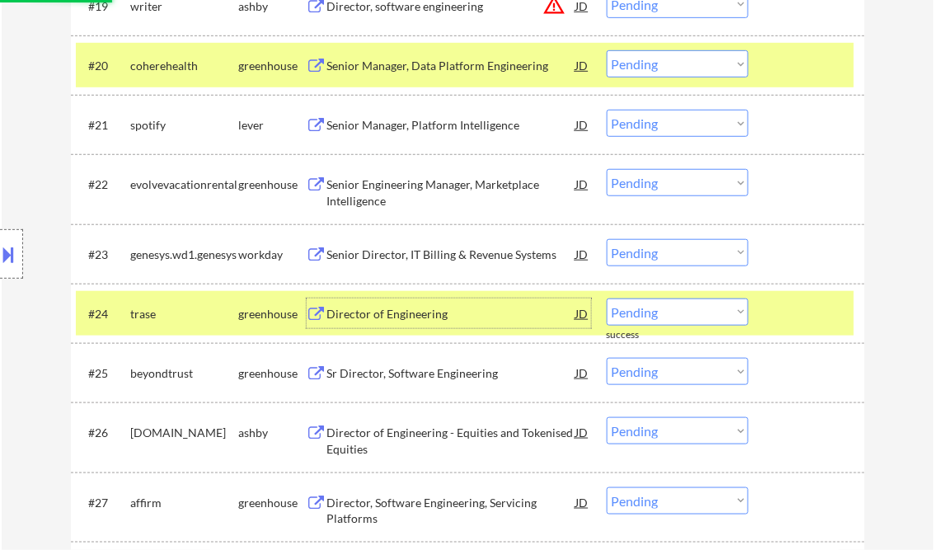
click at [385, 314] on div "Director of Engineering" at bounding box center [451, 314] width 249 height 16
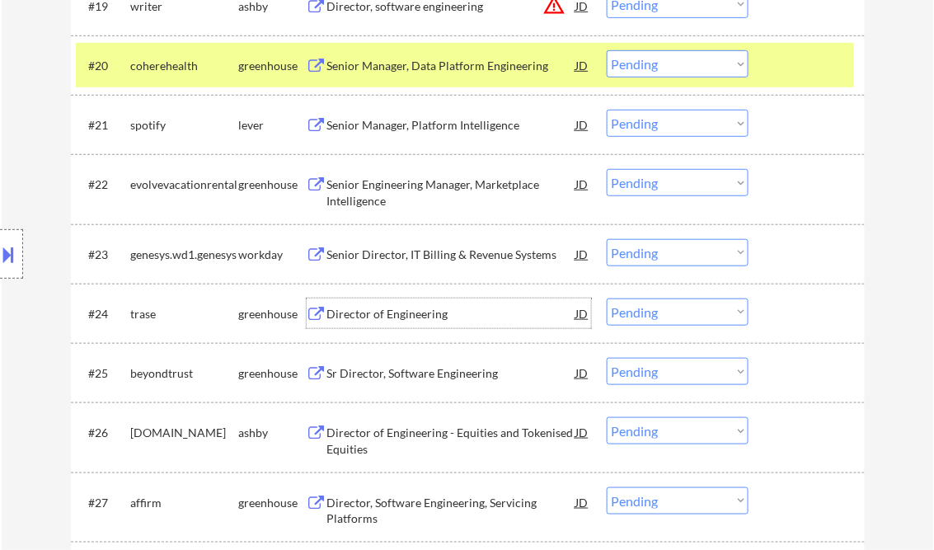
drag, startPoint x: 673, startPoint y: 316, endPoint x: 681, endPoint y: 326, distance: 12.4
click at [673, 316] on select "Choose an option... Pending Applied Excluded (Questions) Excluded (Expired) Exc…" at bounding box center [678, 311] width 142 height 27
click at [607, 298] on select "Choose an option... Pending Applied Excluded (Questions) Excluded (Expired) Exc…" at bounding box center [678, 311] width 142 height 27
select select ""pending""
click at [400, 367] on div "Sr Director, Software Engineering" at bounding box center [451, 373] width 249 height 16
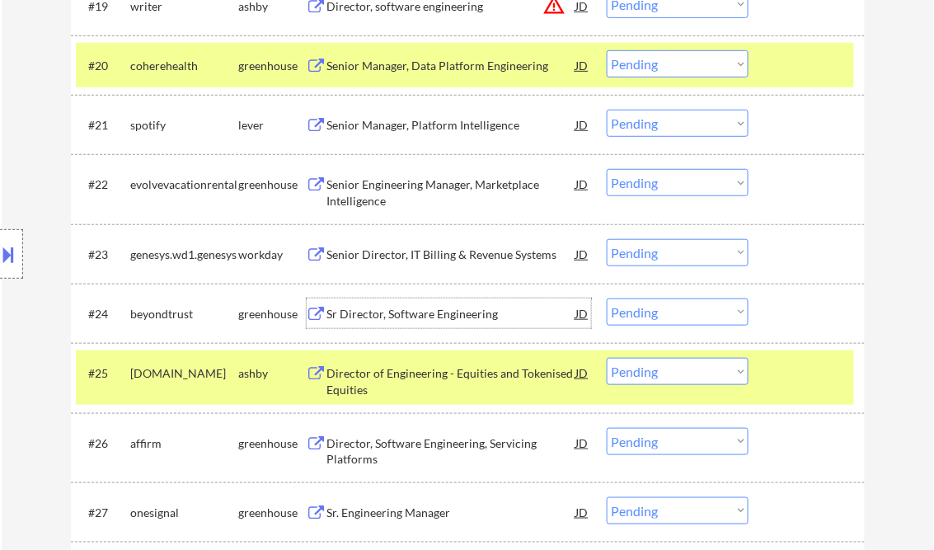
click at [483, 313] on div "Sr Director, Software Engineering" at bounding box center [451, 314] width 249 height 16
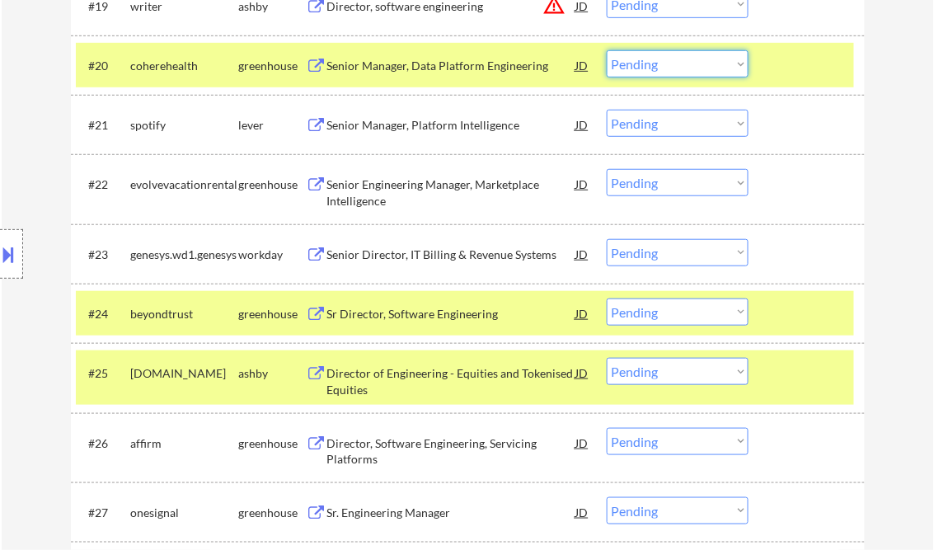
drag, startPoint x: 662, startPoint y: 66, endPoint x: 675, endPoint y: 75, distance: 16.0
click at [663, 66] on select "Choose an option... Pending Applied Excluded (Questions) Excluded (Expired) Exc…" at bounding box center [678, 63] width 142 height 27
click at [607, 50] on select "Choose an option... Pending Applied Excluded (Questions) Excluded (Expired) Exc…" at bounding box center [678, 63] width 142 height 27
select select ""pending""
click at [780, 365] on div at bounding box center [808, 373] width 73 height 30
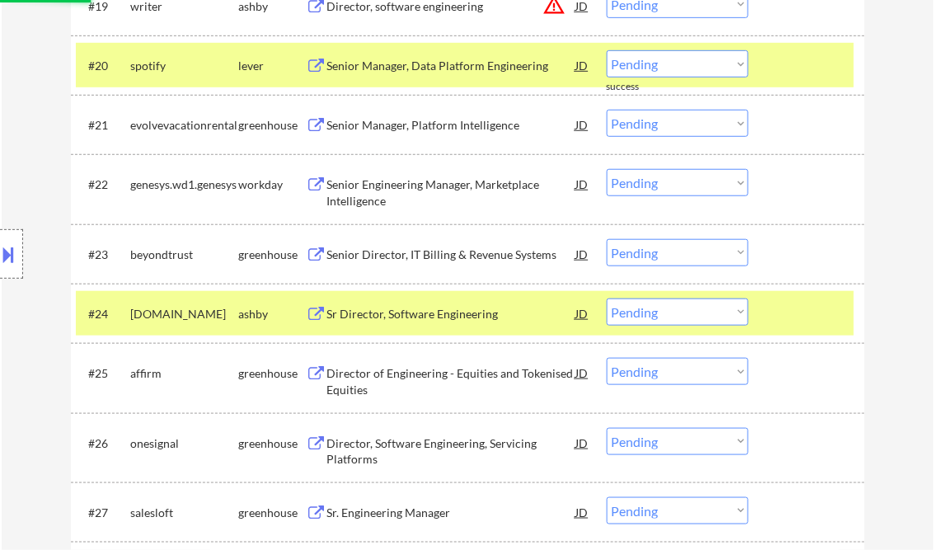
click at [795, 312] on div at bounding box center [808, 313] width 73 height 30
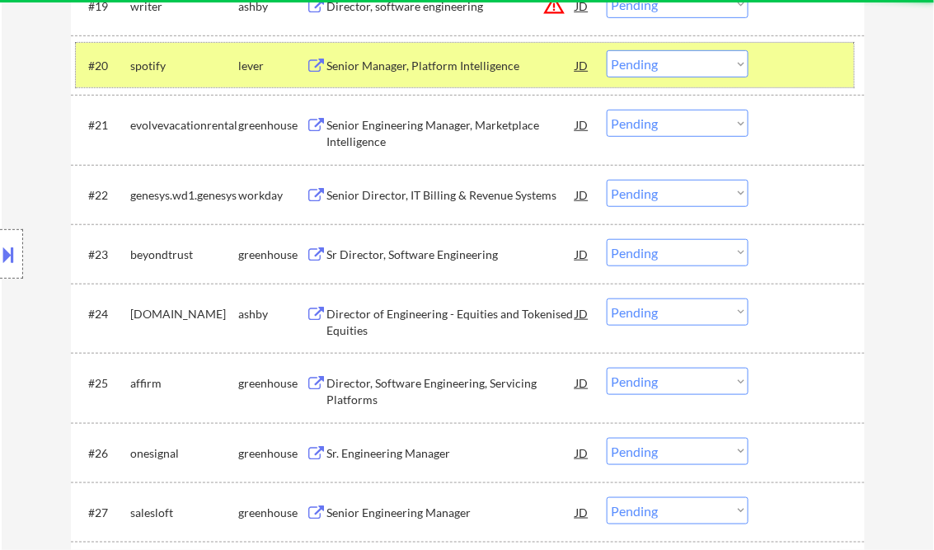
click at [778, 67] on div at bounding box center [808, 65] width 73 height 30
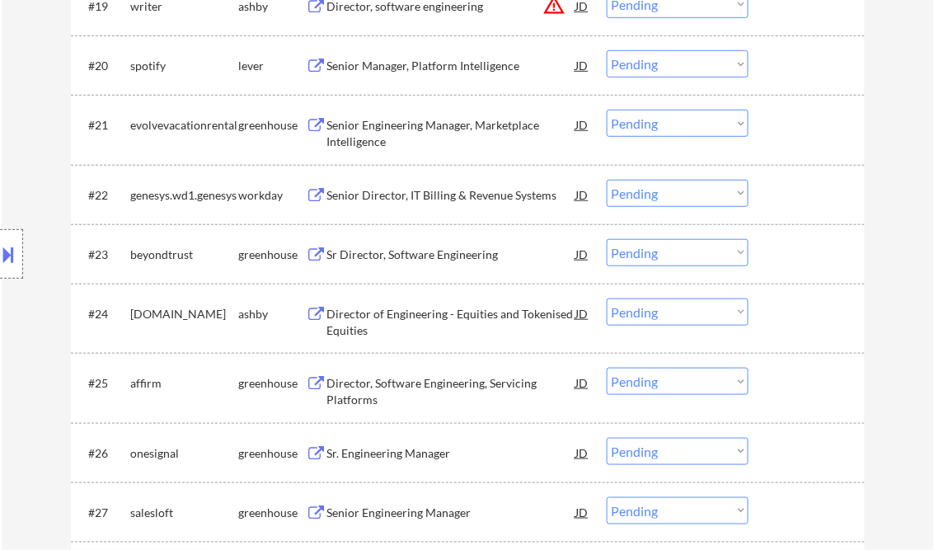
click at [780, 254] on div at bounding box center [808, 254] width 73 height 30
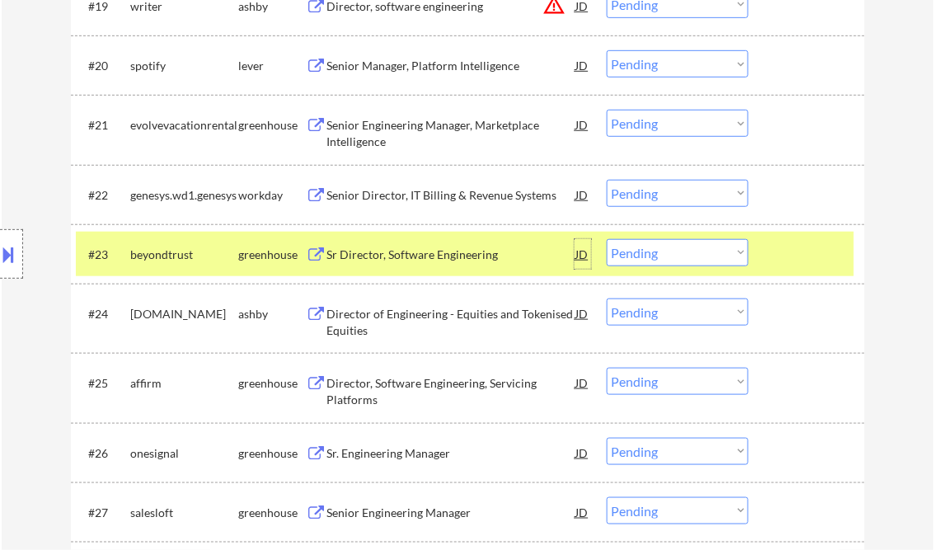
click at [579, 251] on div "JD" at bounding box center [582, 254] width 16 height 30
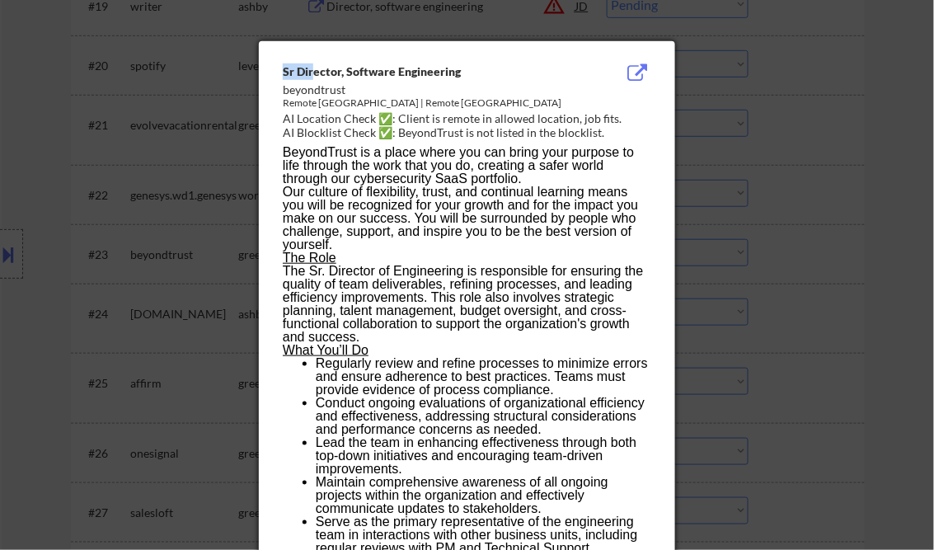
drag, startPoint x: 282, startPoint y: 74, endPoint x: 326, endPoint y: 86, distance: 45.2
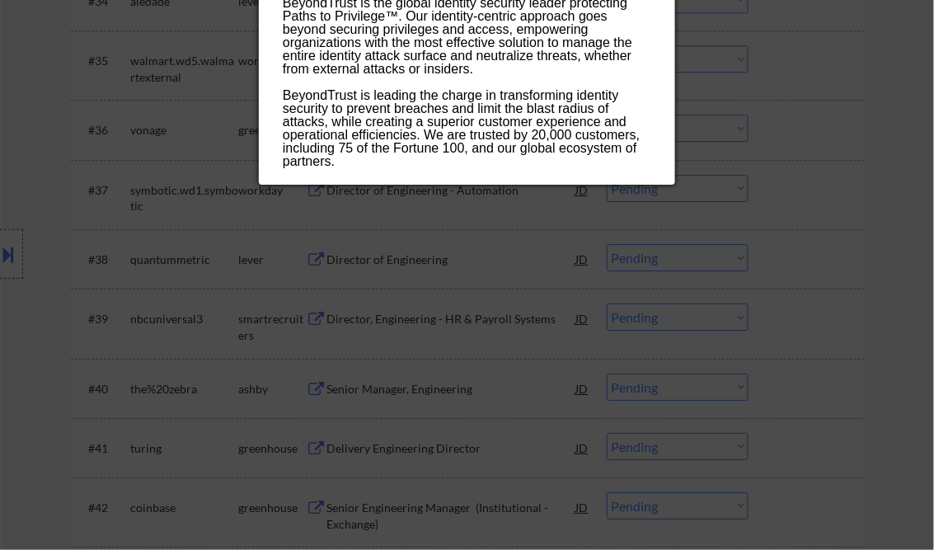
scroll to position [2769, 0]
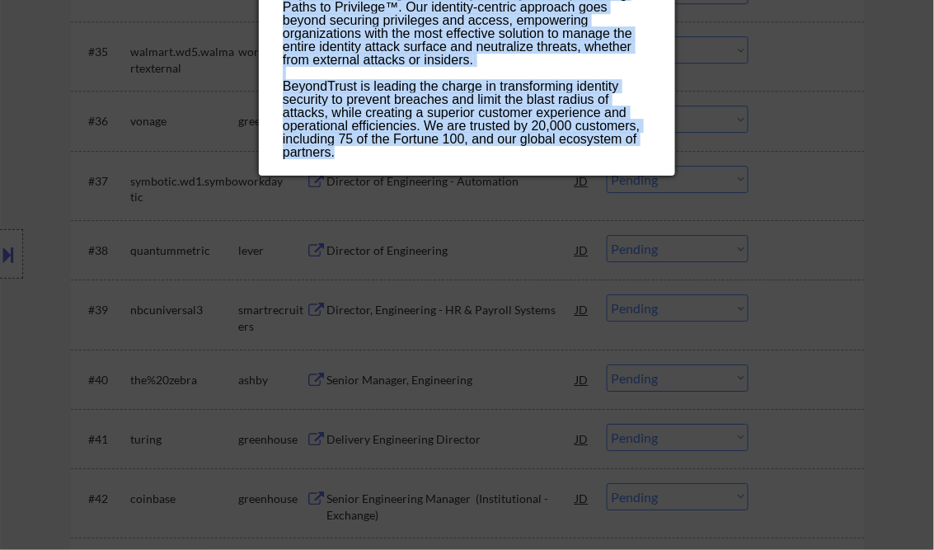
click at [350, 149] on p "BeyondTrust is the global identity security leader protecting Paths to Privileg…" at bounding box center [467, 73] width 368 height 171
copy div "Lo Ipsumdol, Sitametc Adipiscinge seddoeiusmo Tempor Incidi | Utlabo Etdolo Mag…"
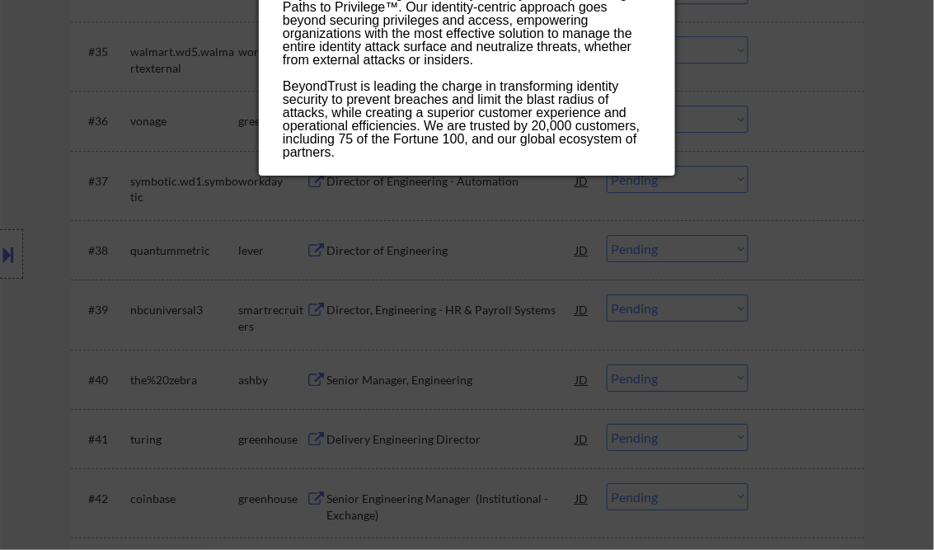
click at [12, 262] on div at bounding box center [467, 275] width 934 height 550
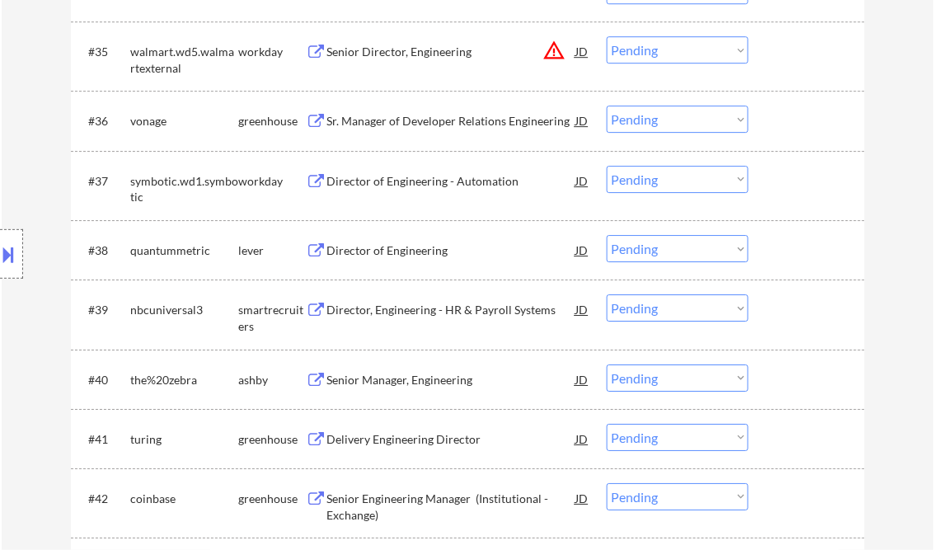
click at [12, 262] on button at bounding box center [9, 254] width 18 height 27
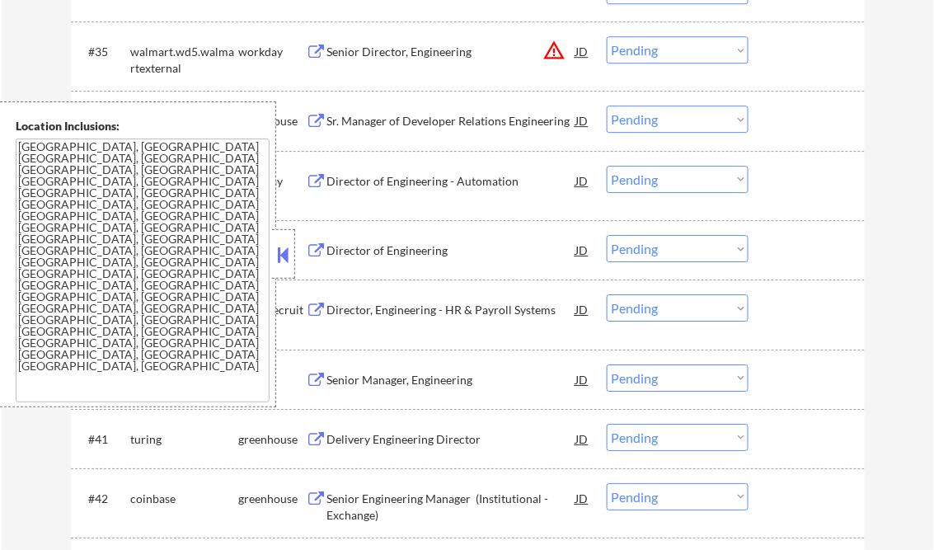
click at [281, 256] on button at bounding box center [283, 254] width 18 height 25
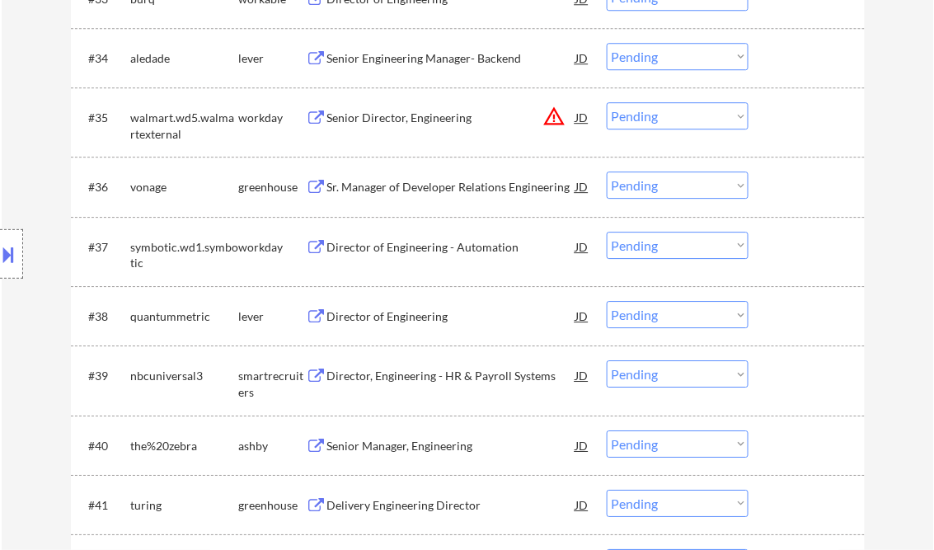
scroll to position [1759, 0]
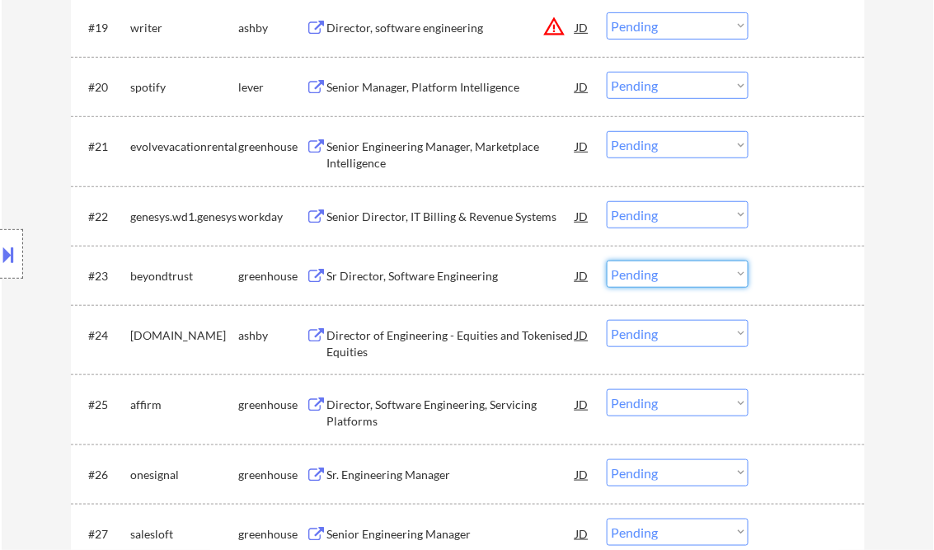
click at [674, 272] on select "Choose an option... Pending Applied Excluded (Questions) Excluded (Expired) Exc…" at bounding box center [678, 273] width 142 height 27
click at [447, 274] on div "Sr Director, Software Engineering" at bounding box center [451, 276] width 249 height 16
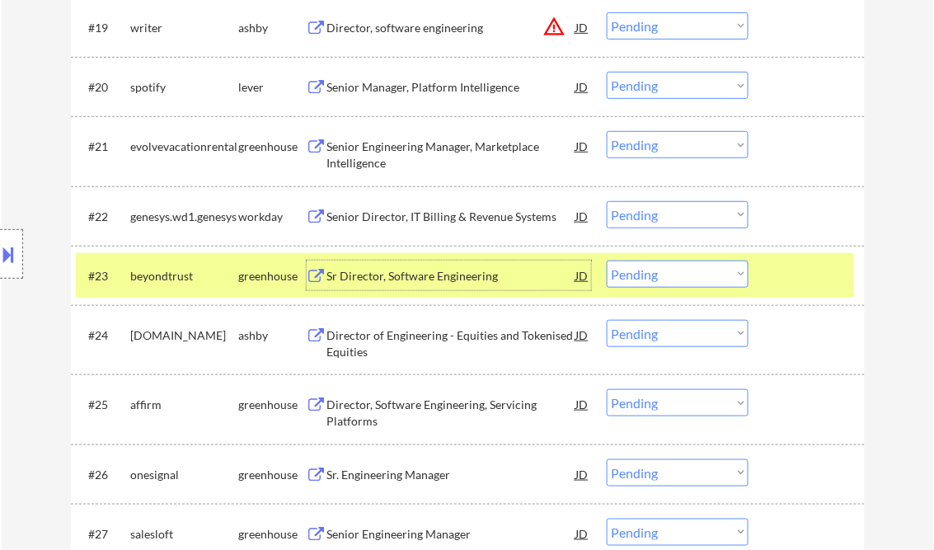
click at [673, 277] on select "Choose an option... Pending Applied Excluded (Questions) Excluded (Expired) Exc…" at bounding box center [678, 273] width 142 height 27
click at [607, 260] on select "Choose an option... Pending Applied Excluded (Questions) Excluded (Expired) Exc…" at bounding box center [678, 273] width 142 height 27
click at [898, 217] on div "← Return to /applysquad Mailslurp Inbox Job Search Builder [PERSON_NAME] User E…" at bounding box center [468, 360] width 932 height 4106
select select ""pending""
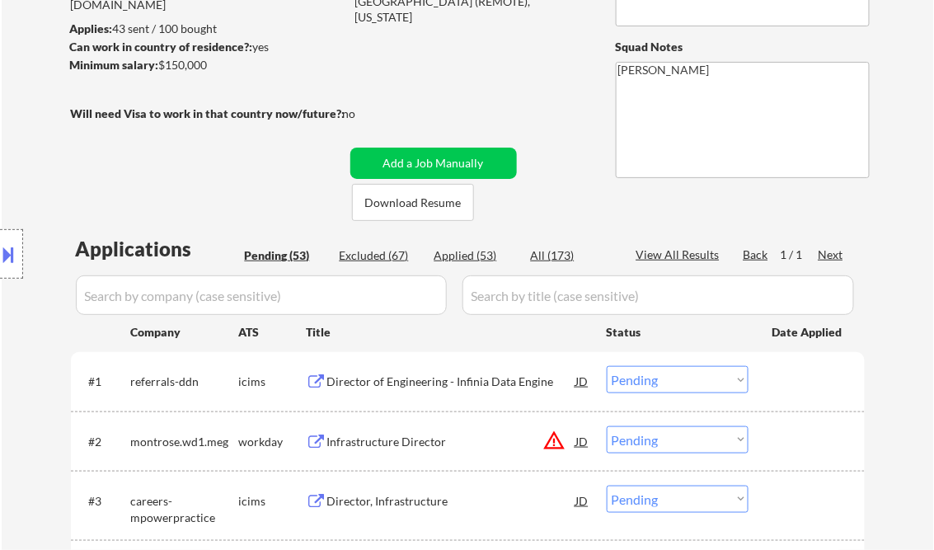
scroll to position [176, 0]
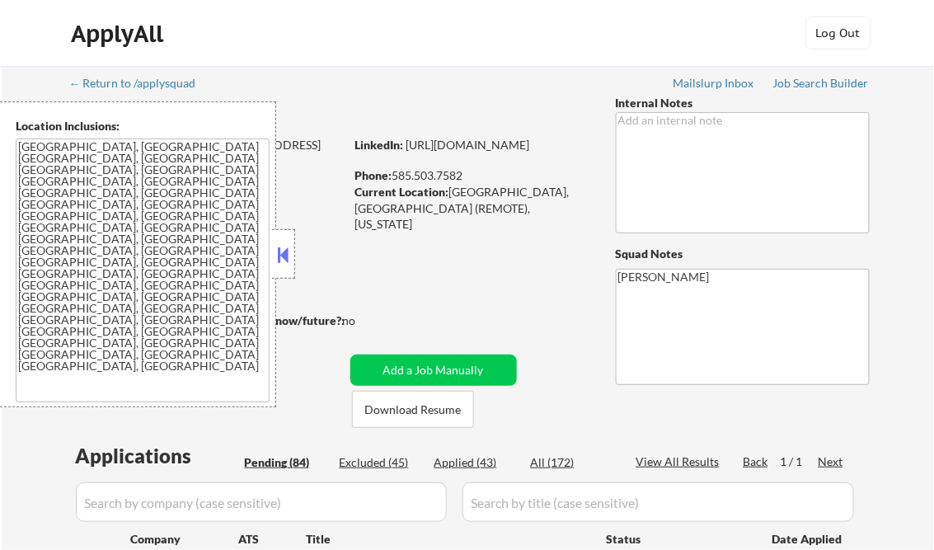
click at [279, 239] on div at bounding box center [283, 253] width 23 height 49
select select ""pending""
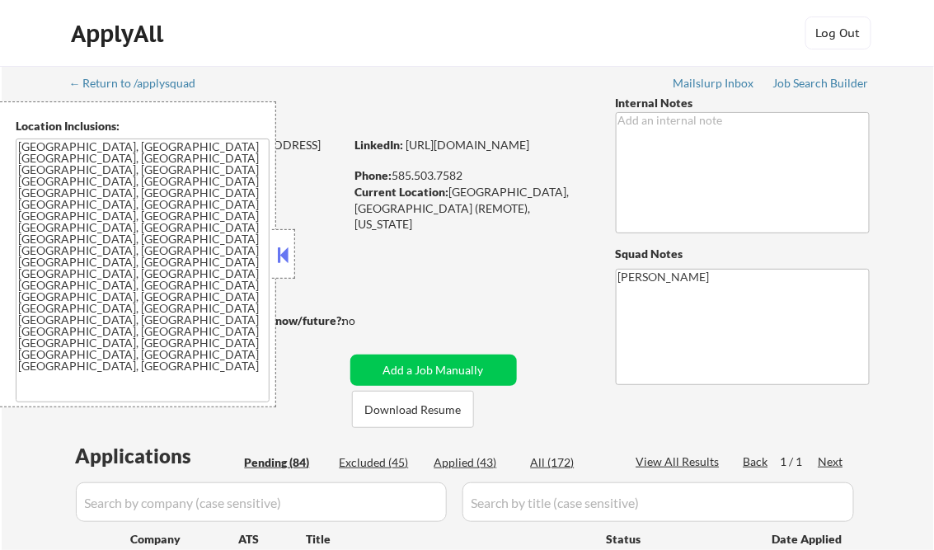
select select ""pending""
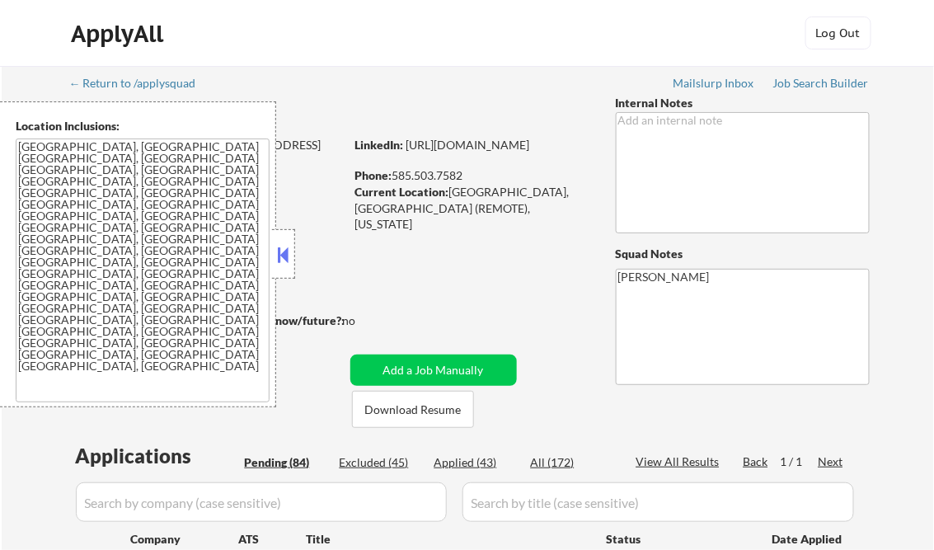
select select ""pending""
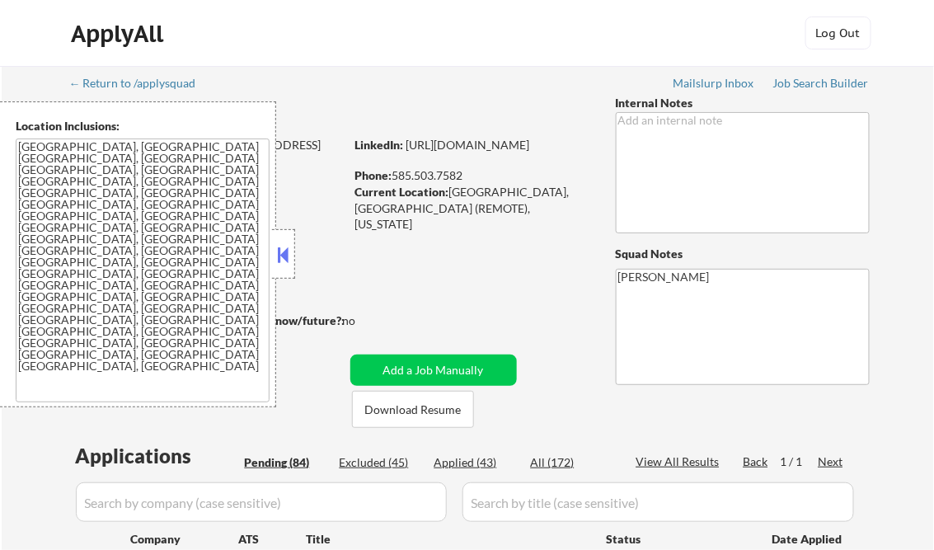
select select ""pending""
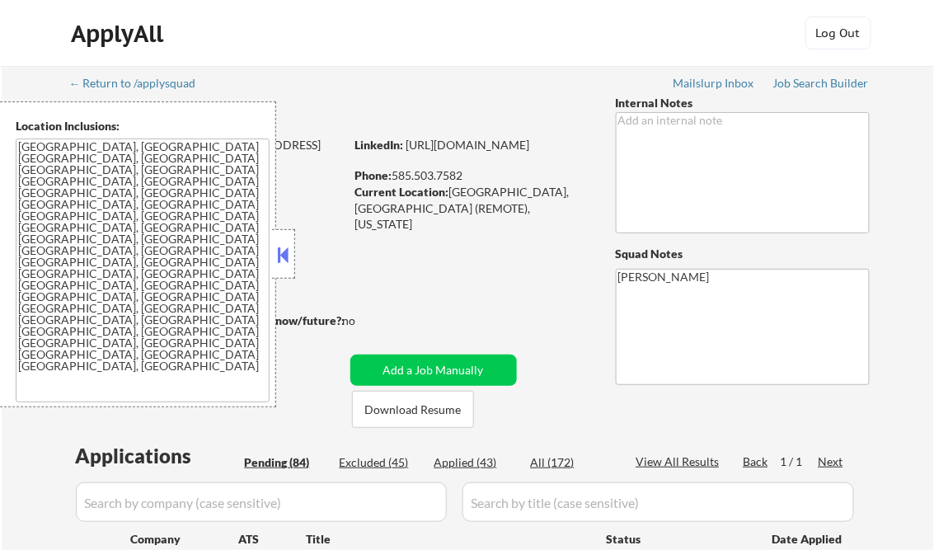
select select ""pending""
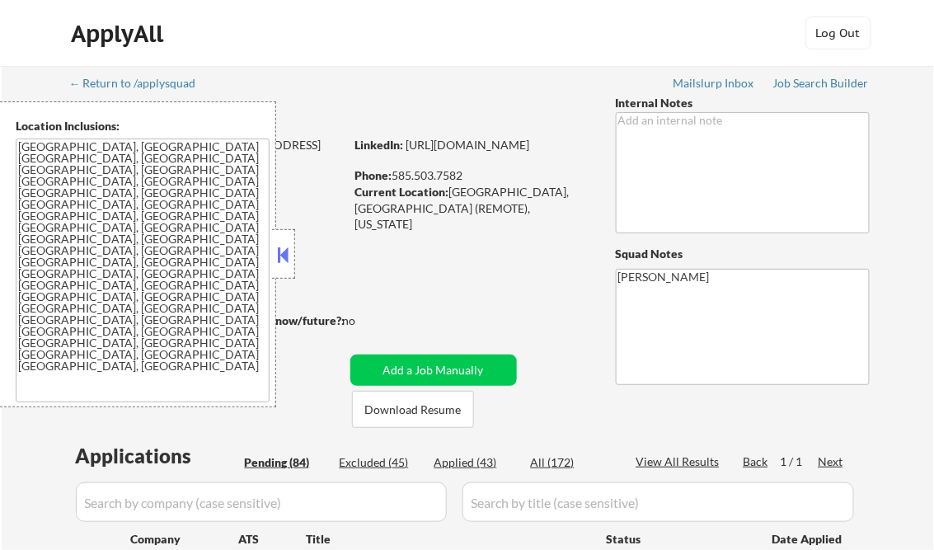
select select ""pending""
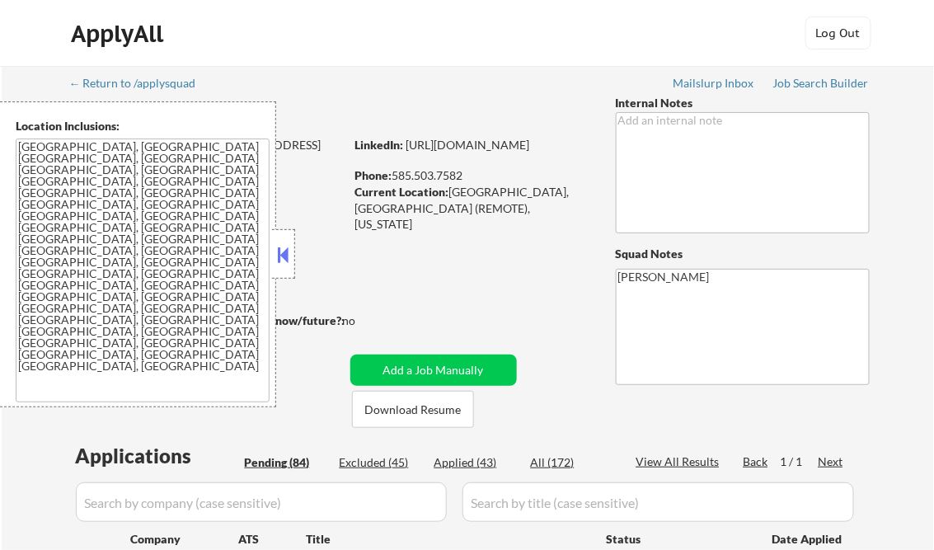
select select ""pending""
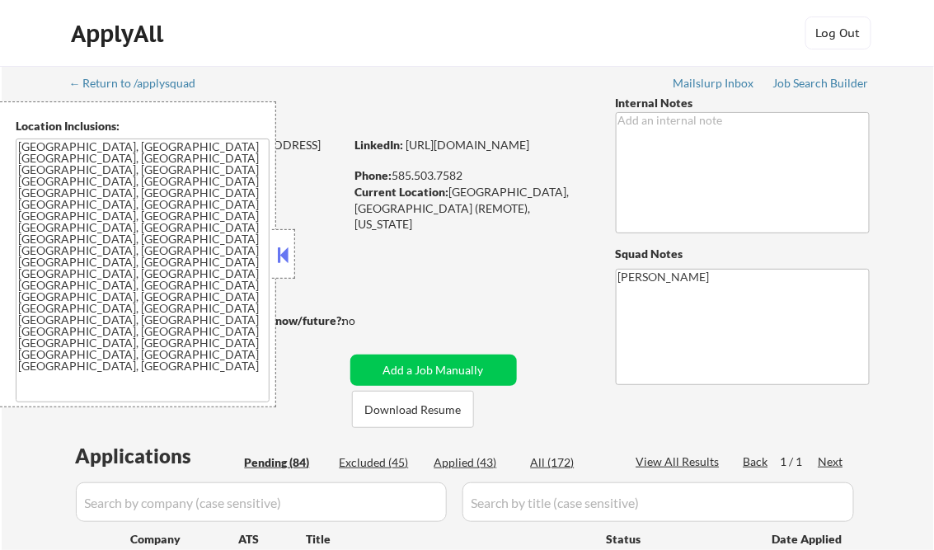
select select ""pending""
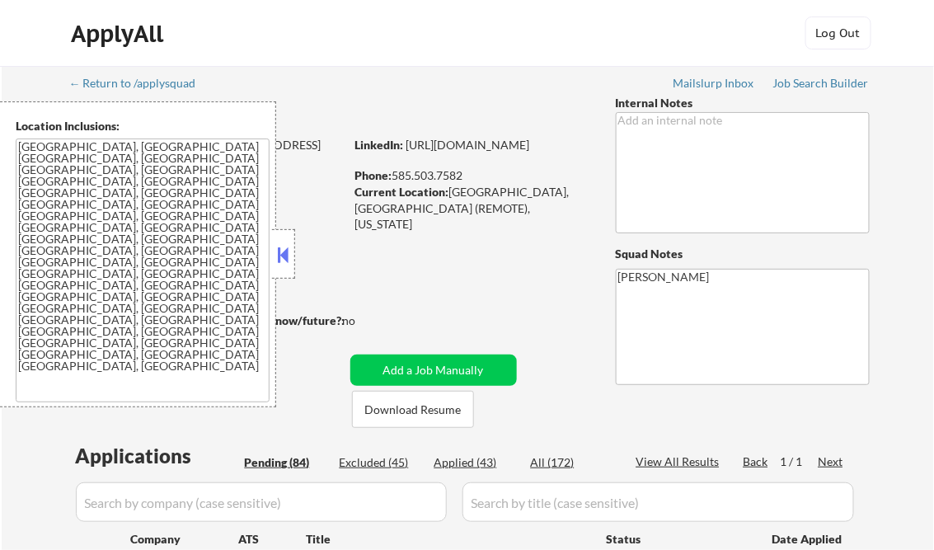
select select ""pending""
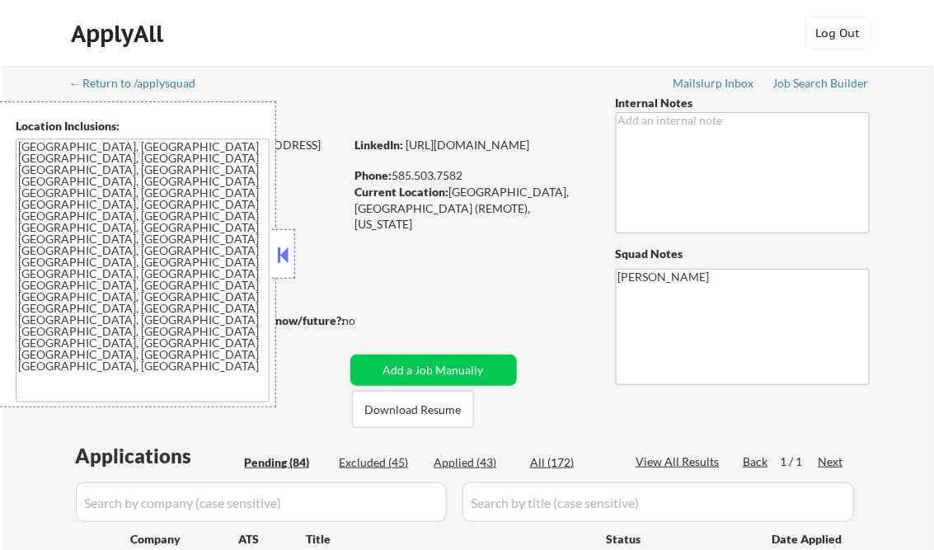
select select ""pending""
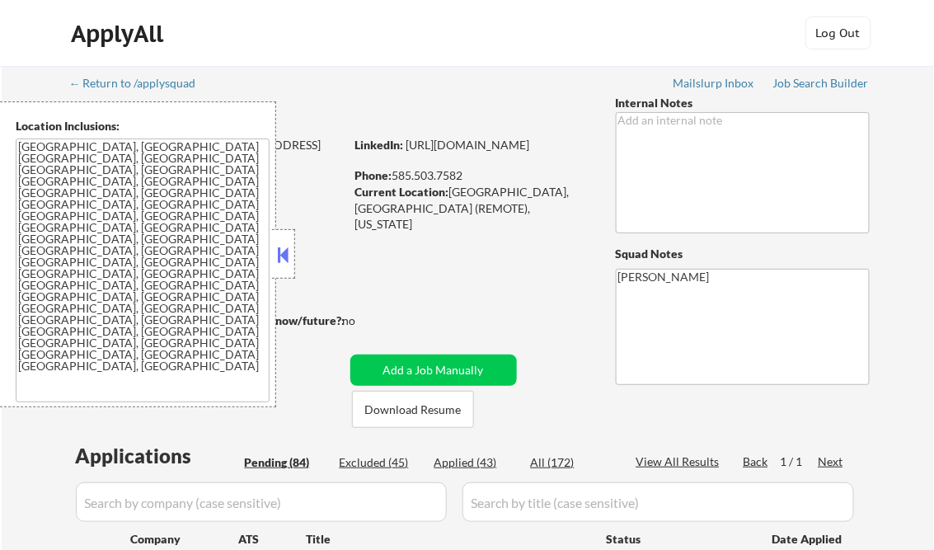
select select ""pending""
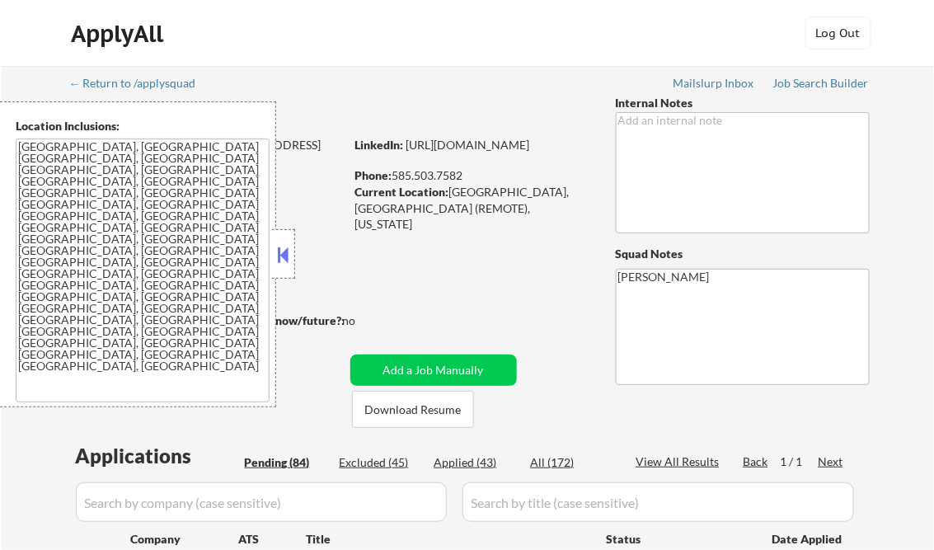
select select ""pending""
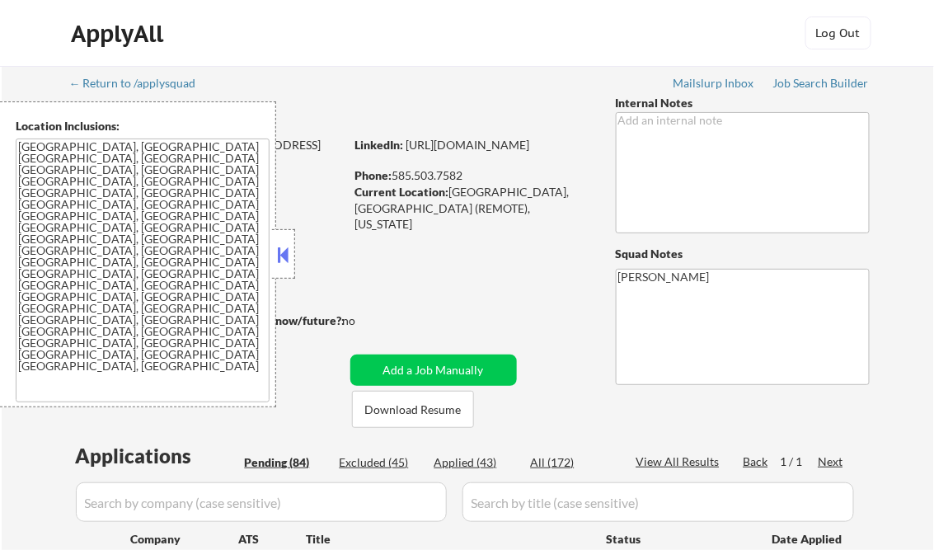
select select ""pending""
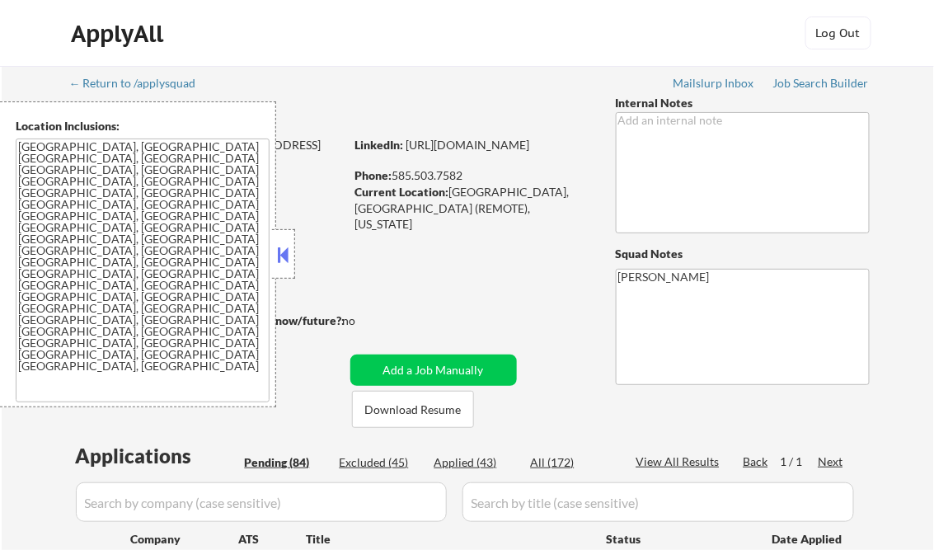
select select ""pending""
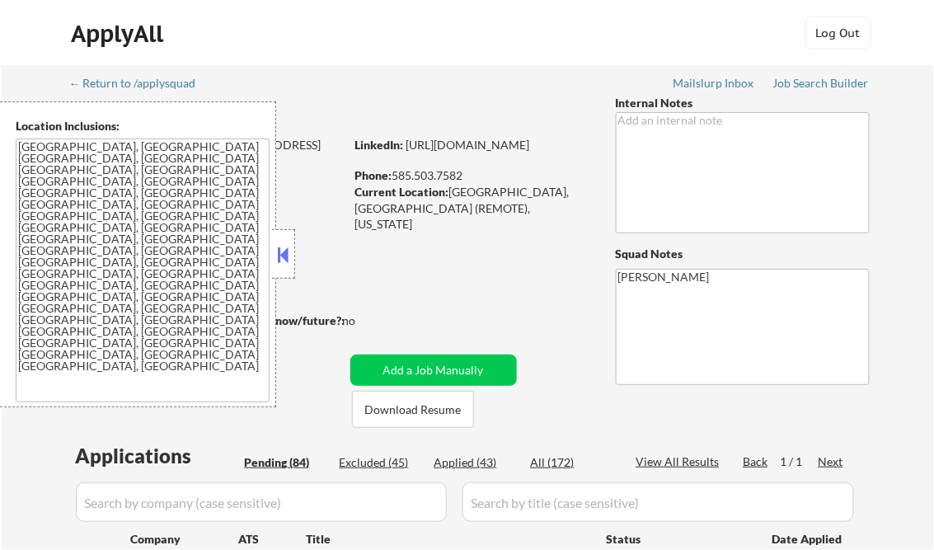
select select ""pending""
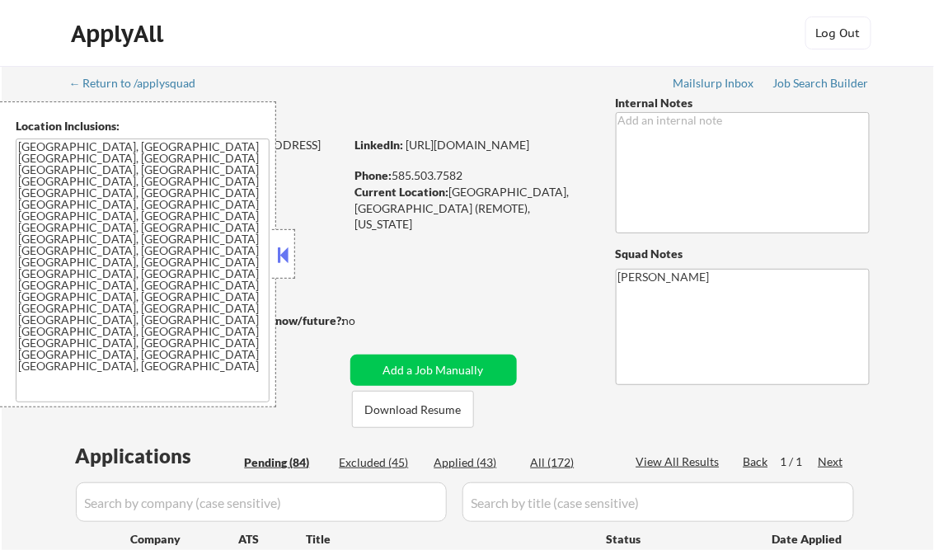
select select ""pending""
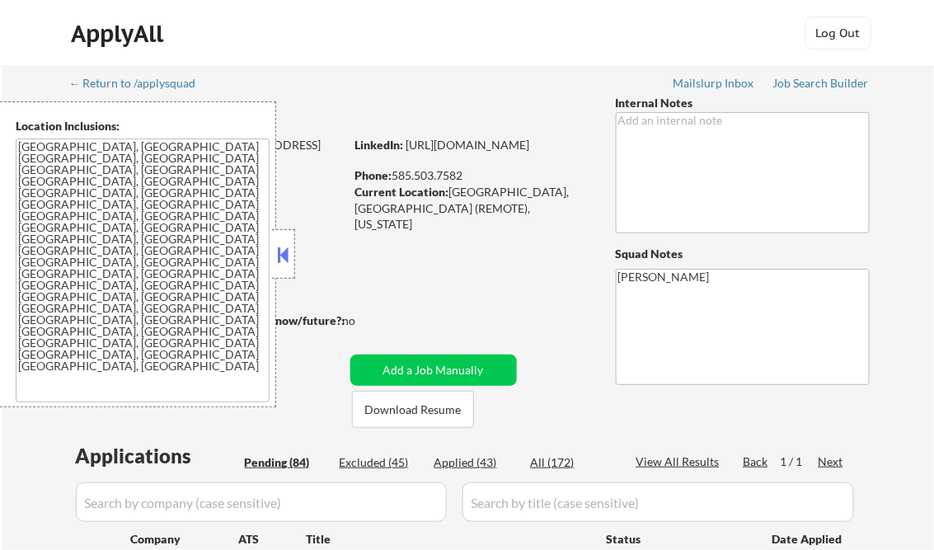
select select ""pending""
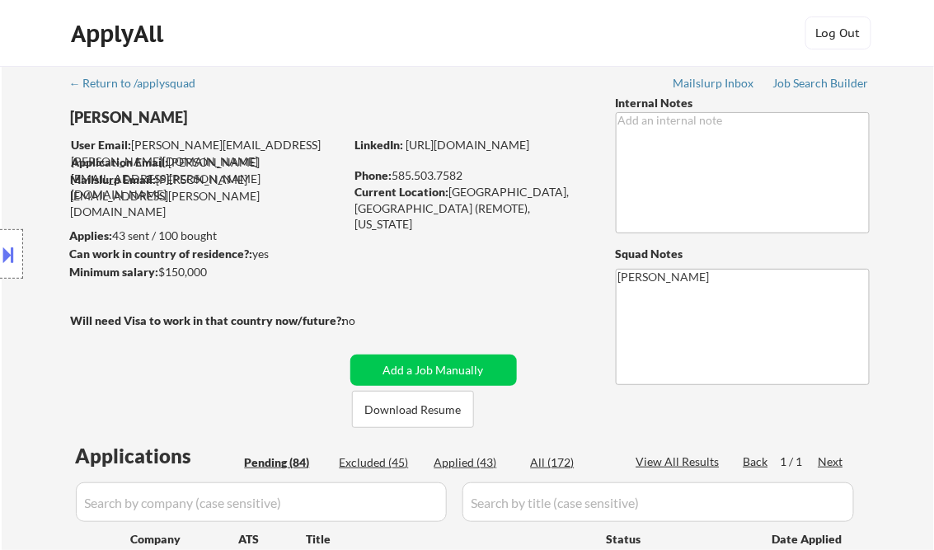
click at [478, 460] on div "Applied (43)" at bounding box center [475, 462] width 82 height 16
select select ""applied""
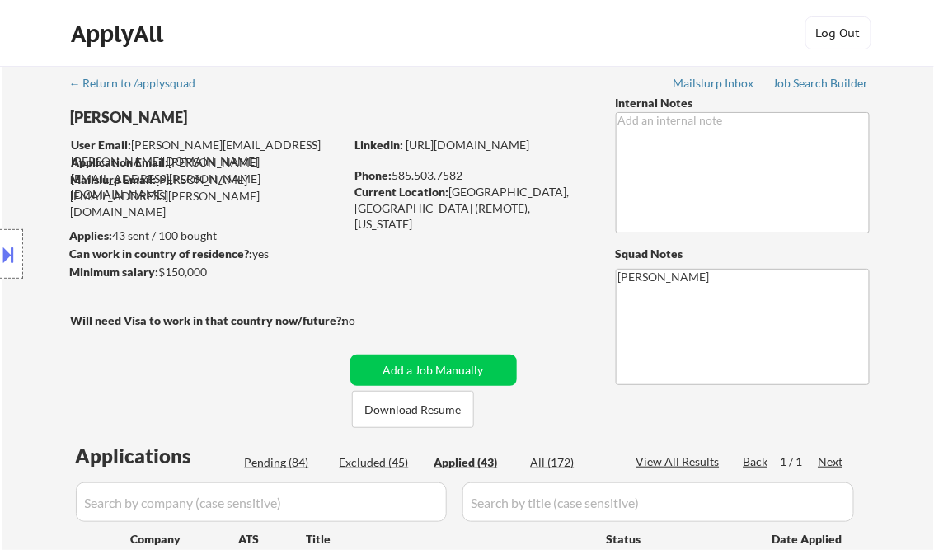
select select ""applied""
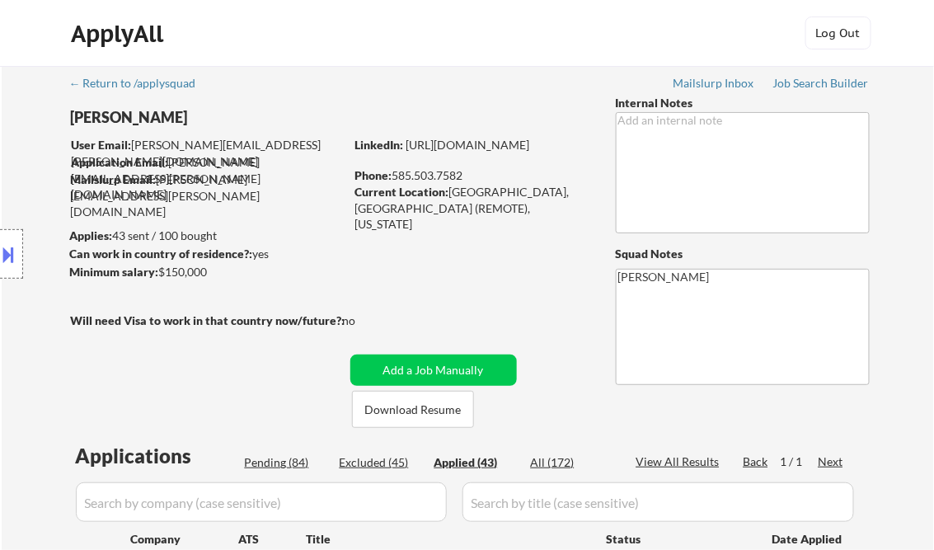
select select ""applied""
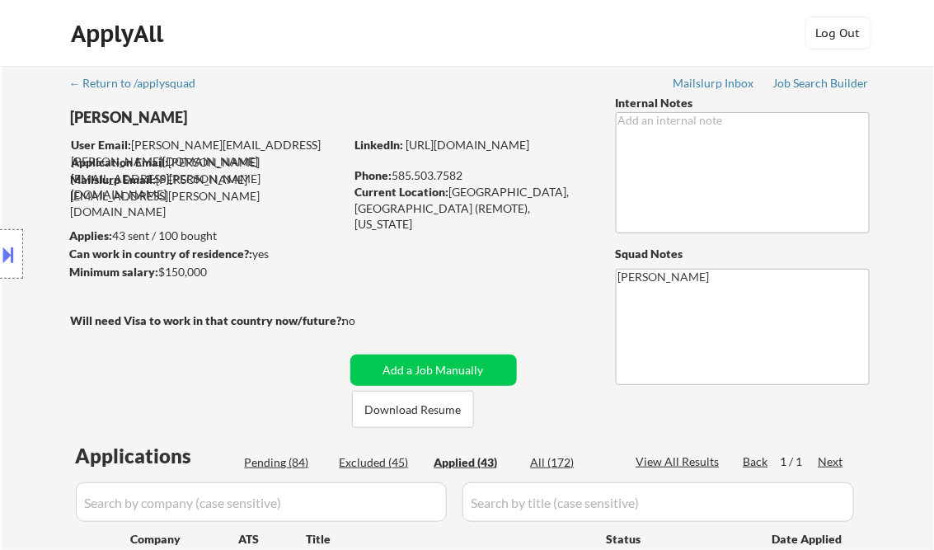
select select ""applied""
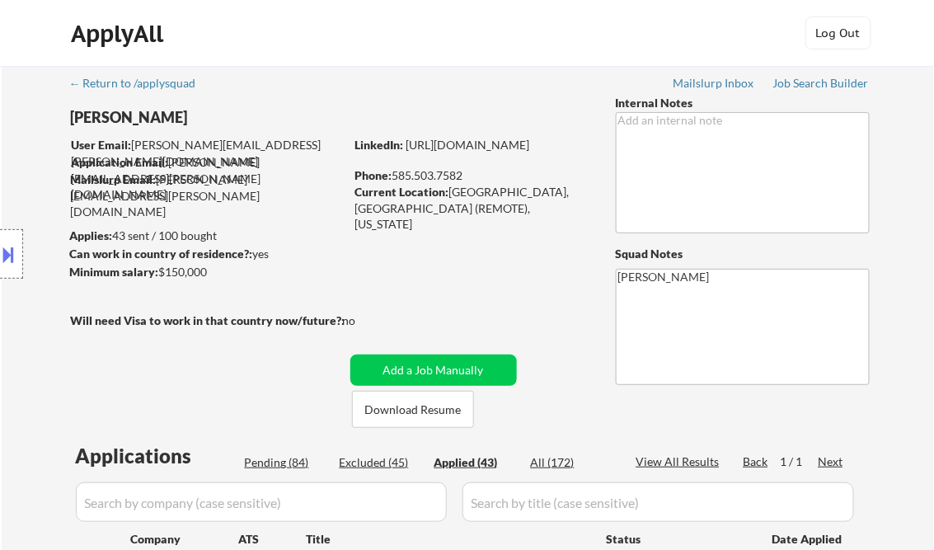
select select ""applied""
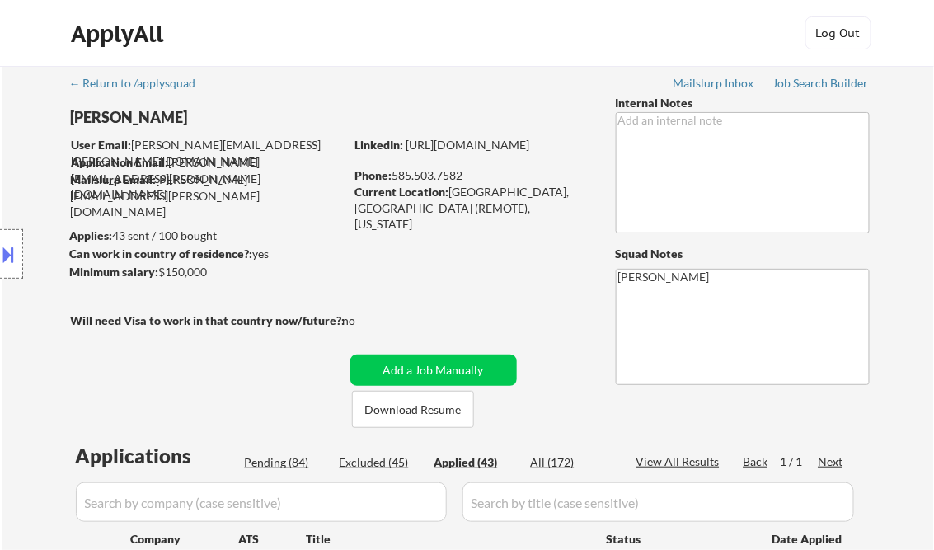
select select ""applied""
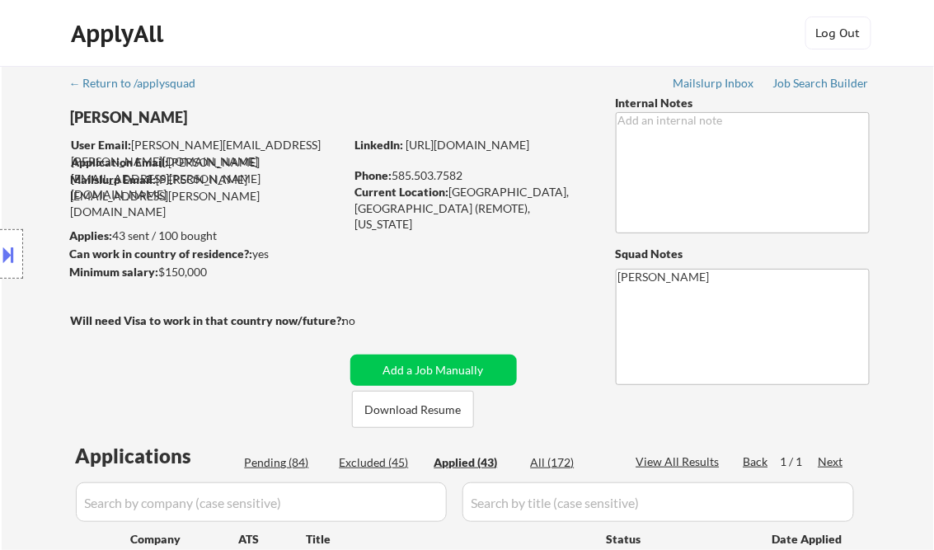
select select ""applied""
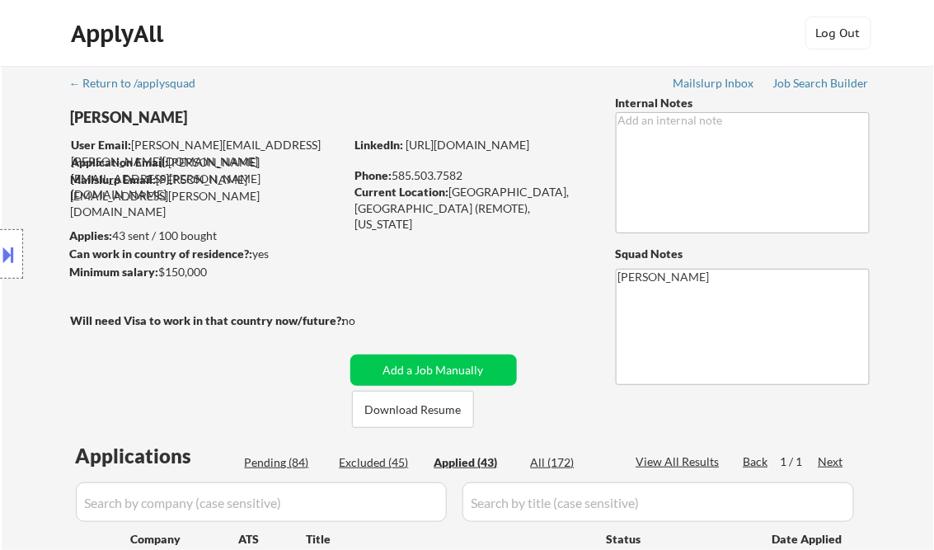
select select ""applied""
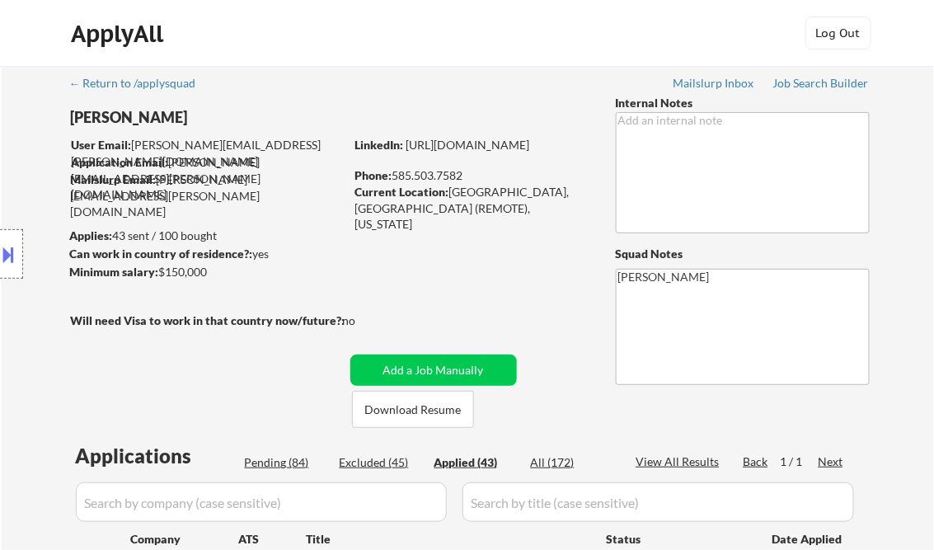
select select ""applied""
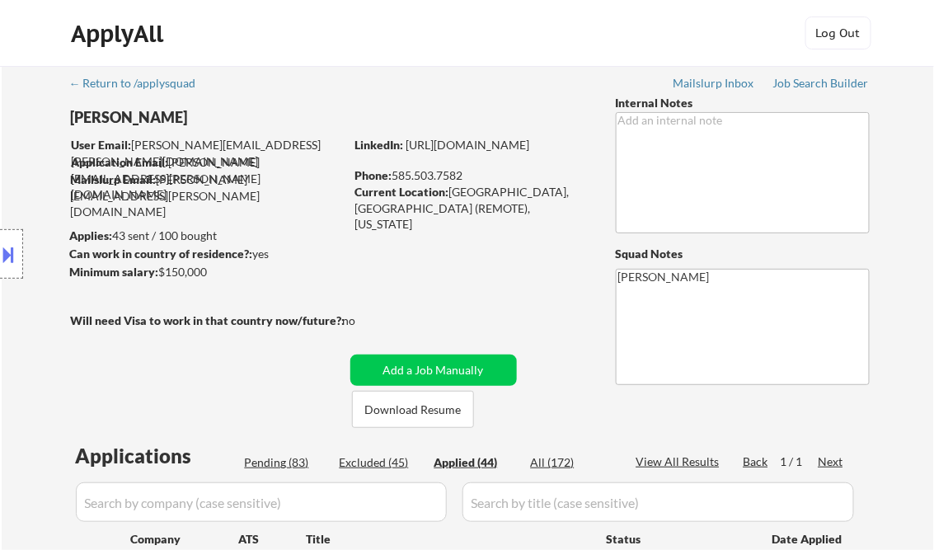
select select ""applied""
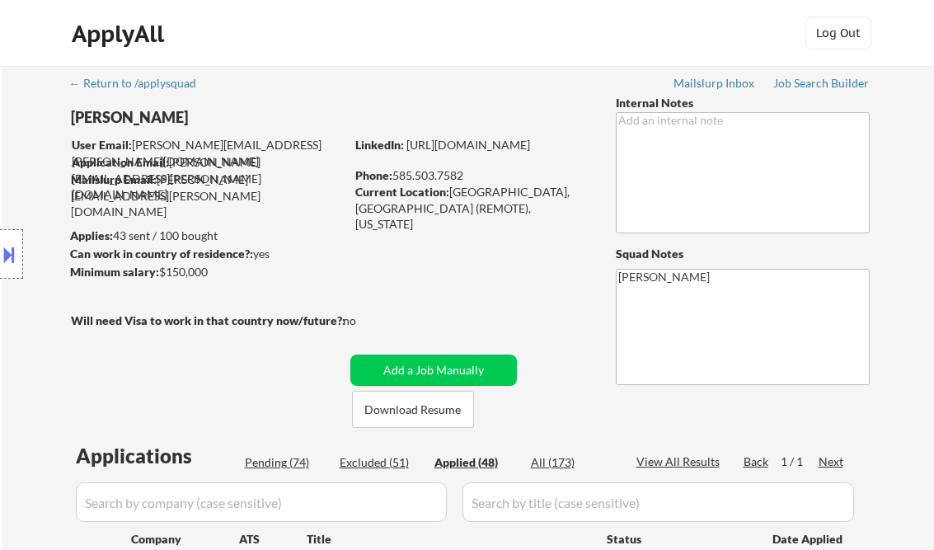
select select ""applied""
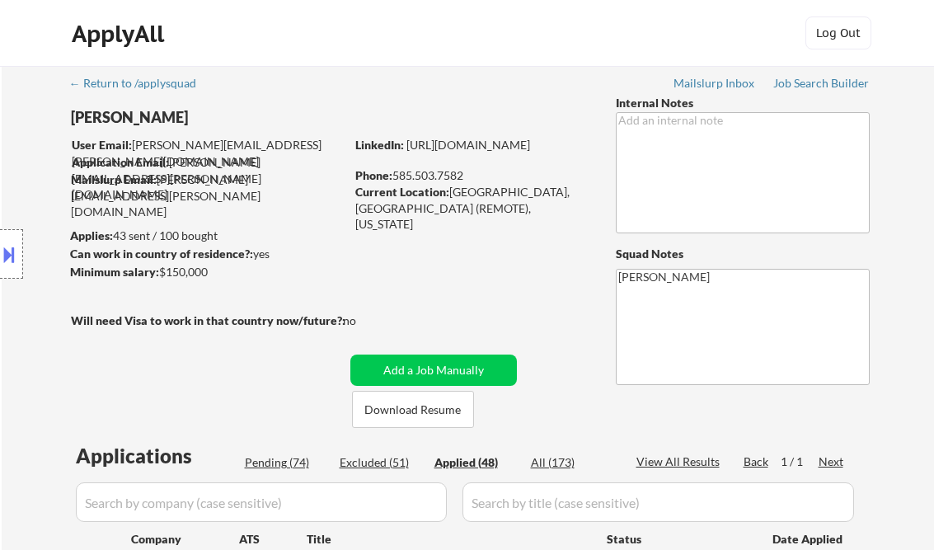
select select ""applied""
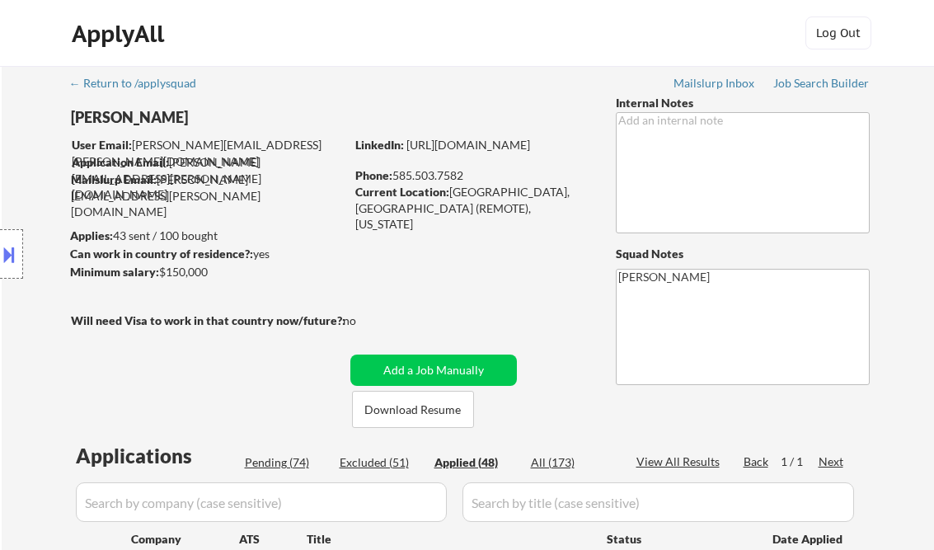
select select ""applied""
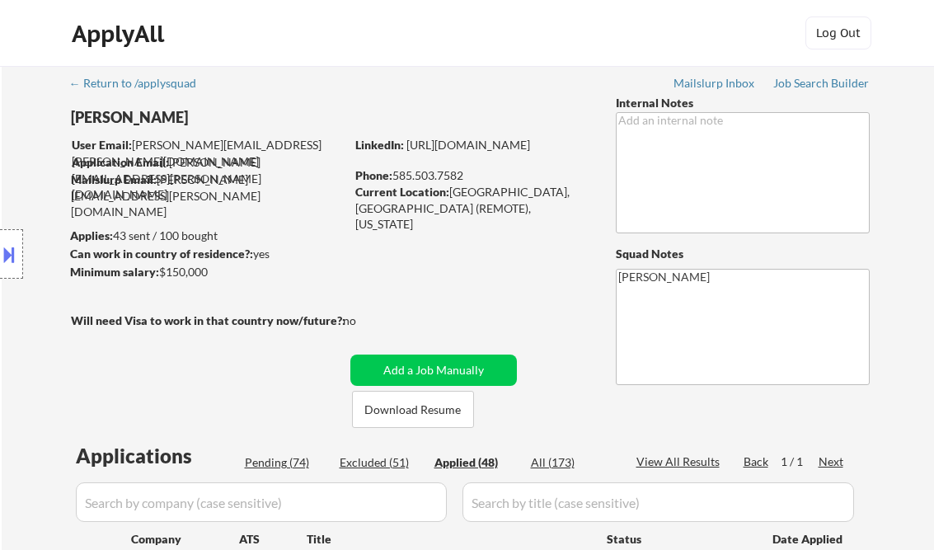
select select ""applied""
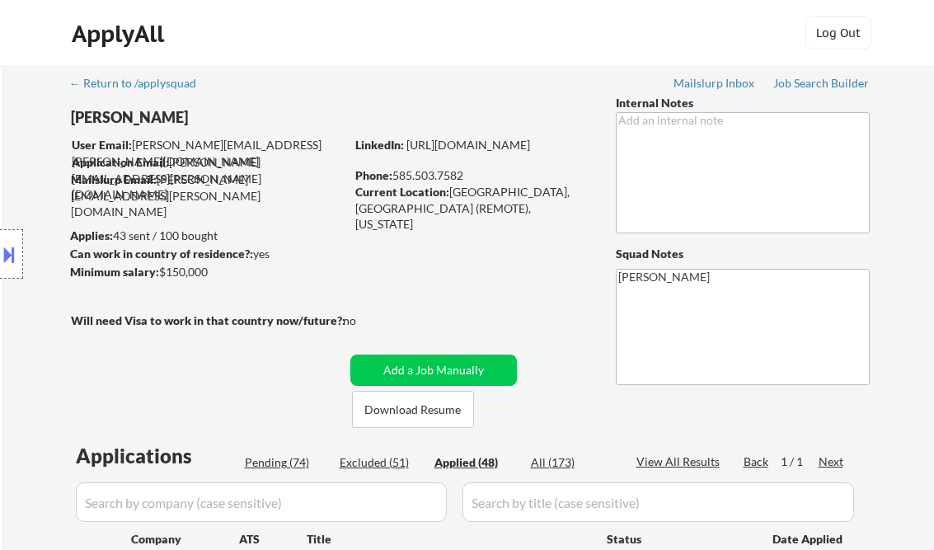
select select ""applied""
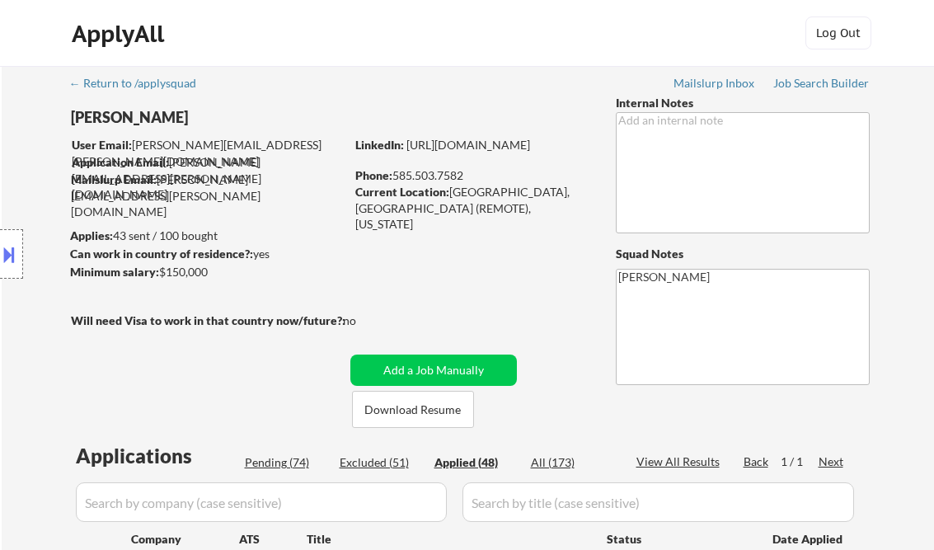
select select ""applied""
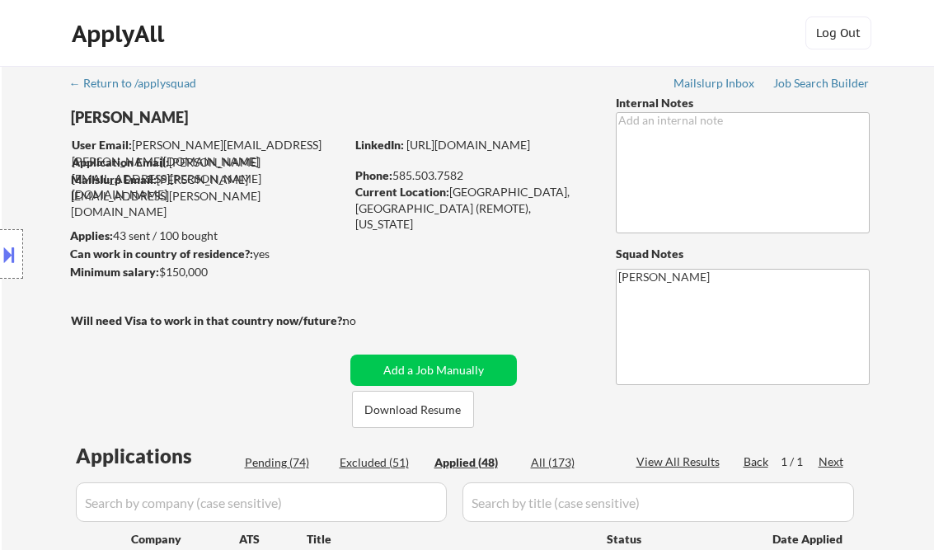
select select ""applied""
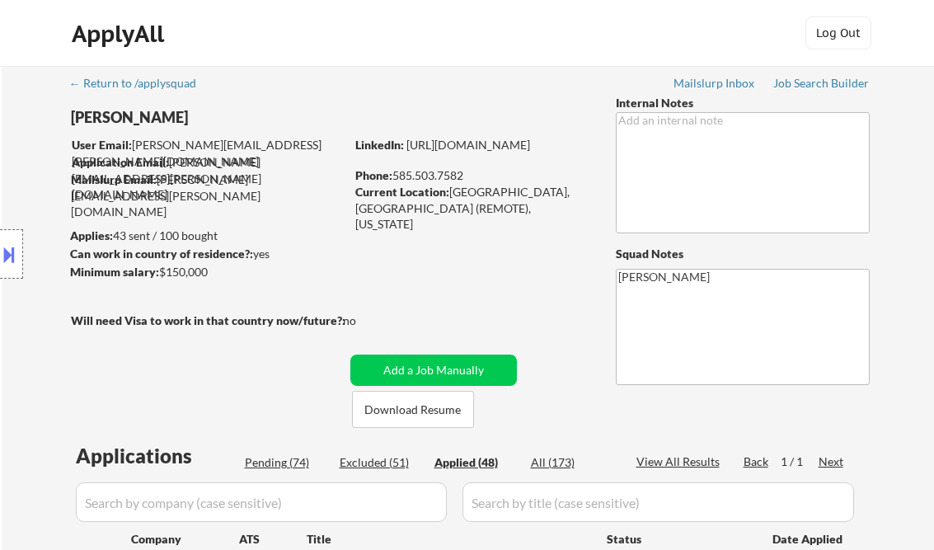
select select ""applied""
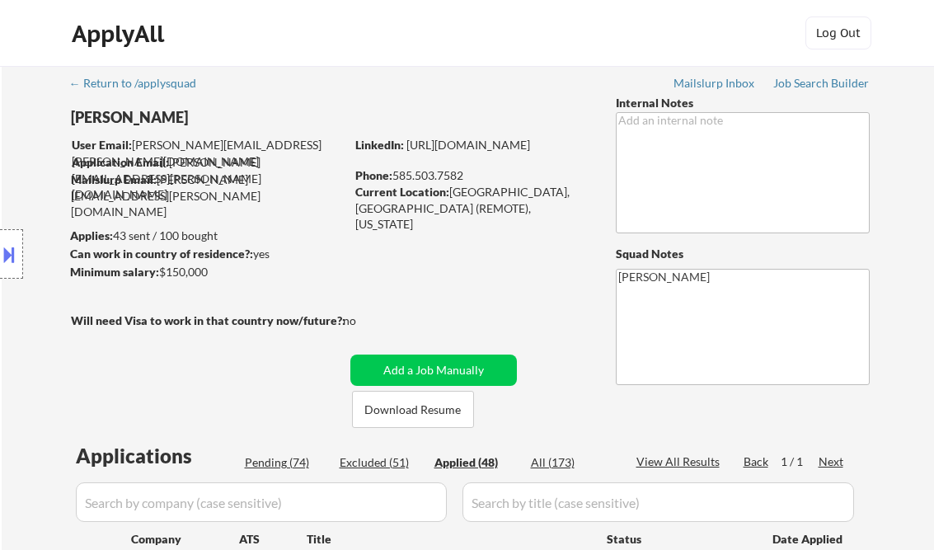
select select ""applied""
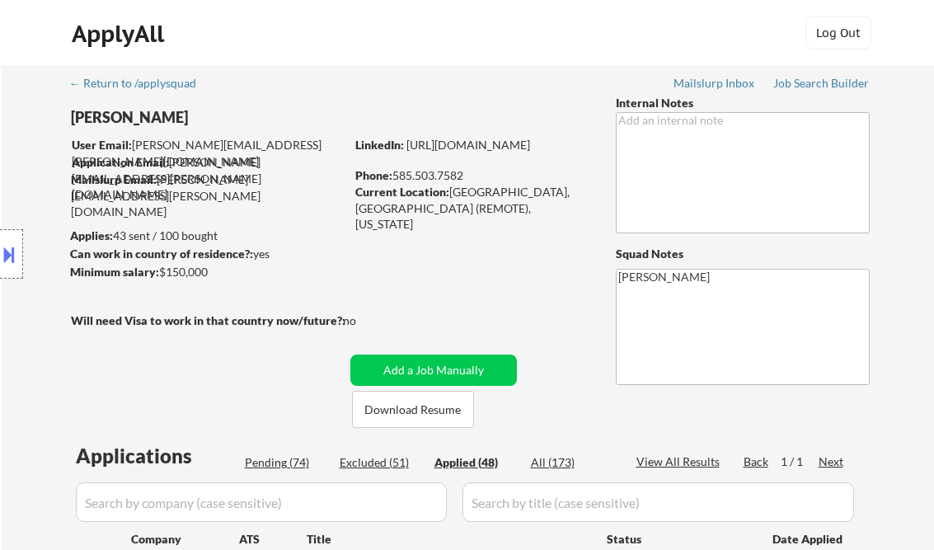
select select ""applied""
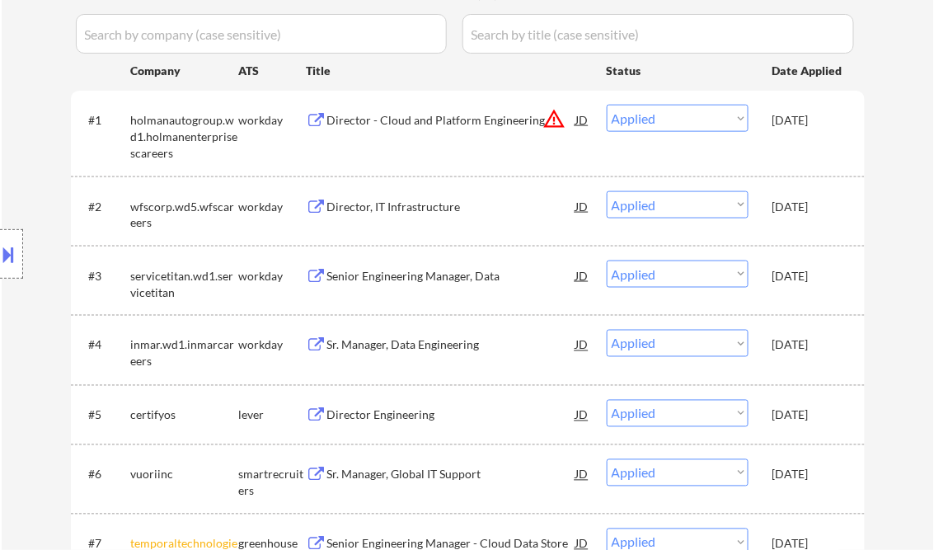
select select ""applied""
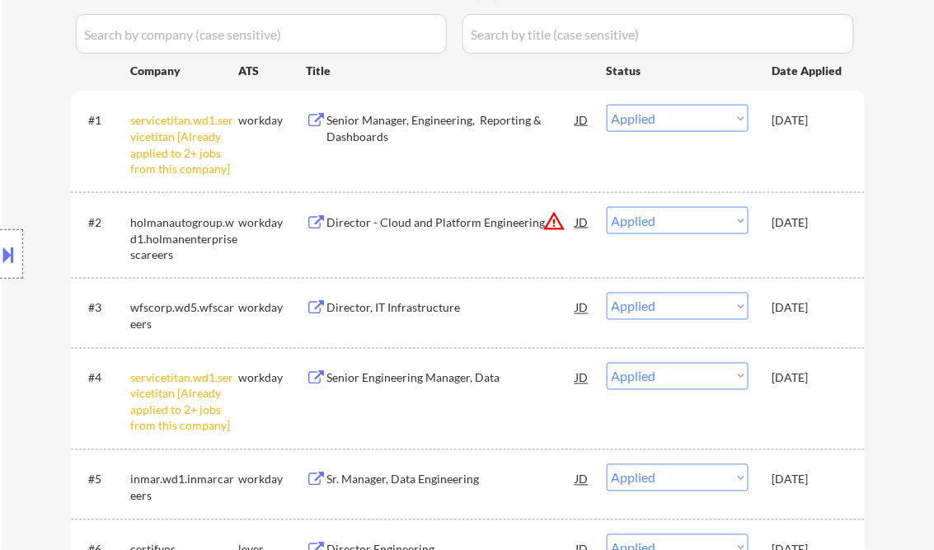
select select ""applied""
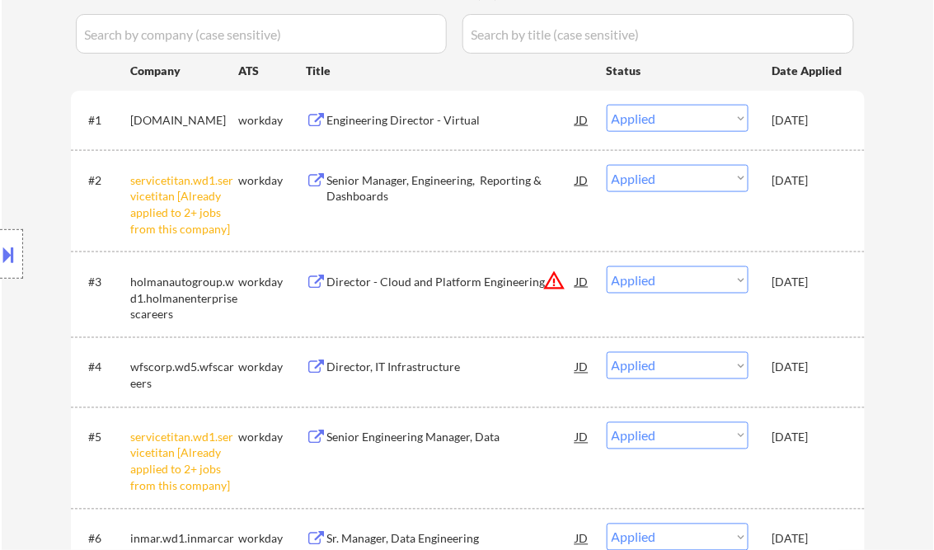
scroll to position [270, 0]
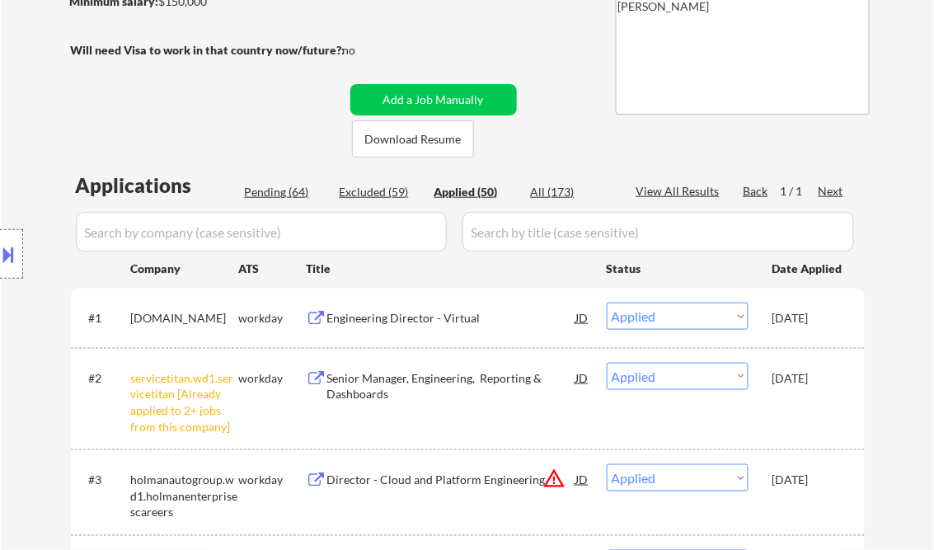
select select ""applied""
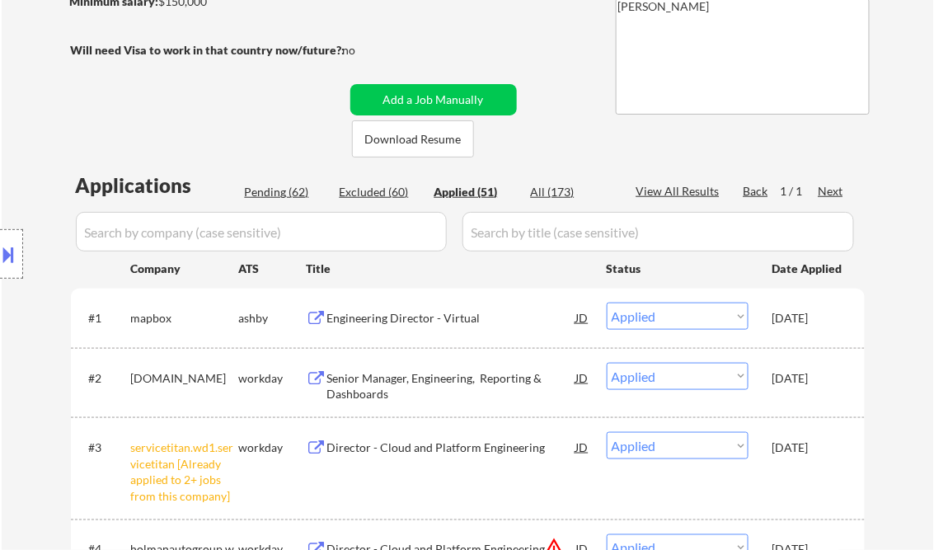
select select ""applied""
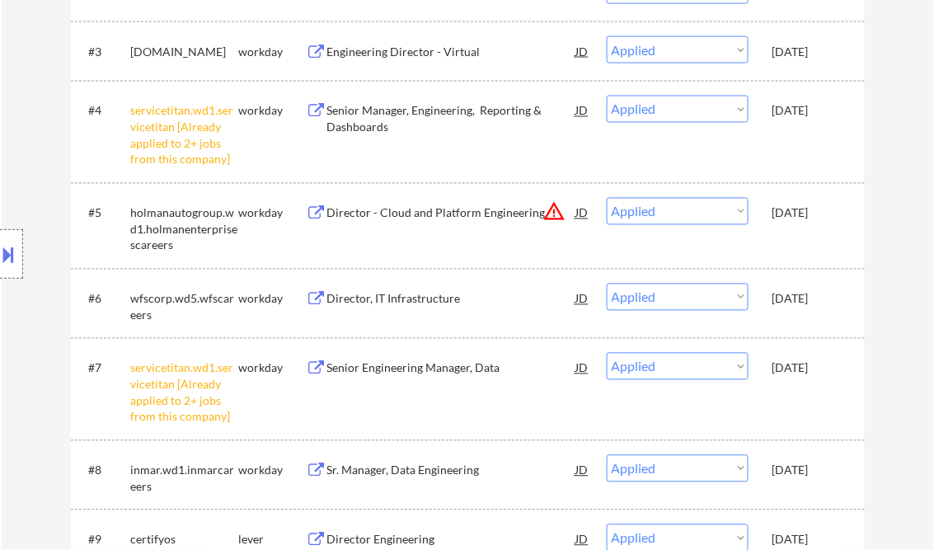
scroll to position [732, 0]
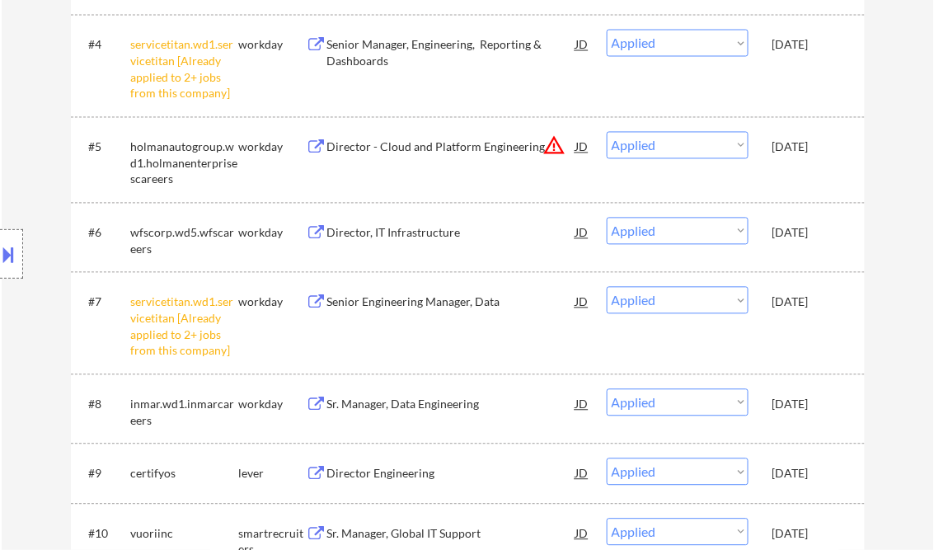
select select ""applied""
